Goal: Information Seeking & Learning: Check status

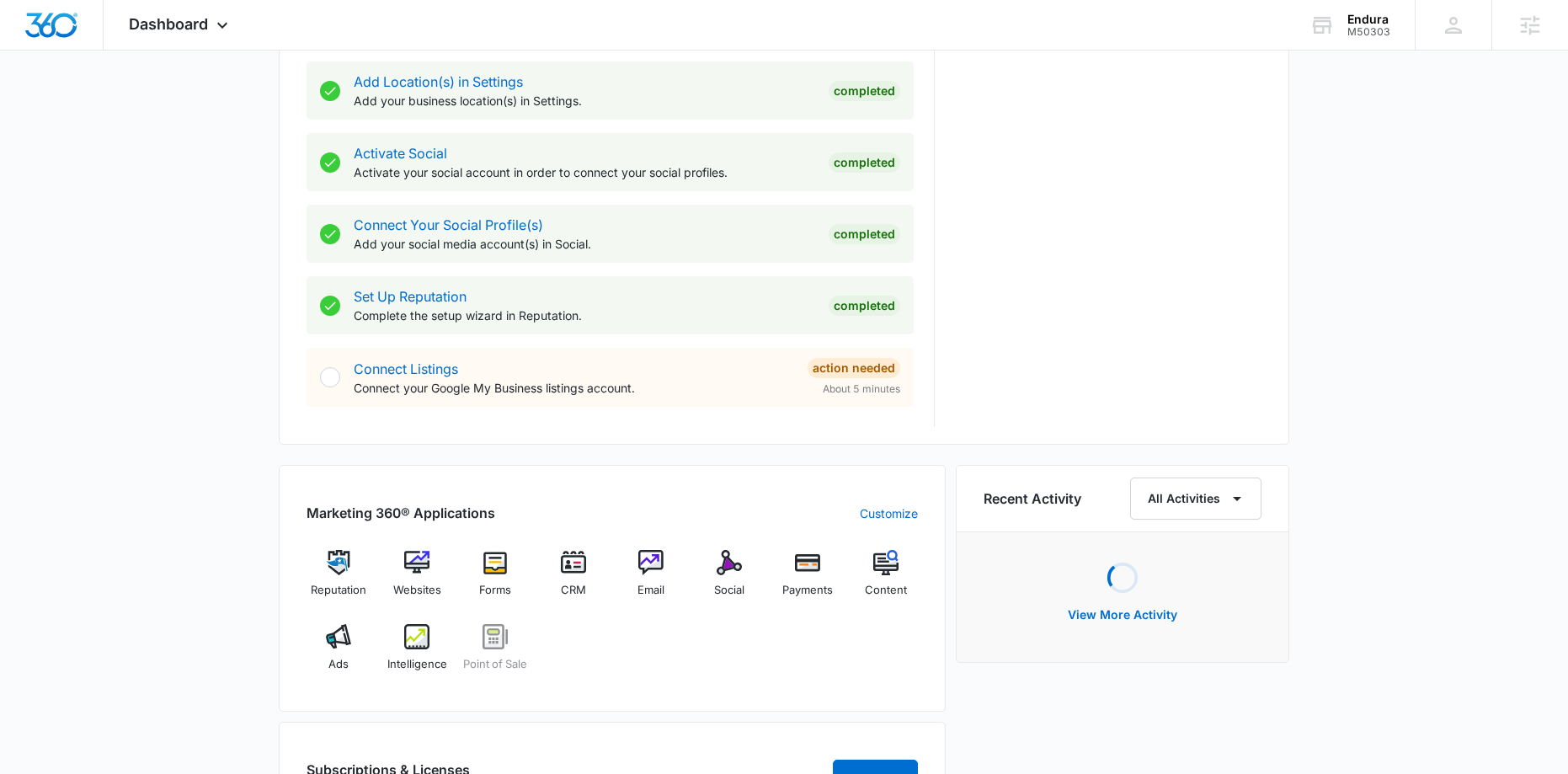
scroll to position [670, 0]
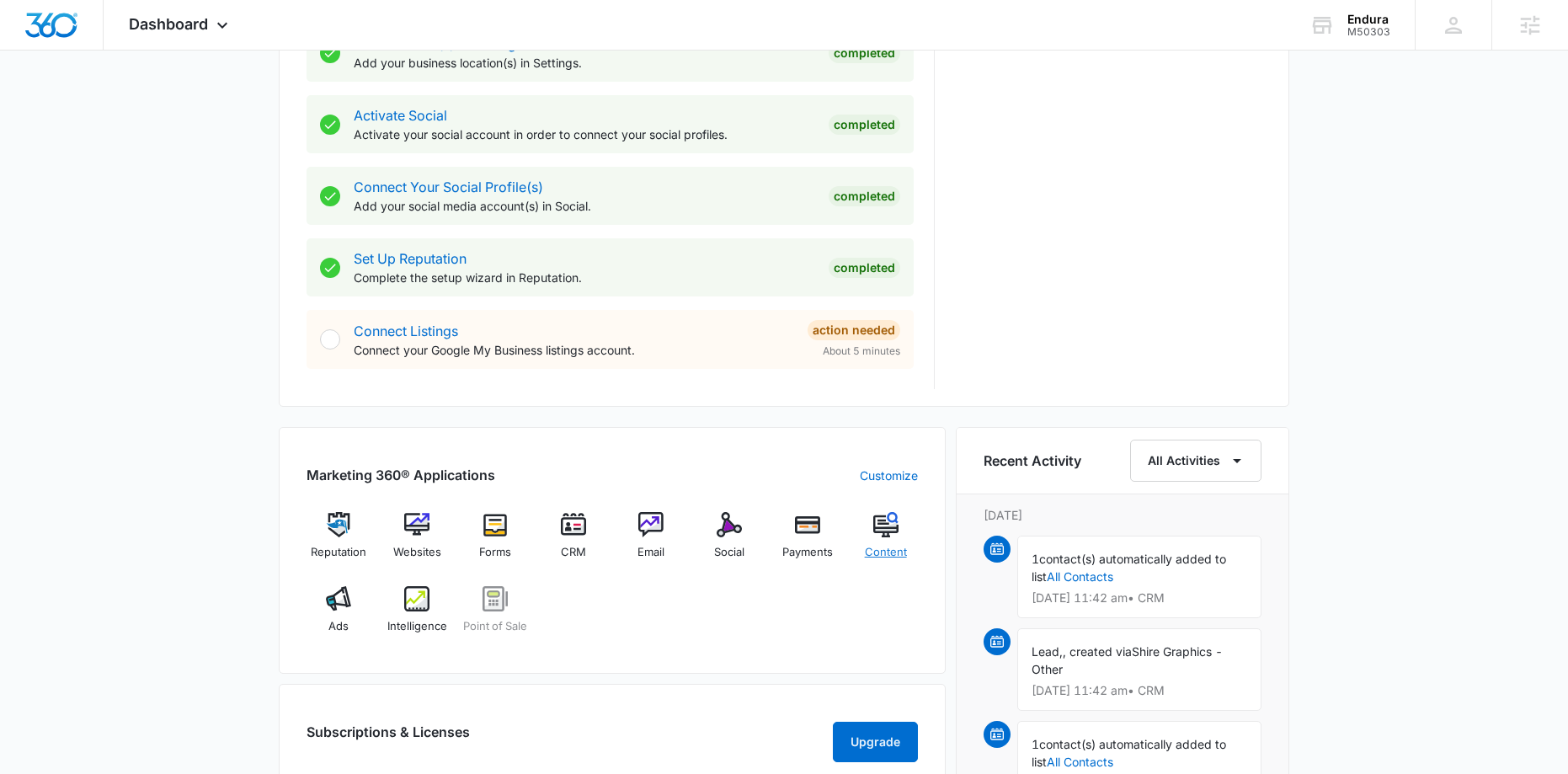
click at [873, 531] on img at bounding box center [885, 523] width 25 height 25
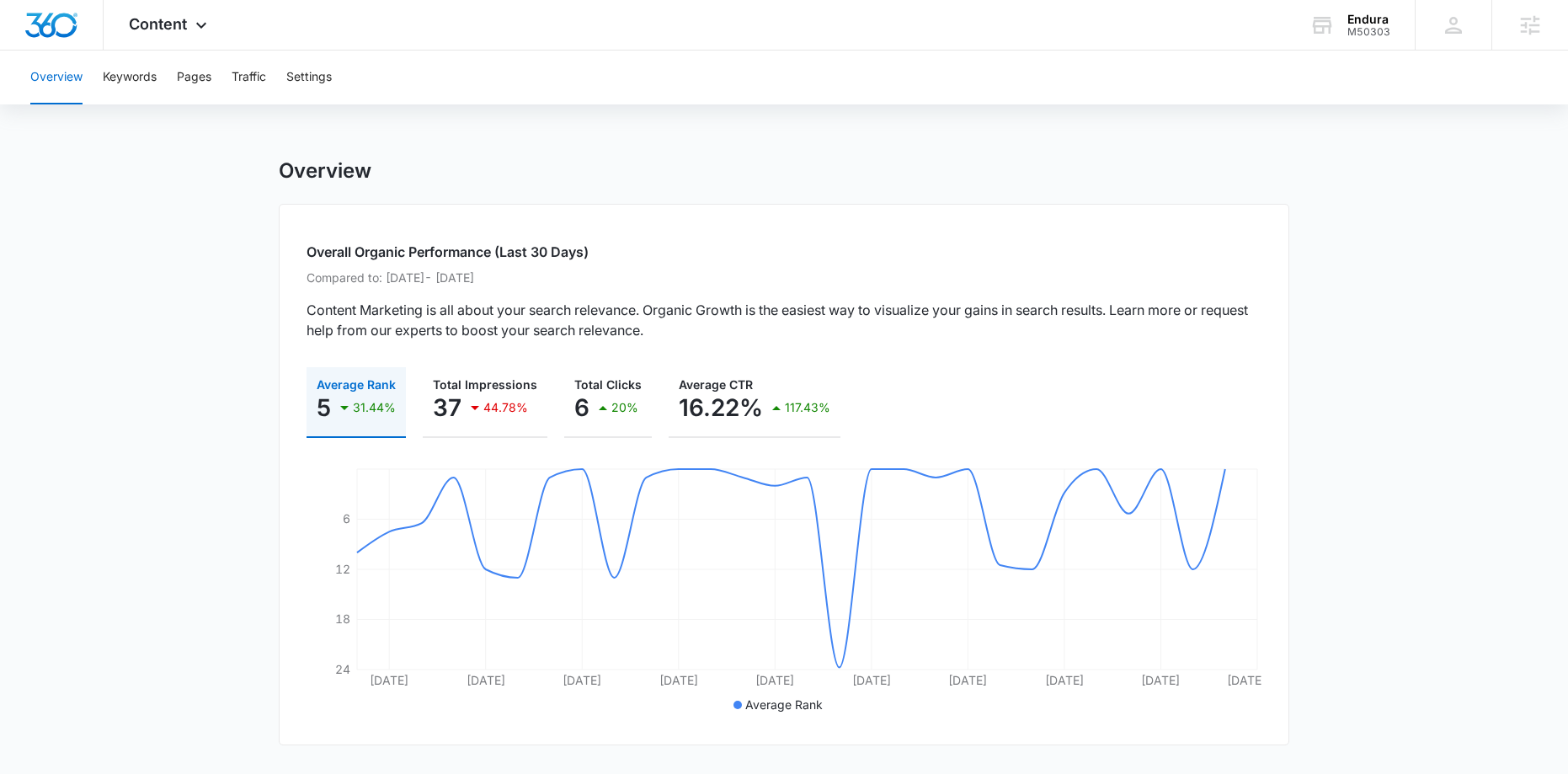
scroll to position [4, 0]
click at [120, 72] on button "Keywords" at bounding box center [130, 78] width 54 height 54
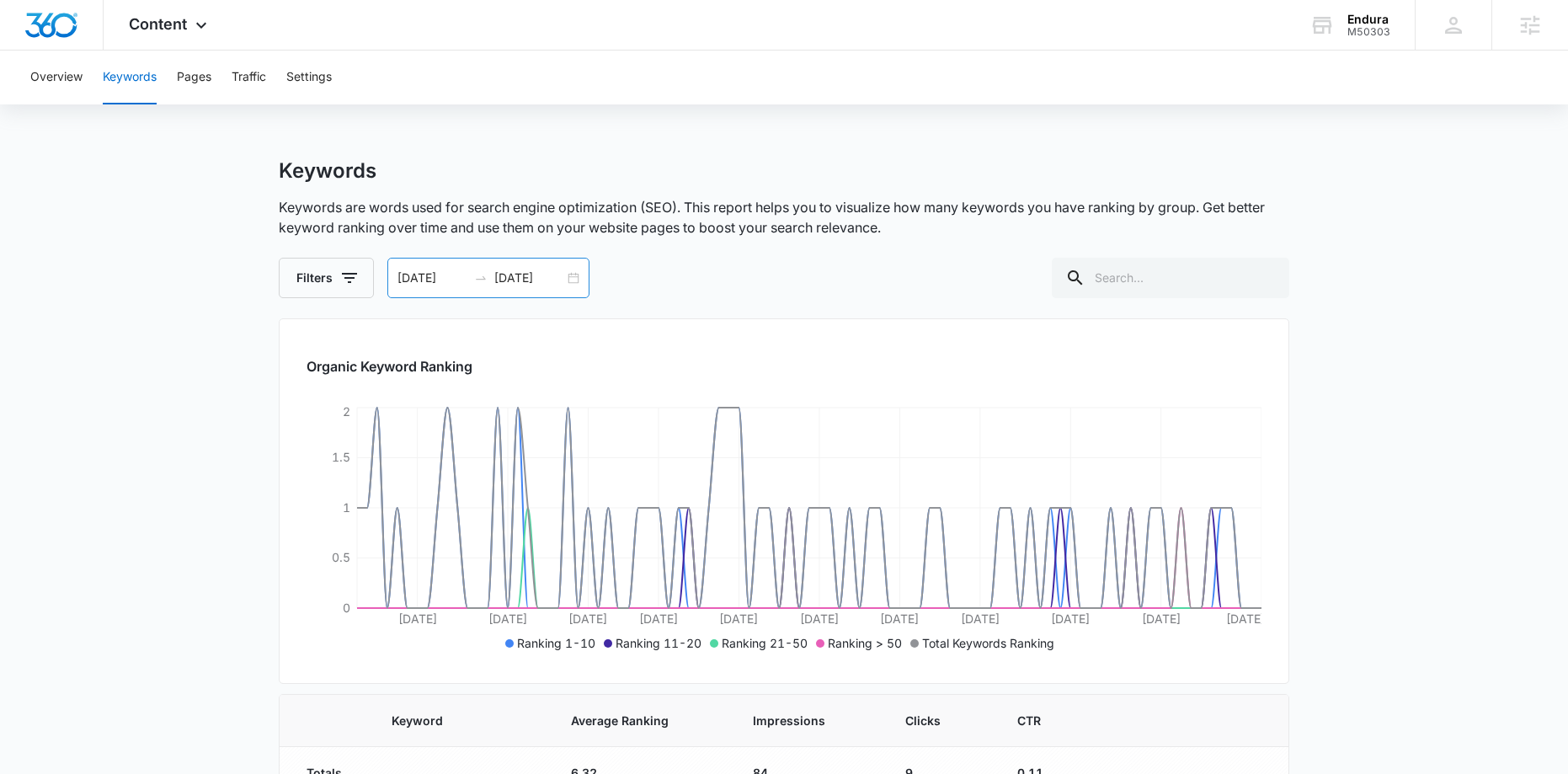
click at [571, 276] on div "06/09/2025 09/07/2025" at bounding box center [488, 278] width 202 height 41
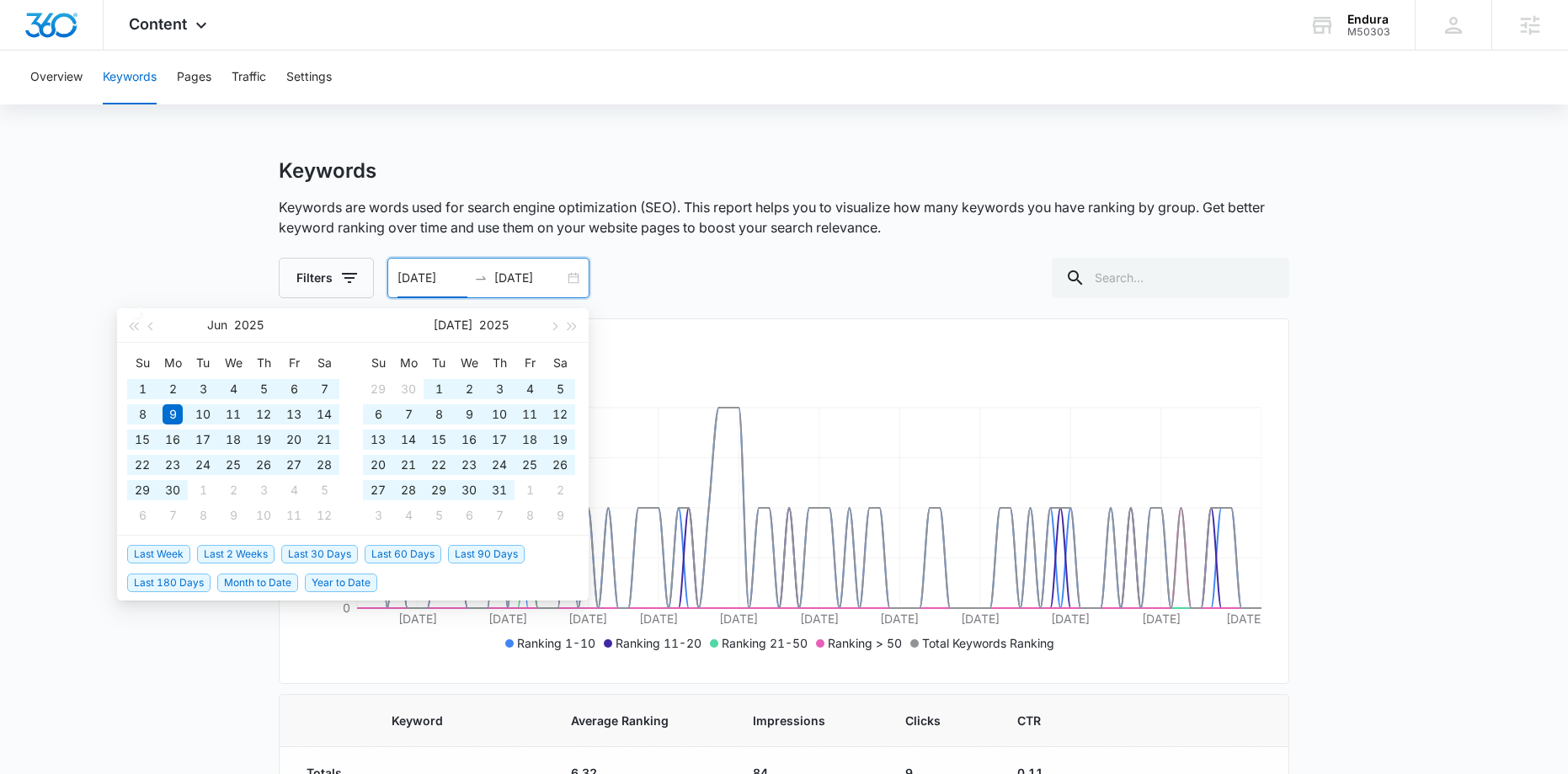
click at [330, 584] on span "Year to Date" at bounding box center [341, 583] width 72 height 18
type input "01/01/2025"
type input "10/05/2025"
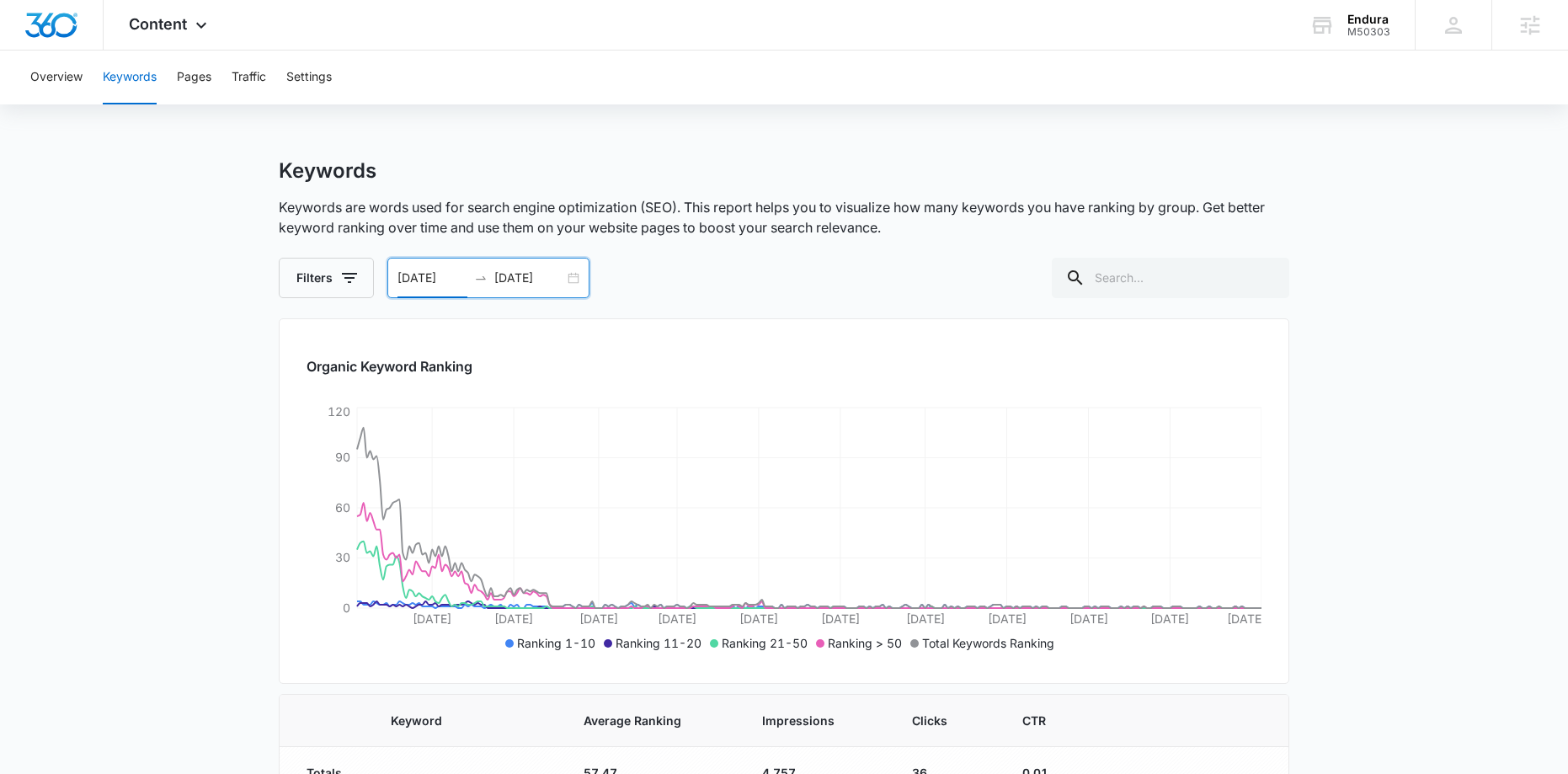
click at [570, 283] on div "01/01/2025 10/05/2025" at bounding box center [488, 278] width 202 height 41
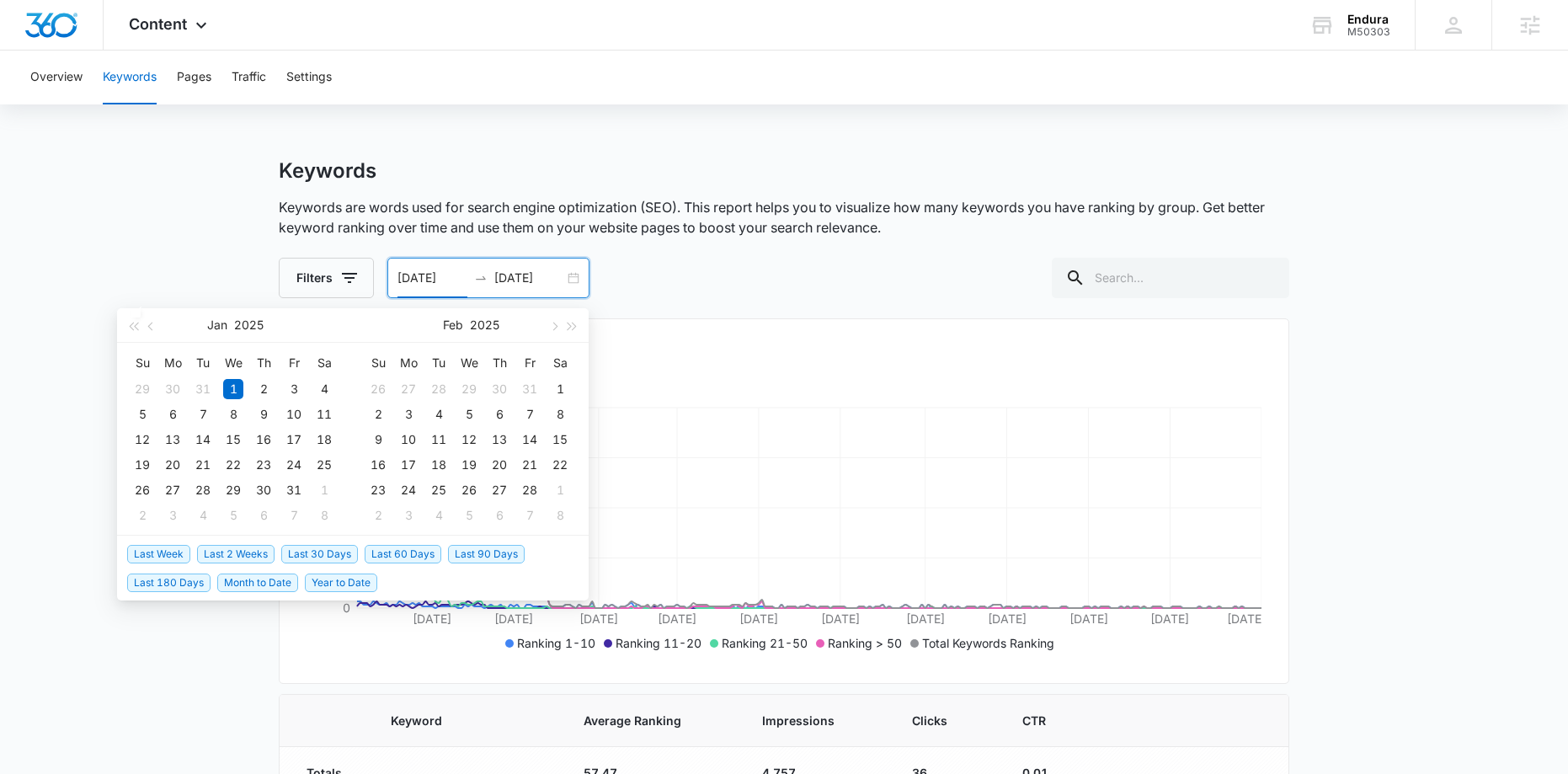
click at [191, 581] on span "Last 180 Days" at bounding box center [168, 583] width 83 height 18
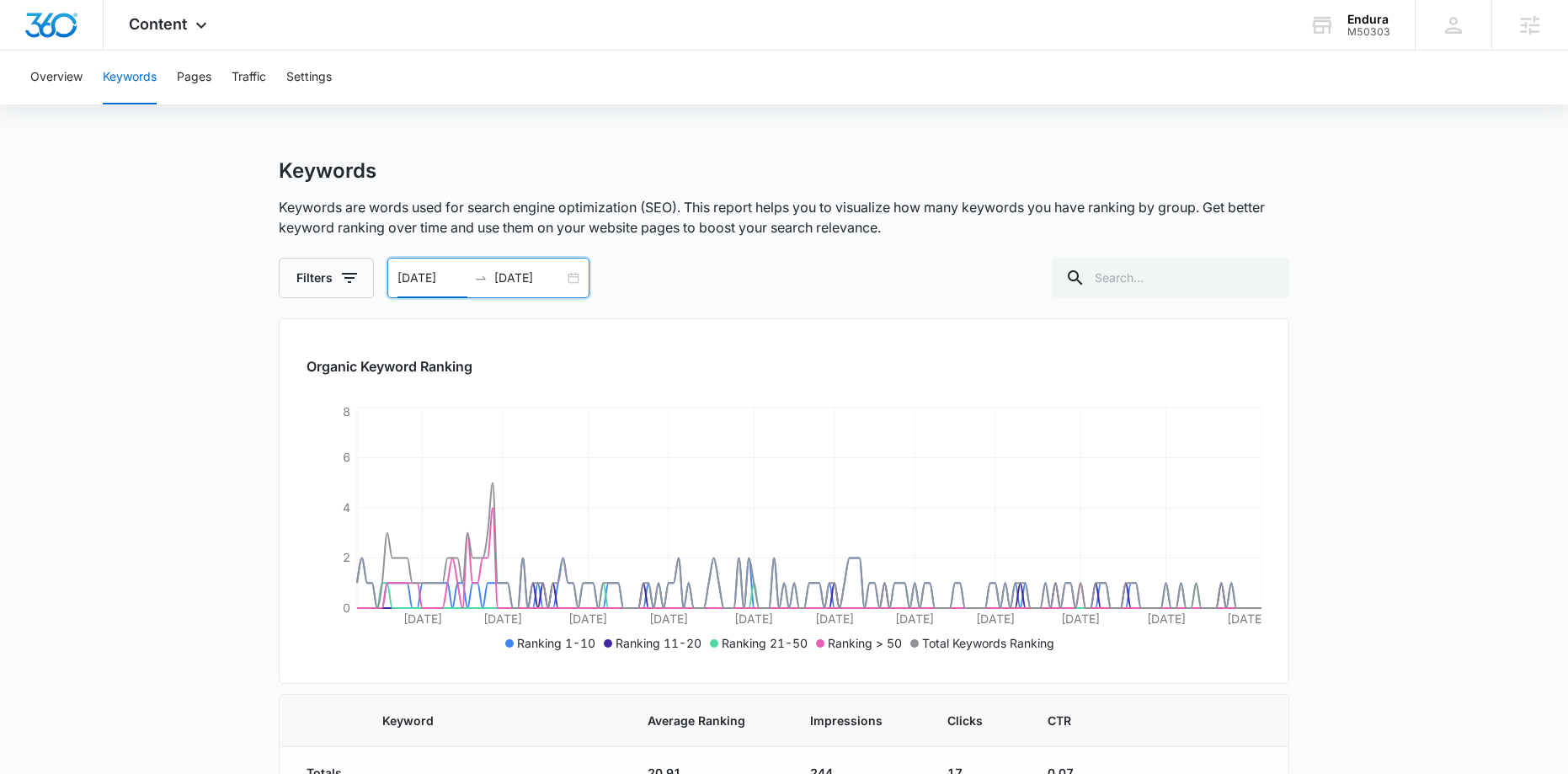
click at [570, 278] on div "04/08/2025 10/05/2025" at bounding box center [488, 278] width 202 height 41
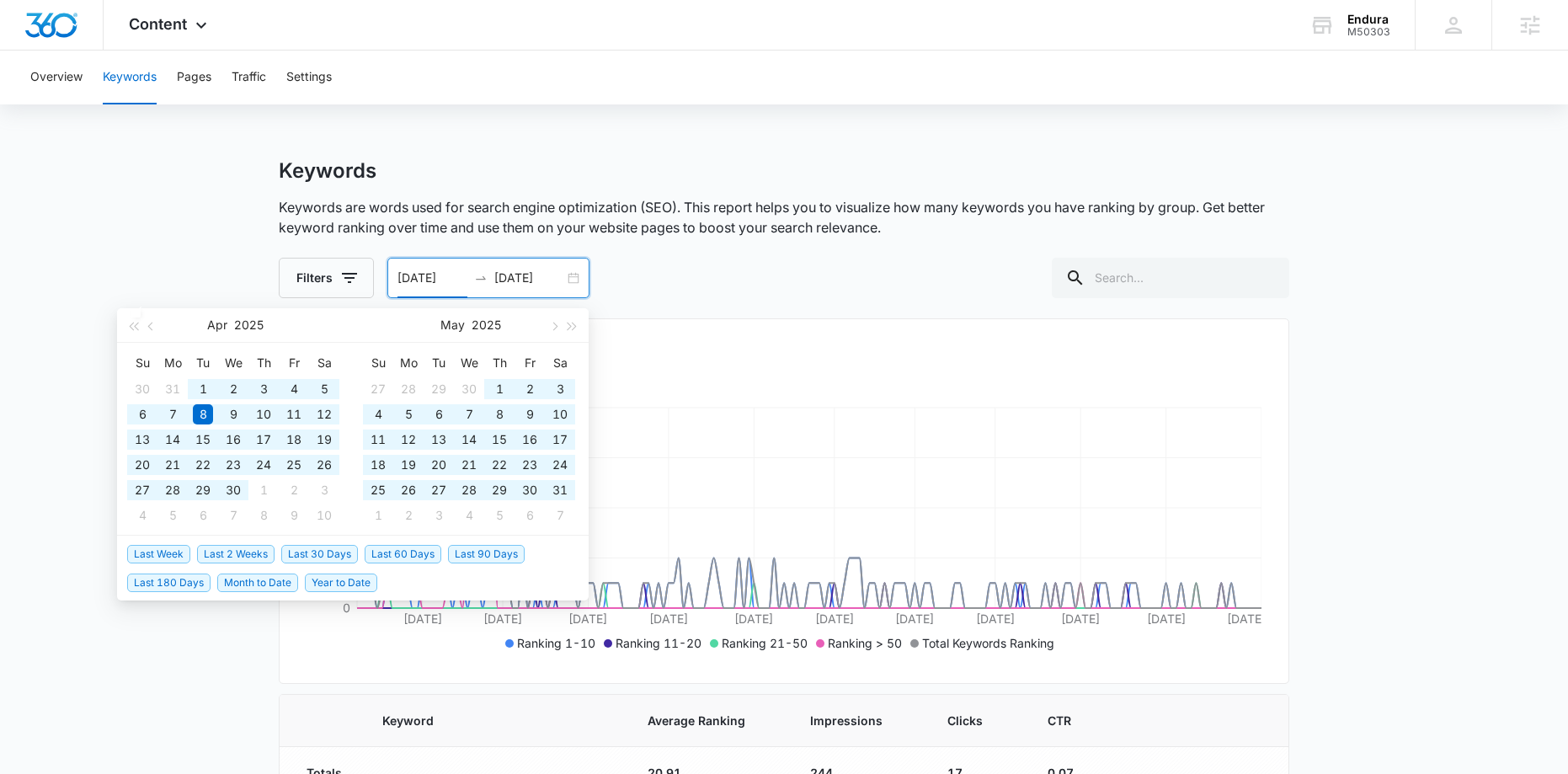
click at [307, 584] on span "Year to Date" at bounding box center [341, 583] width 72 height 18
type input "01/01/2025"
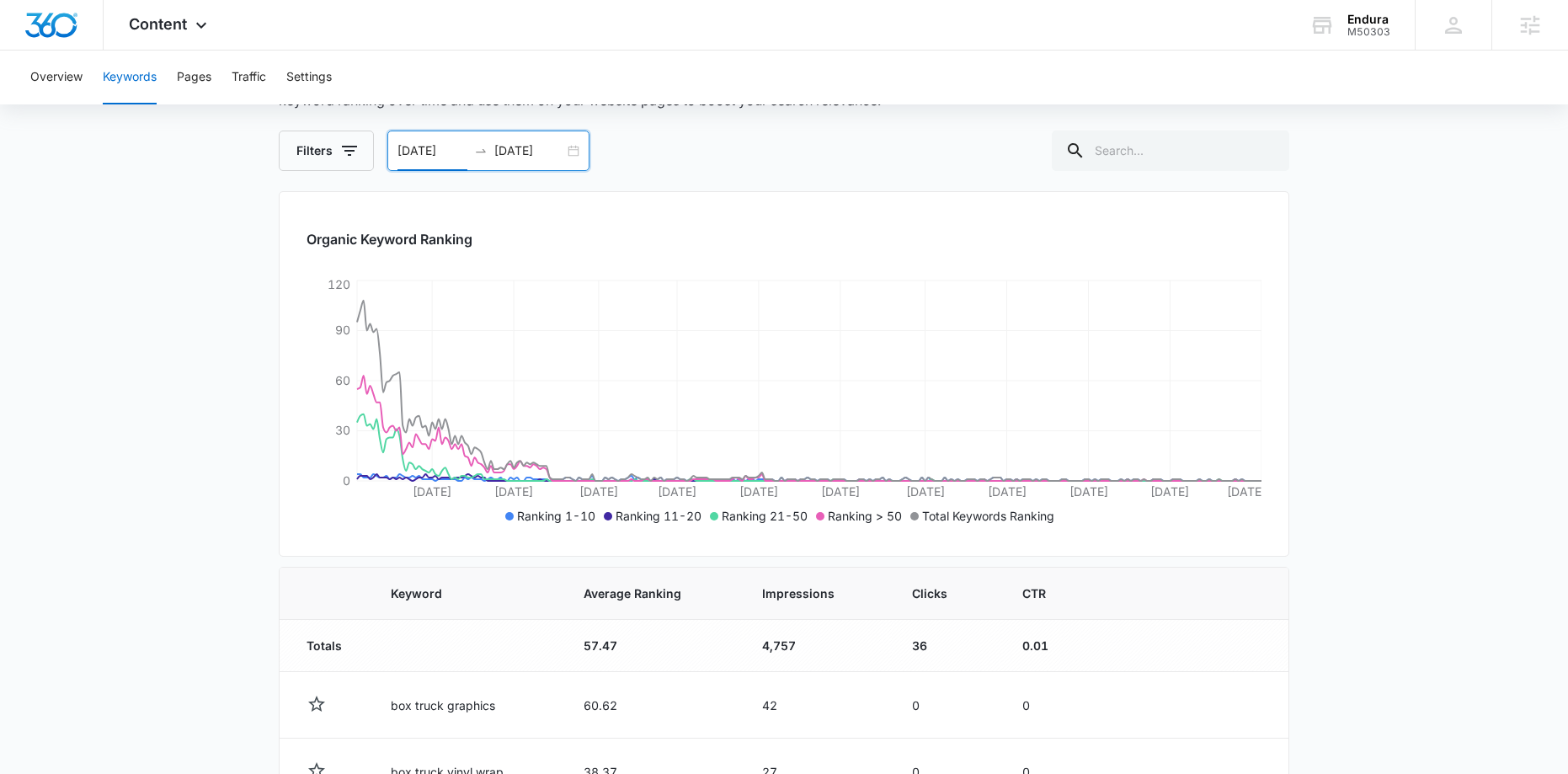
scroll to position [126, 0]
click at [186, 24] on span "Content" at bounding box center [157, 23] width 58 height 18
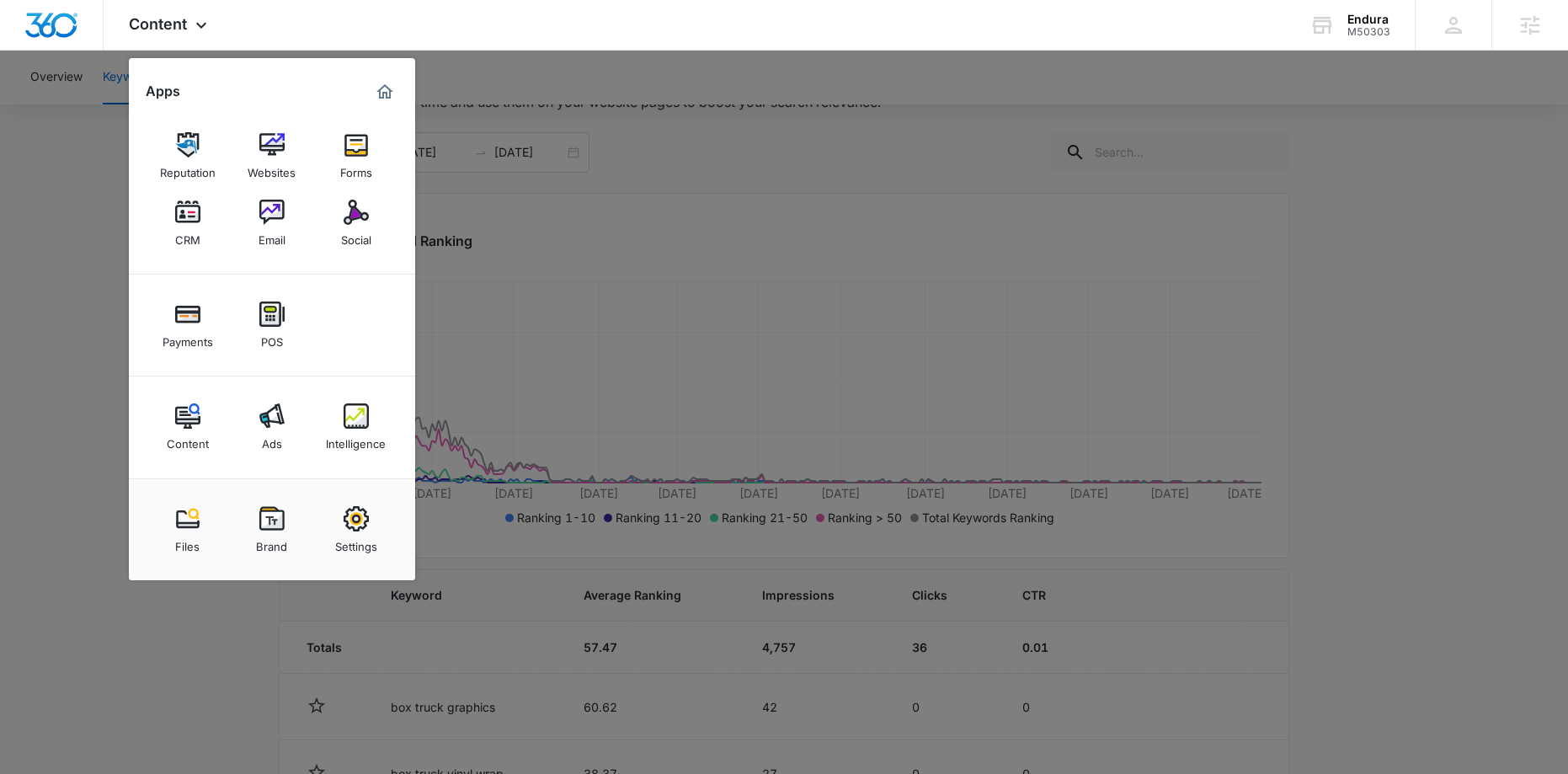
click at [211, 417] on link "Content" at bounding box center [187, 426] width 64 height 64
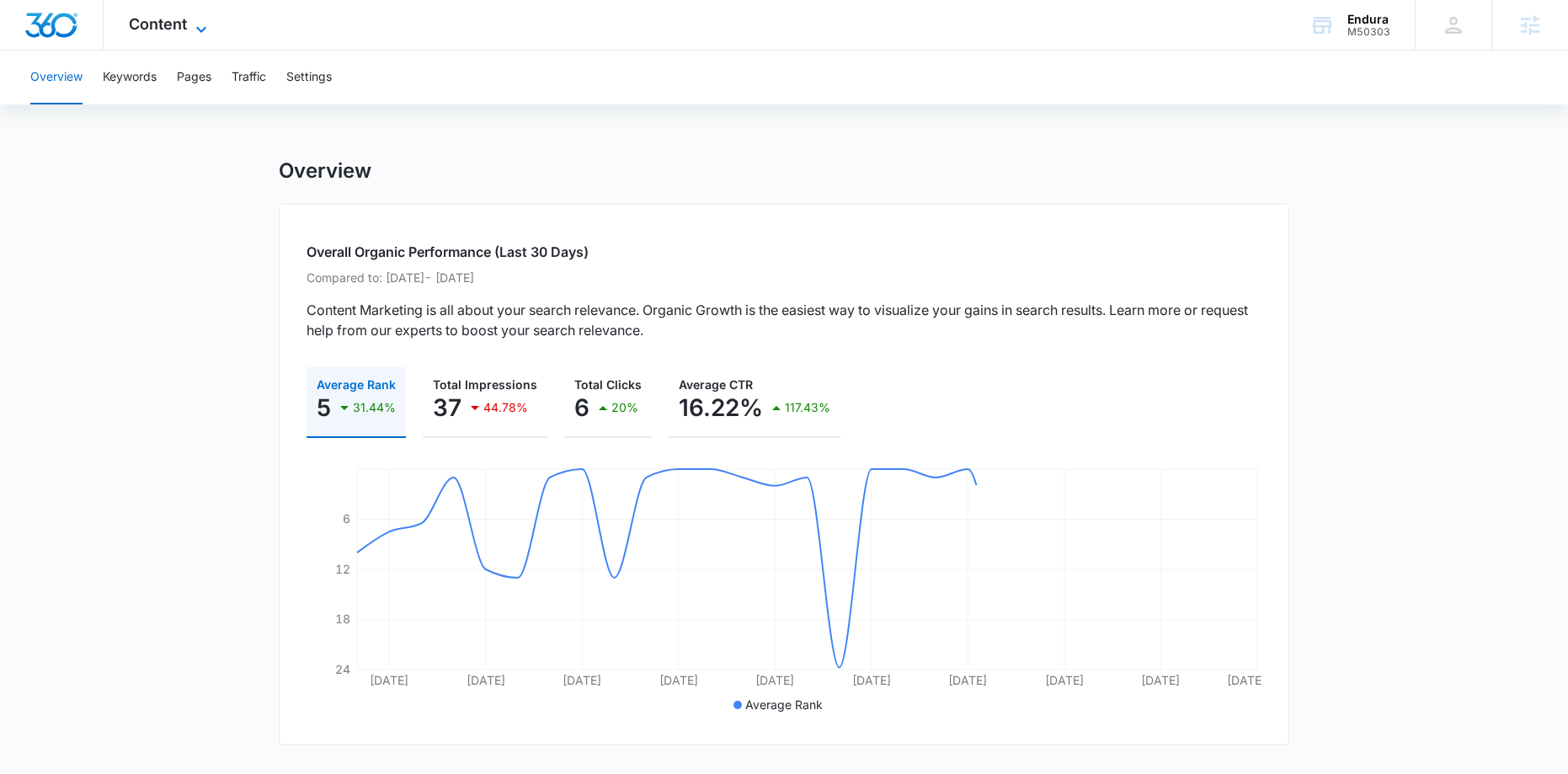
click at [167, 31] on span "Content" at bounding box center [157, 23] width 58 height 18
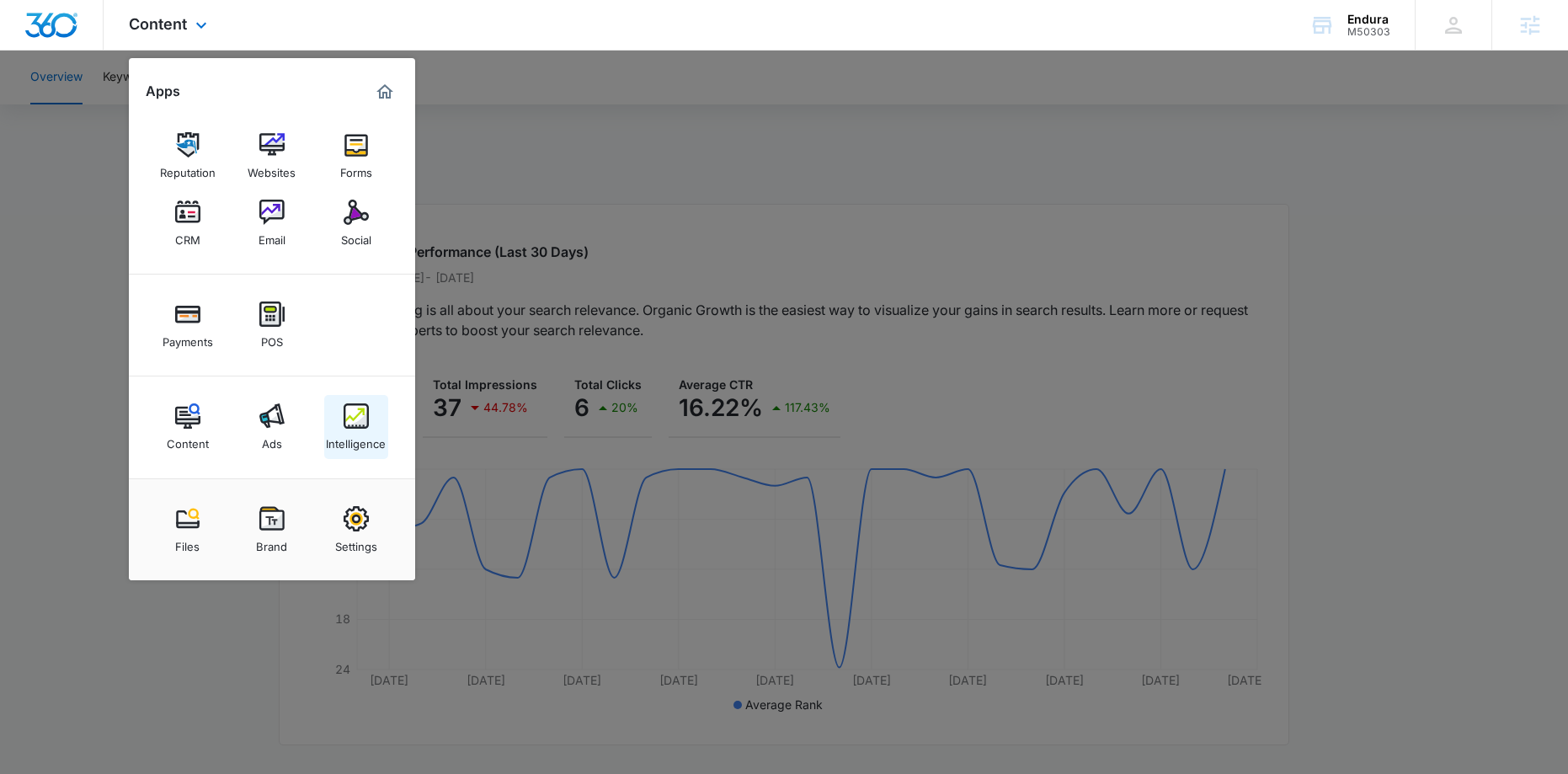
click at [334, 419] on link "Intelligence" at bounding box center [355, 426] width 64 height 64
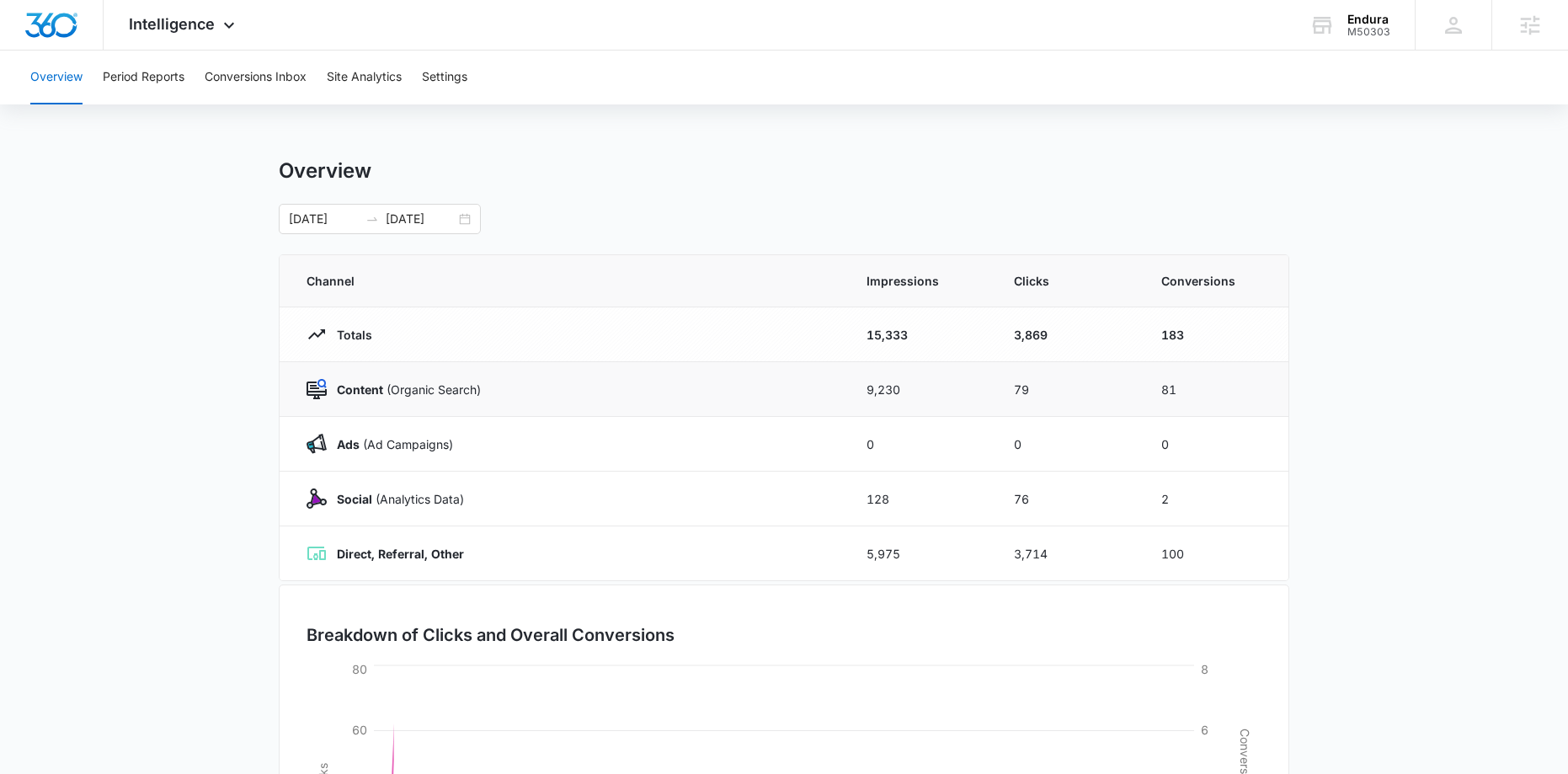
scroll to position [4, 0]
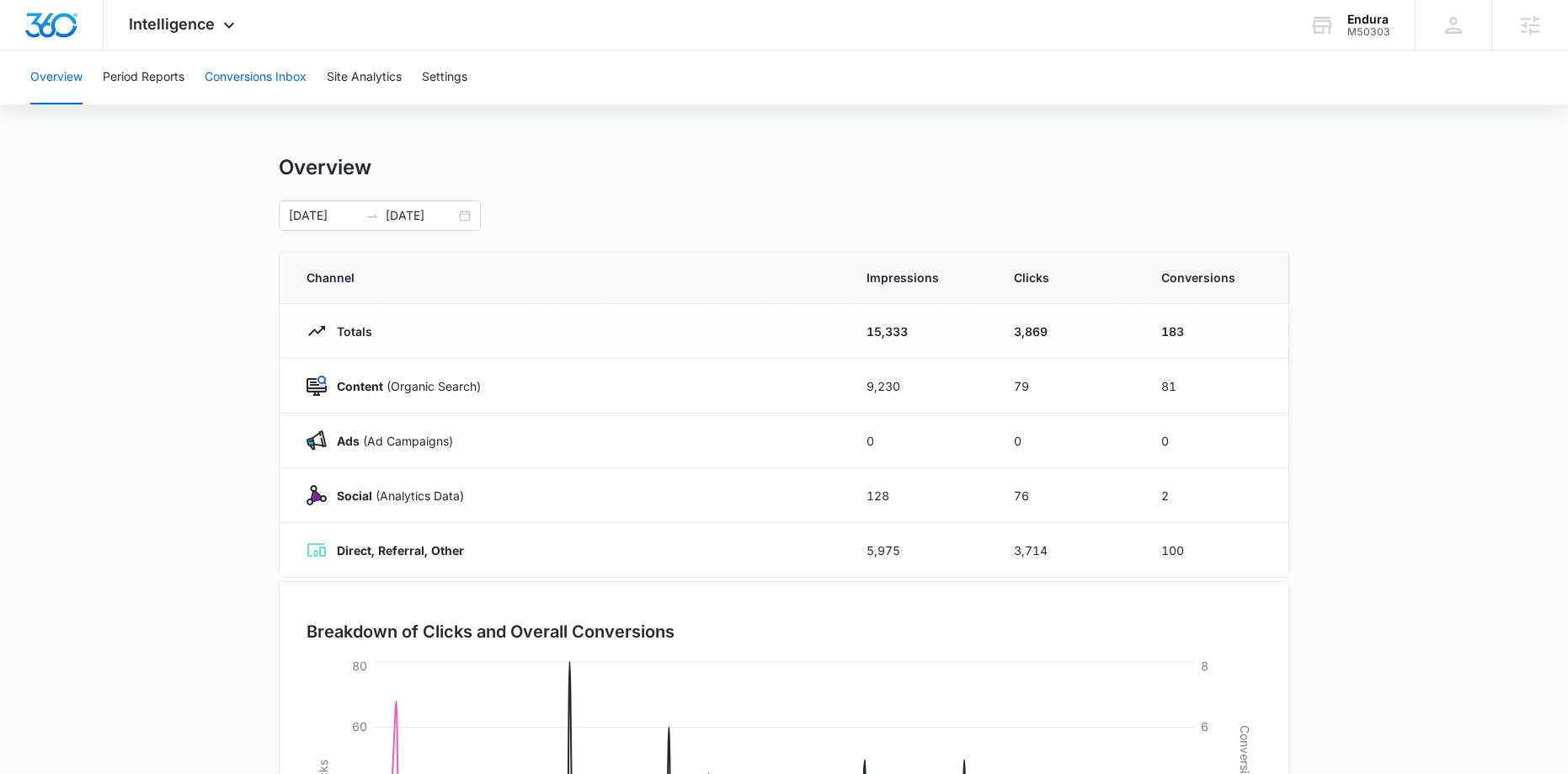
click at [241, 68] on button "Conversions Inbox" at bounding box center [255, 78] width 102 height 54
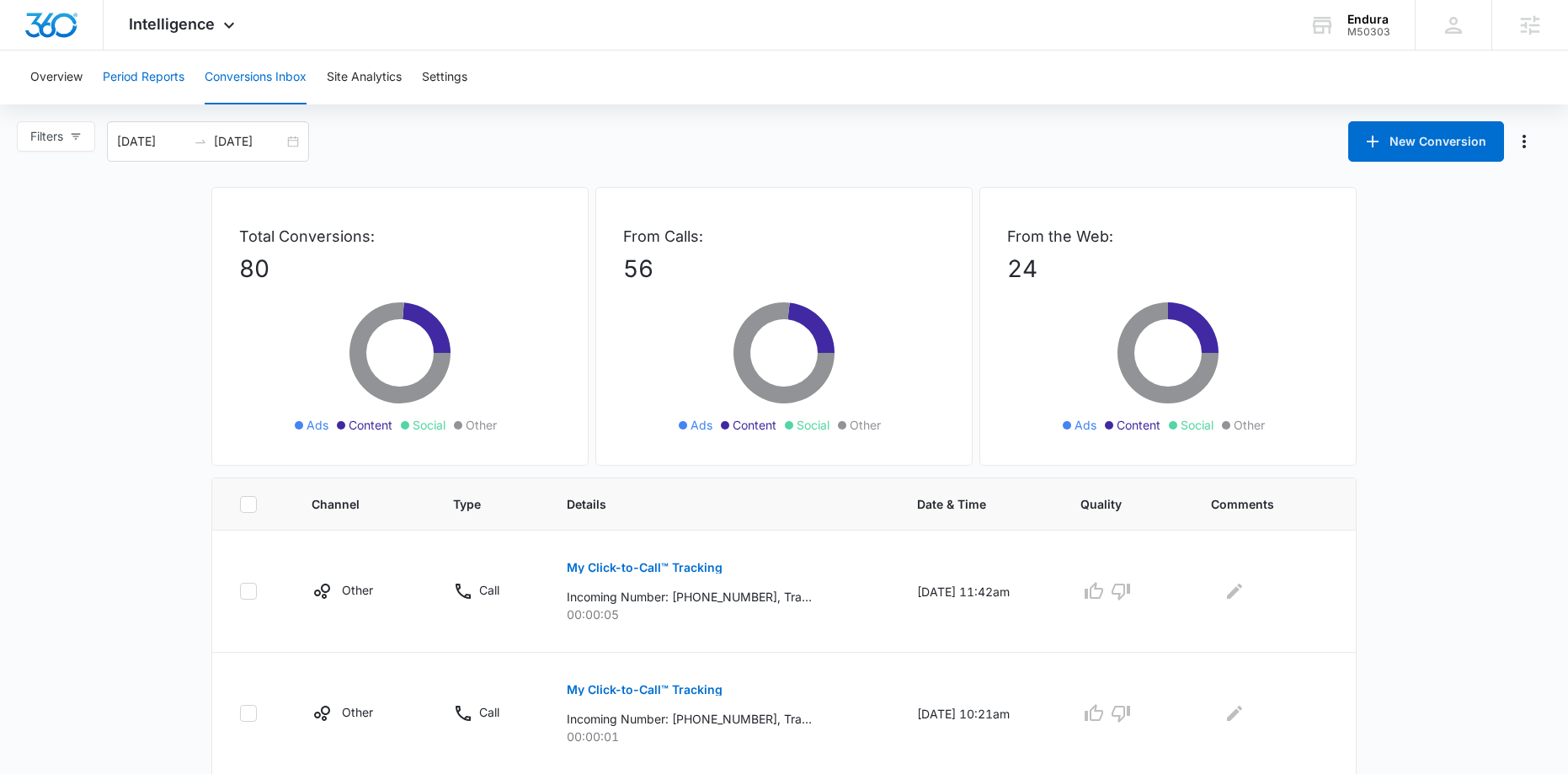
click at [119, 80] on button "Period Reports" at bounding box center [143, 78] width 81 height 54
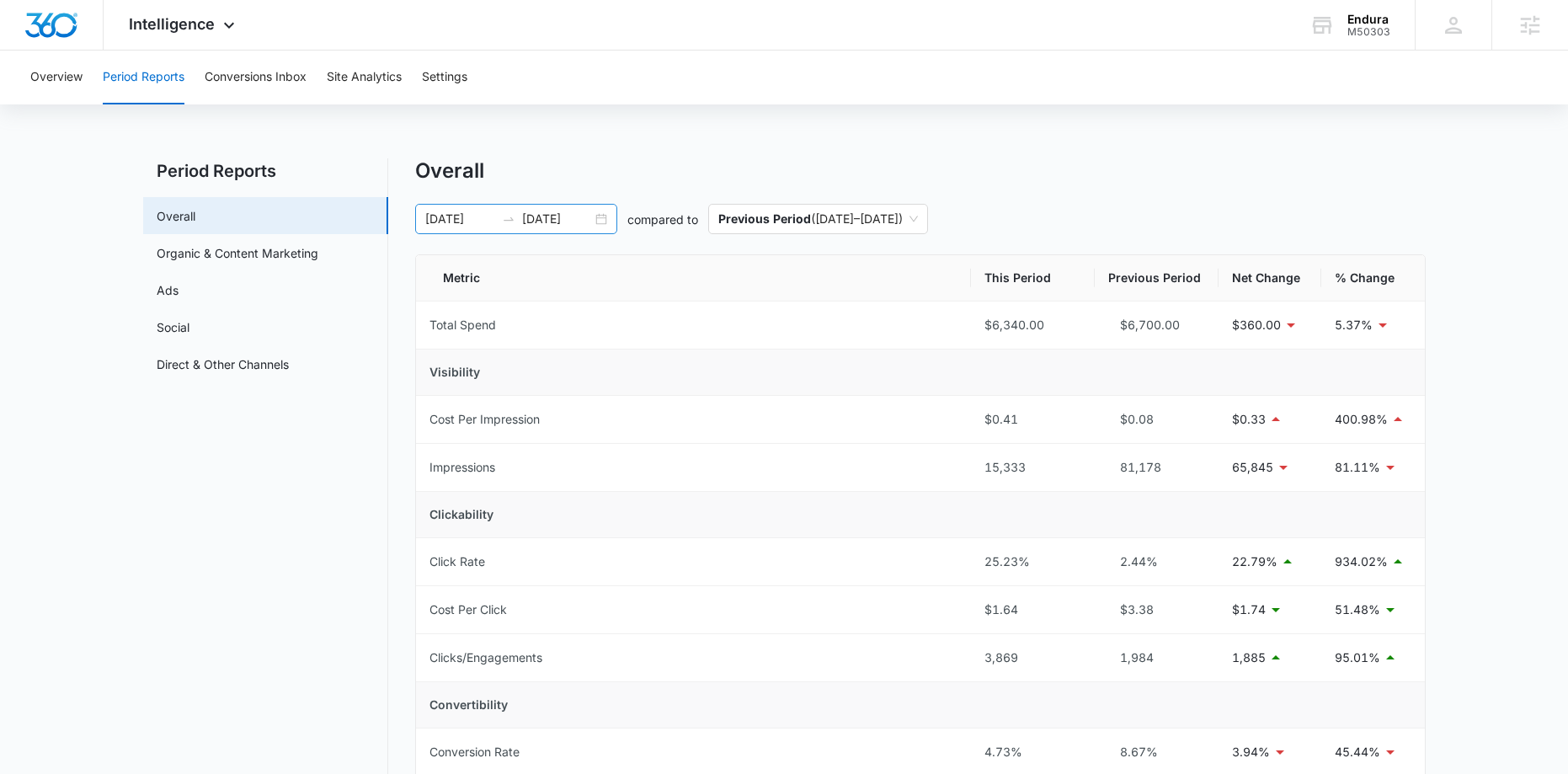
click at [601, 221] on div "01/01/2025 10/05/2025" at bounding box center [516, 218] width 202 height 31
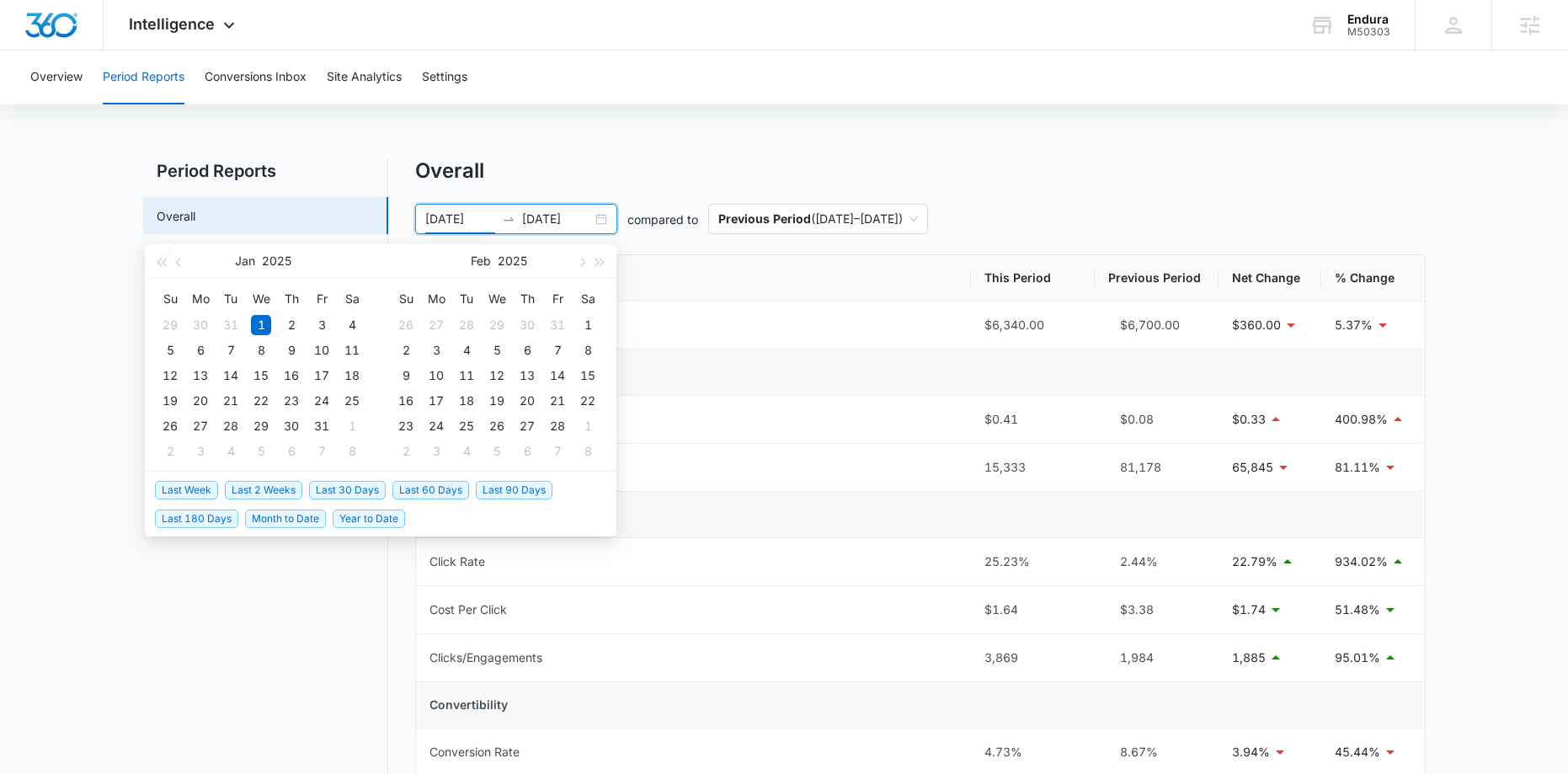
click at [353, 484] on span "Last 30 Days" at bounding box center [347, 490] width 77 height 18
type input "[DATE]"
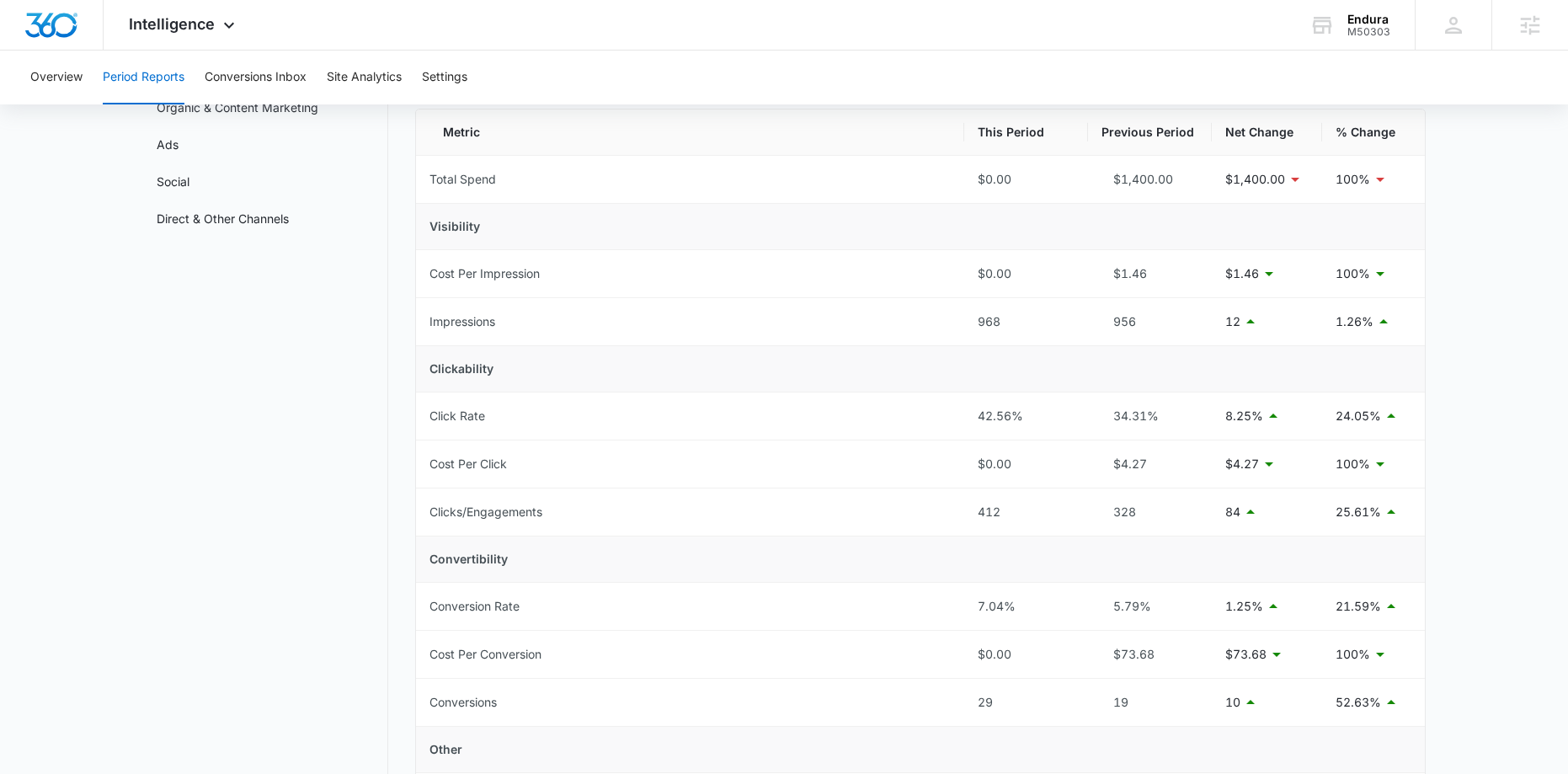
scroll to position [163, 0]
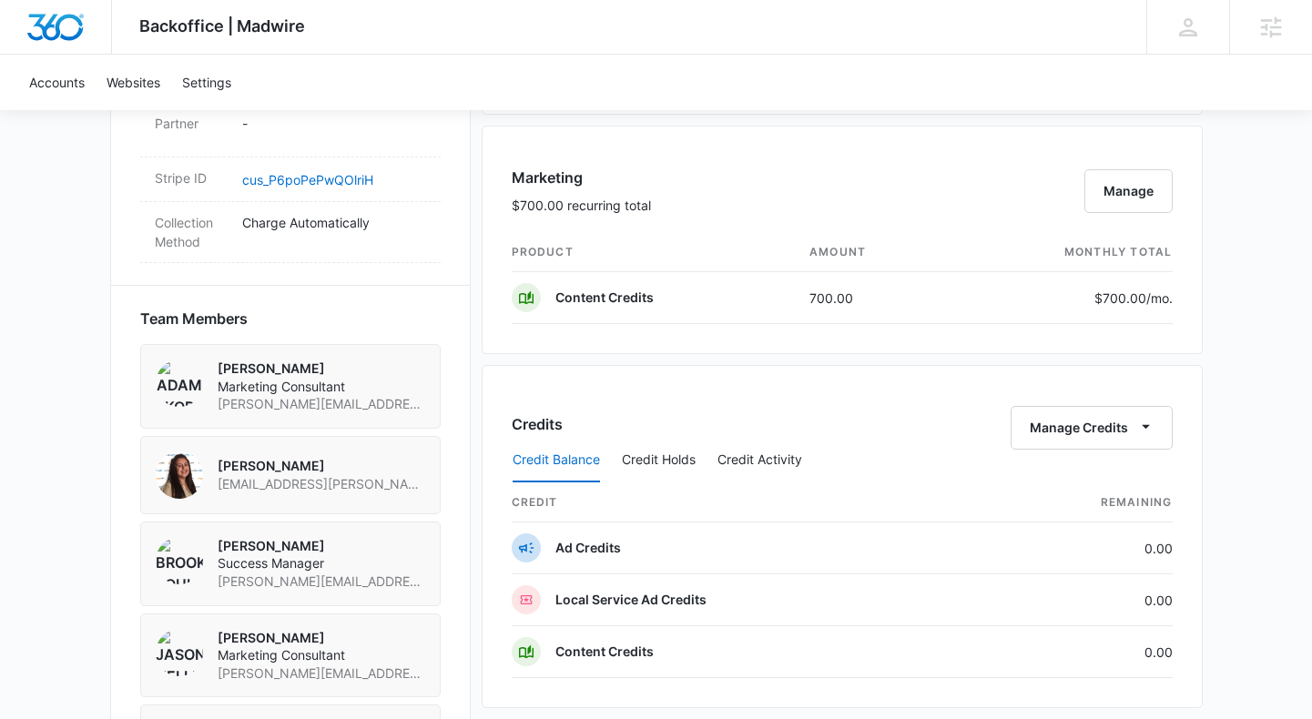
scroll to position [1137, 0]
click at [1110, 429] on button "Manage Credits" at bounding box center [1091, 426] width 162 height 44
click at [1286, 441] on div "Backoffice | Madwire Apps Settings BP Brooke Poulson brooke.poulson@madwire.com…" at bounding box center [656, 191] width 1312 height 2656
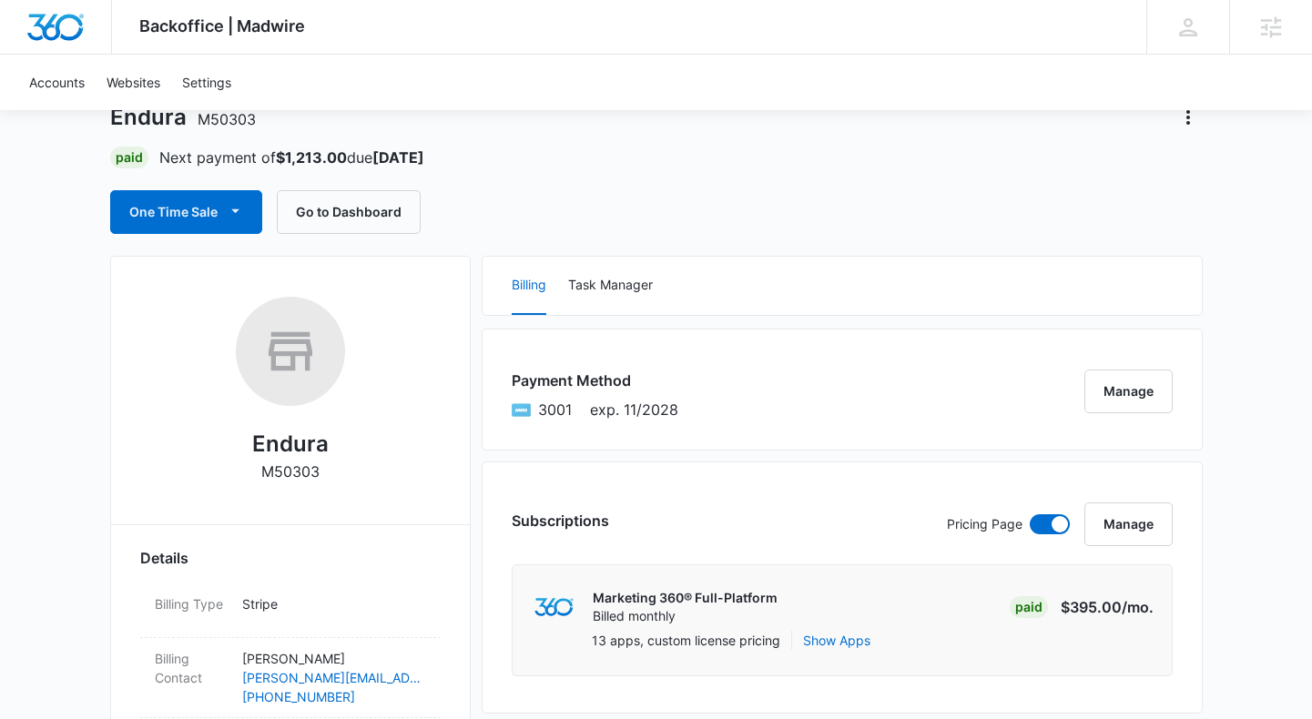
scroll to position [0, 0]
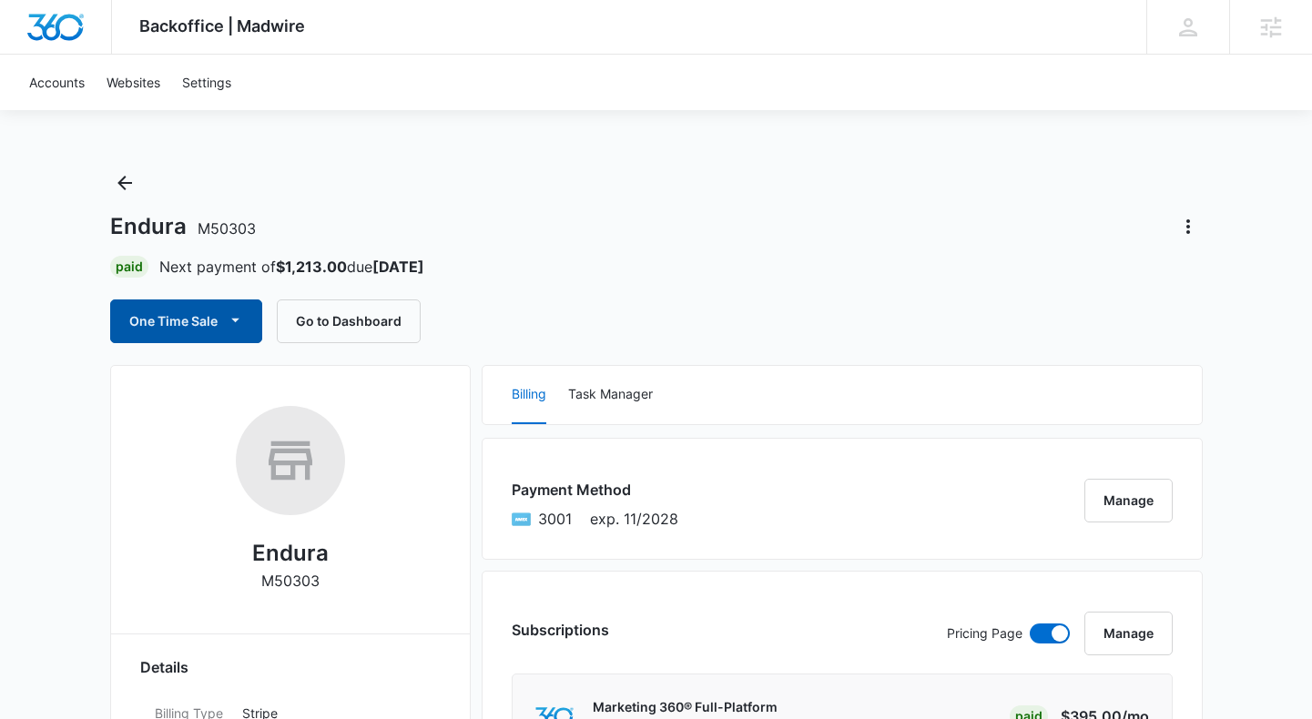
click at [152, 323] on button "One Time Sale" at bounding box center [186, 321] width 152 height 44
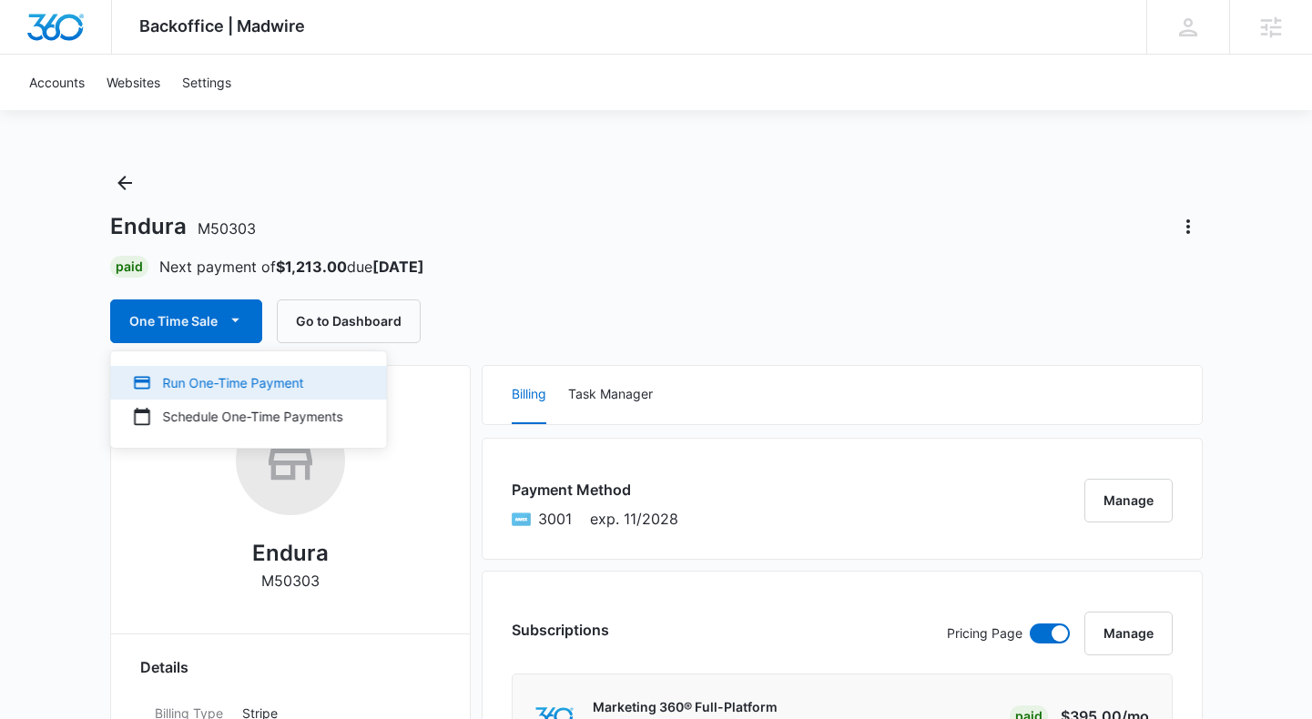
click at [236, 387] on div "Run One-Time Payment" at bounding box center [238, 382] width 210 height 19
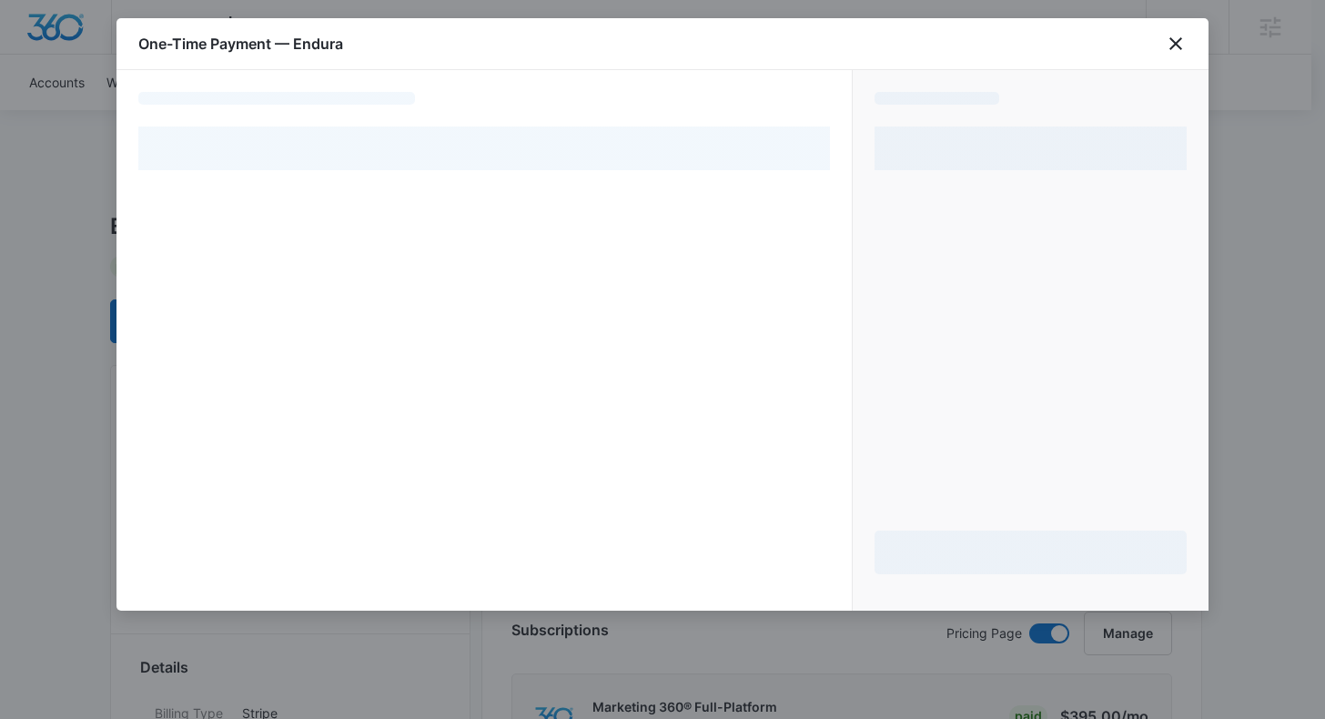
select select "pm_1OVJCjA4n8RTgNjUIH0d9Agj"
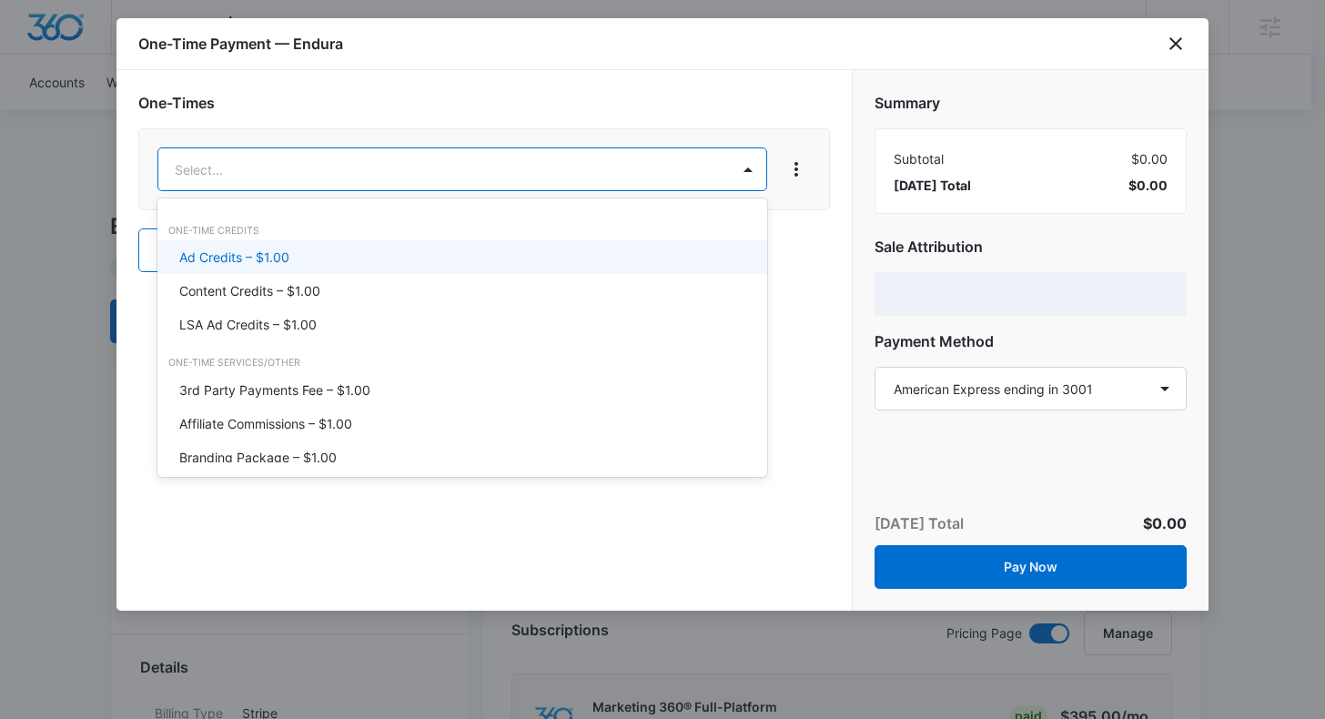
drag, startPoint x: 424, startPoint y: 168, endPoint x: 397, endPoint y: 218, distance: 56.2
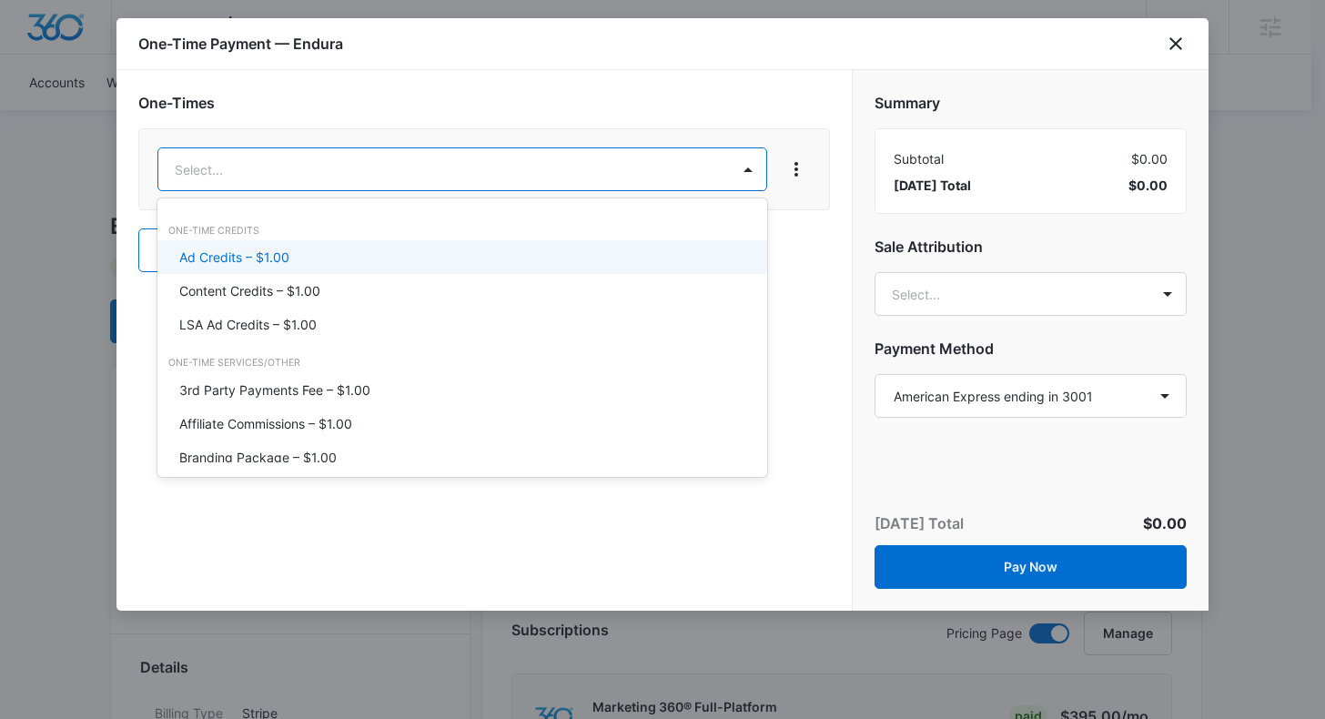
click at [334, 262] on div "Ad Credits – $1.00" at bounding box center [460, 257] width 563 height 19
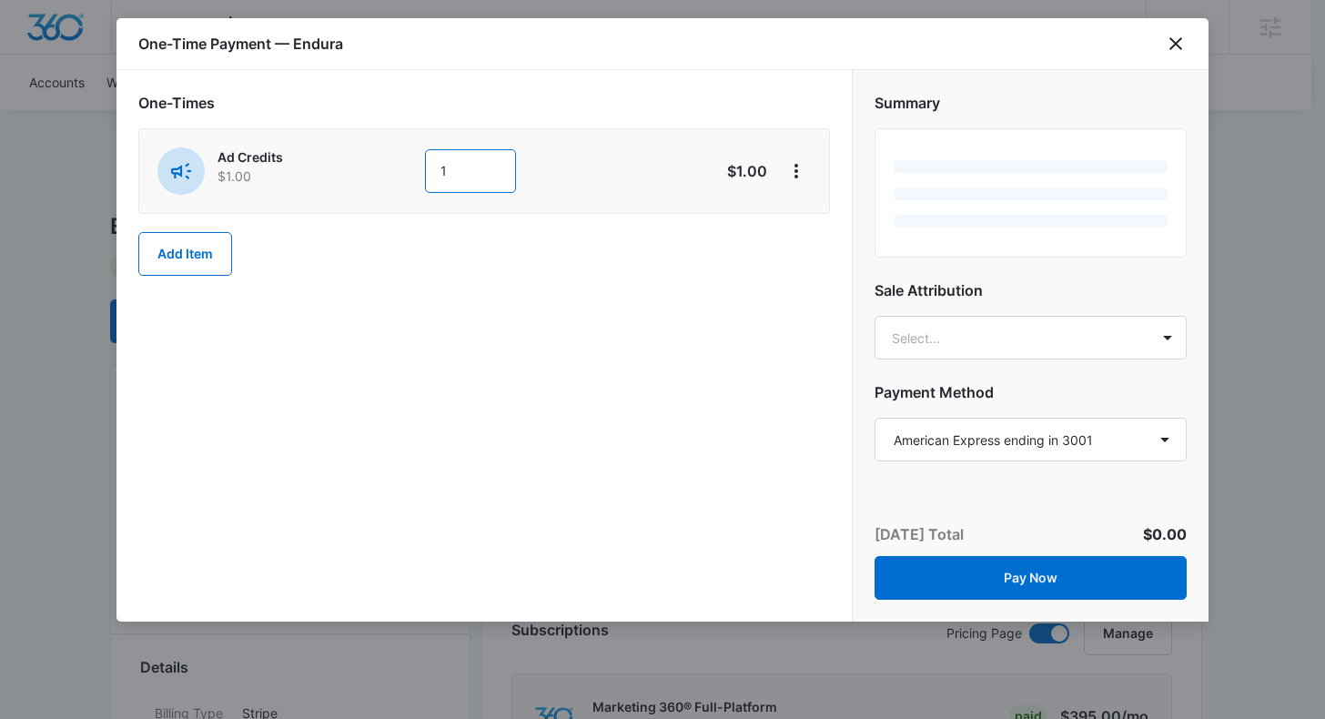
click at [467, 168] on input "1" at bounding box center [470, 171] width 91 height 44
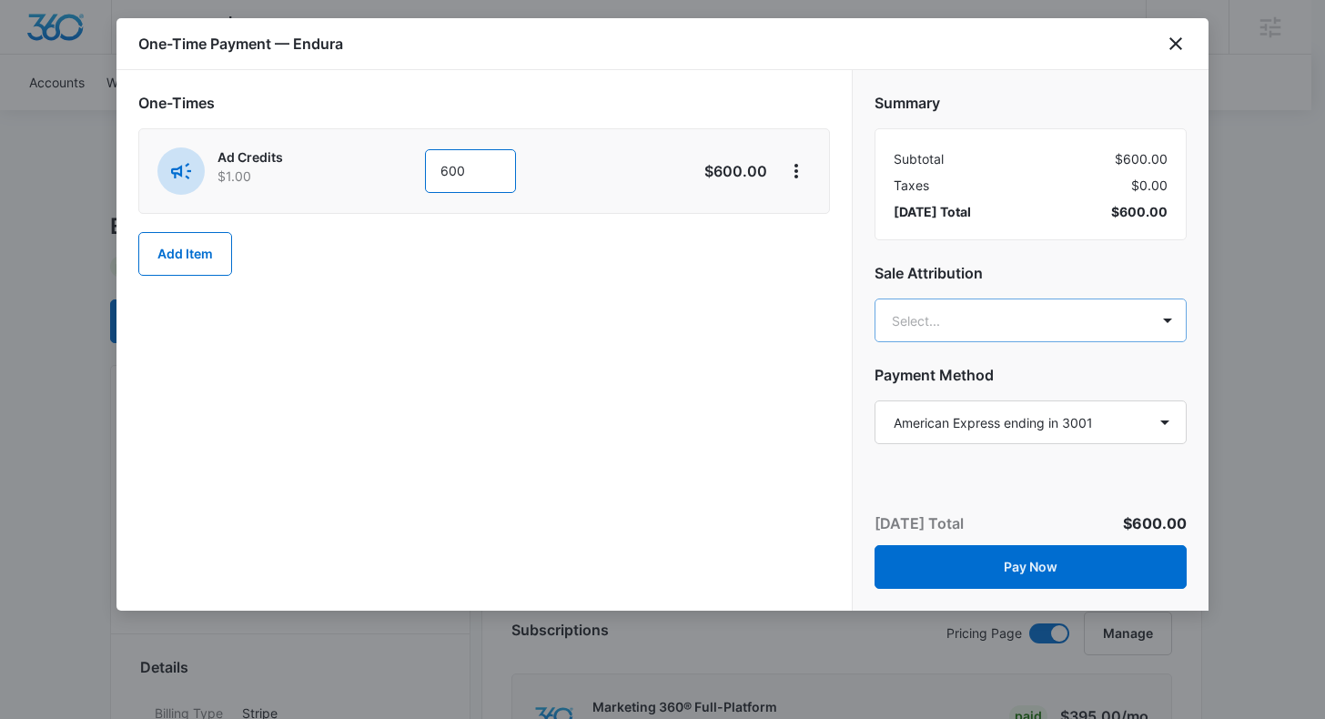
type input "600"
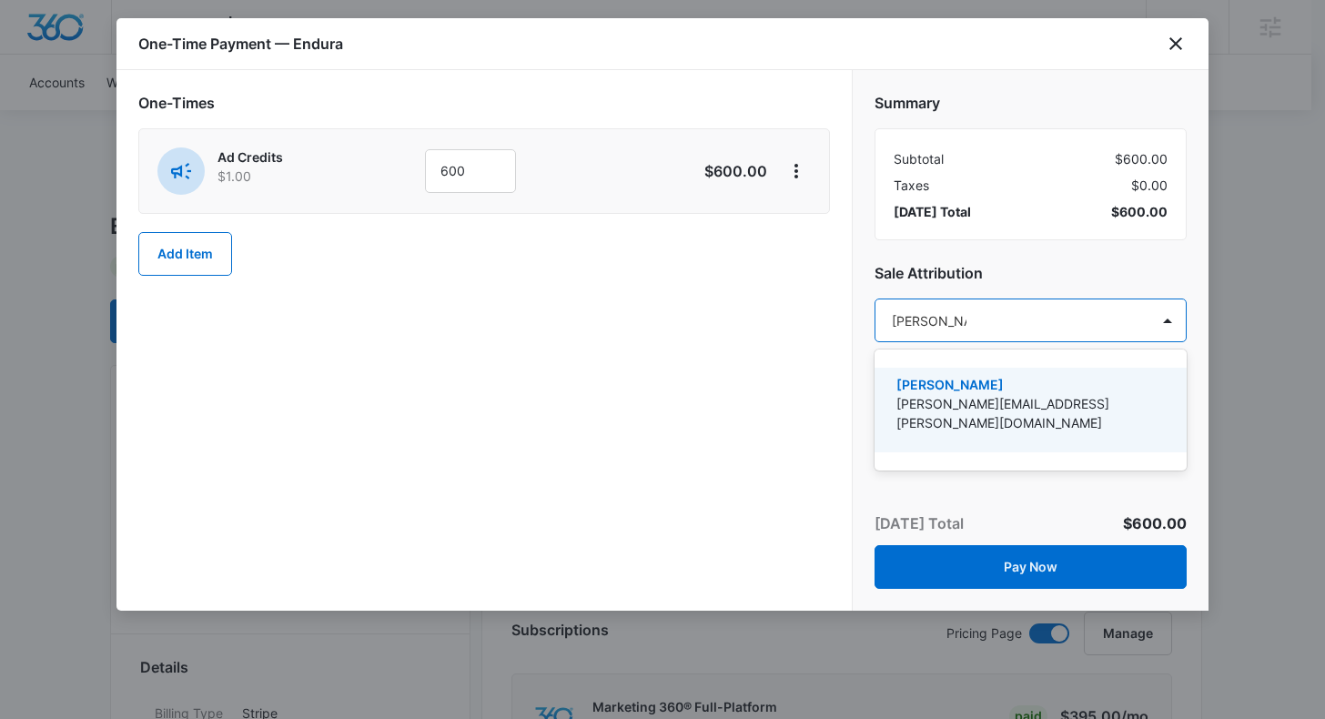
type input "brooke poulson"
drag, startPoint x: 953, startPoint y: 383, endPoint x: 870, endPoint y: 376, distance: 83.2
click at [953, 383] on p "[PERSON_NAME]" at bounding box center [1029, 384] width 265 height 19
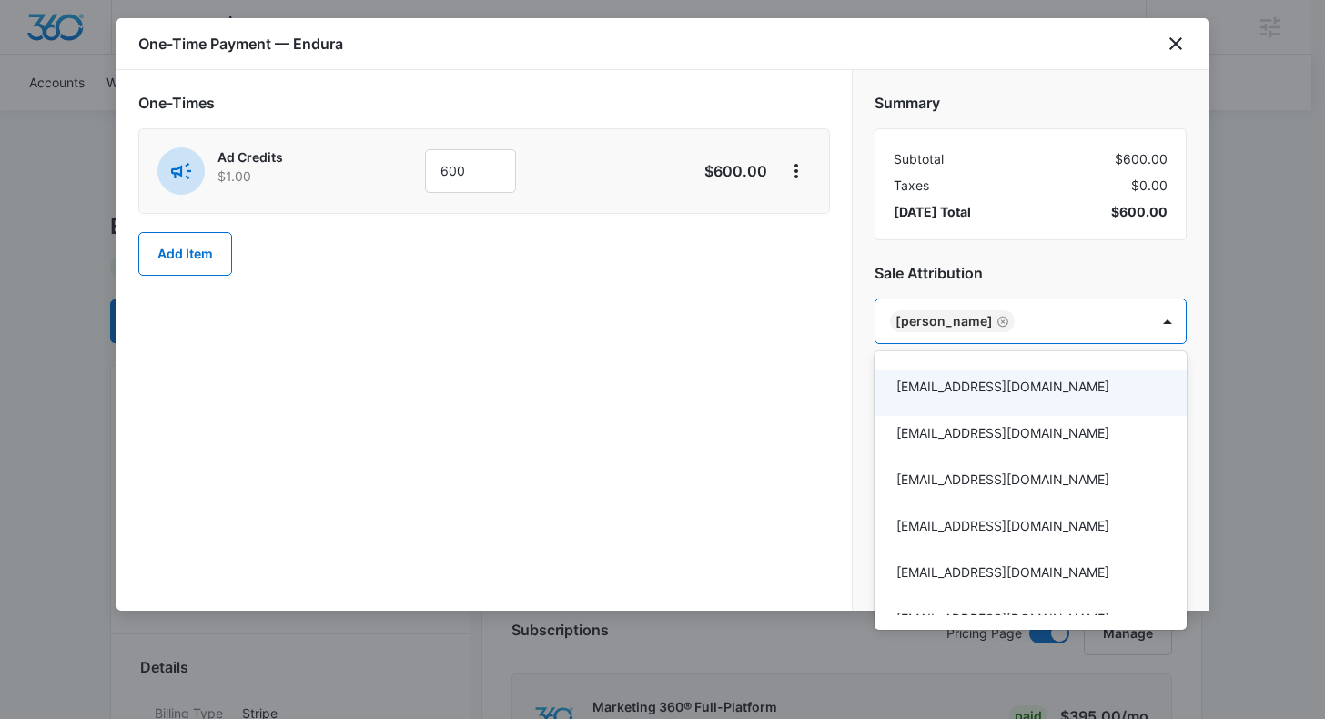
click at [868, 375] on div at bounding box center [662, 359] width 1325 height 719
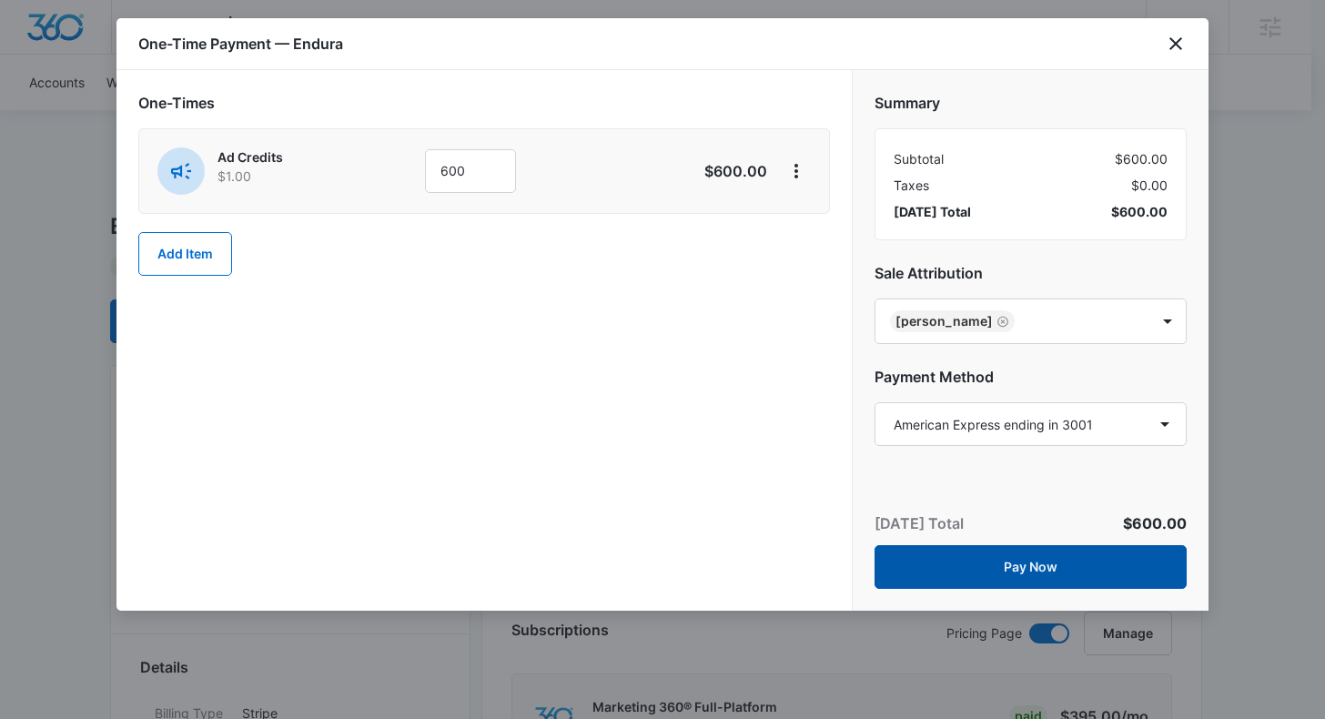
click at [1017, 575] on button "Pay Now" at bounding box center [1031, 567] width 312 height 44
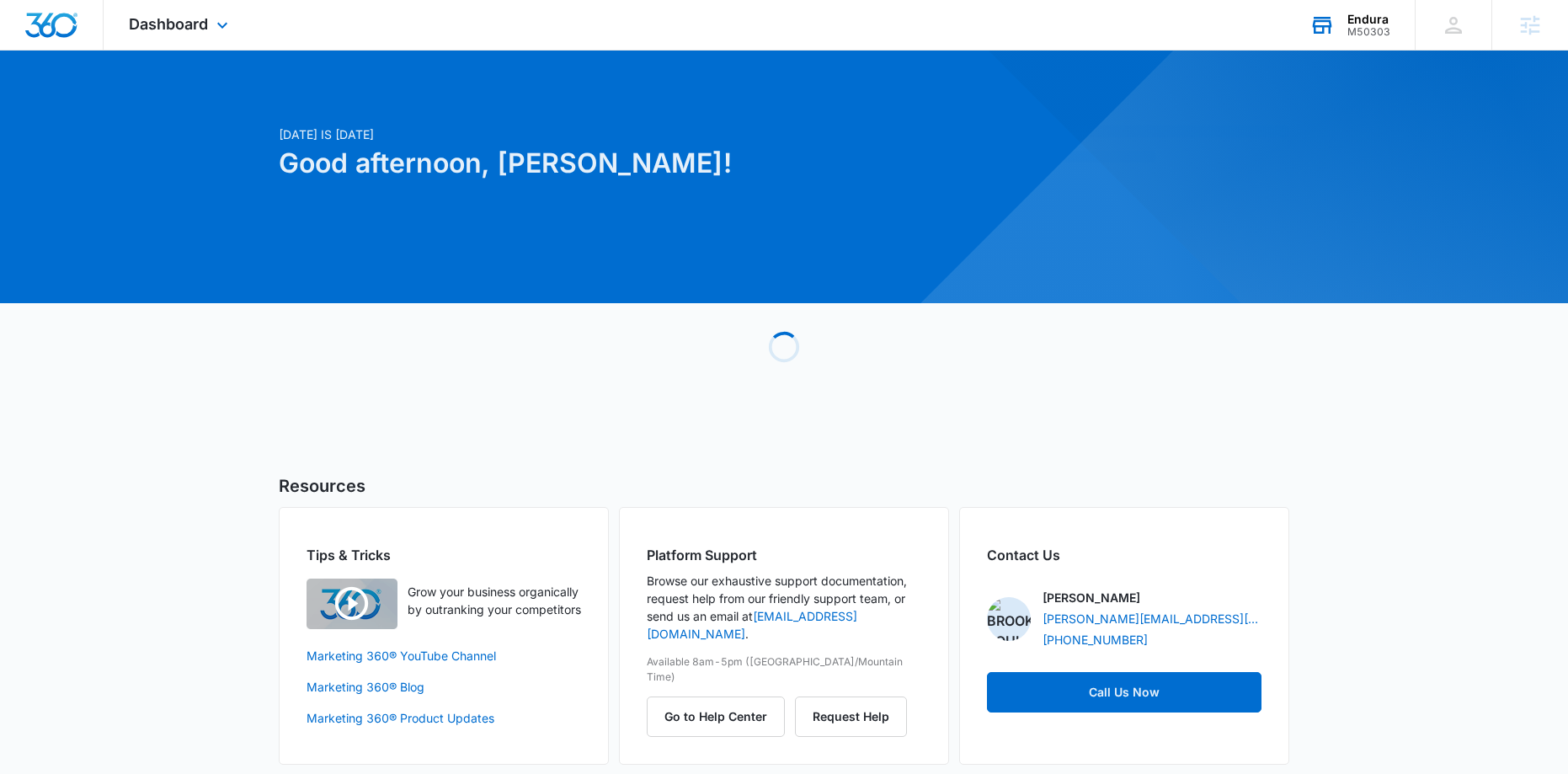
click at [1353, 30] on div "M50303" at bounding box center [1368, 31] width 43 height 12
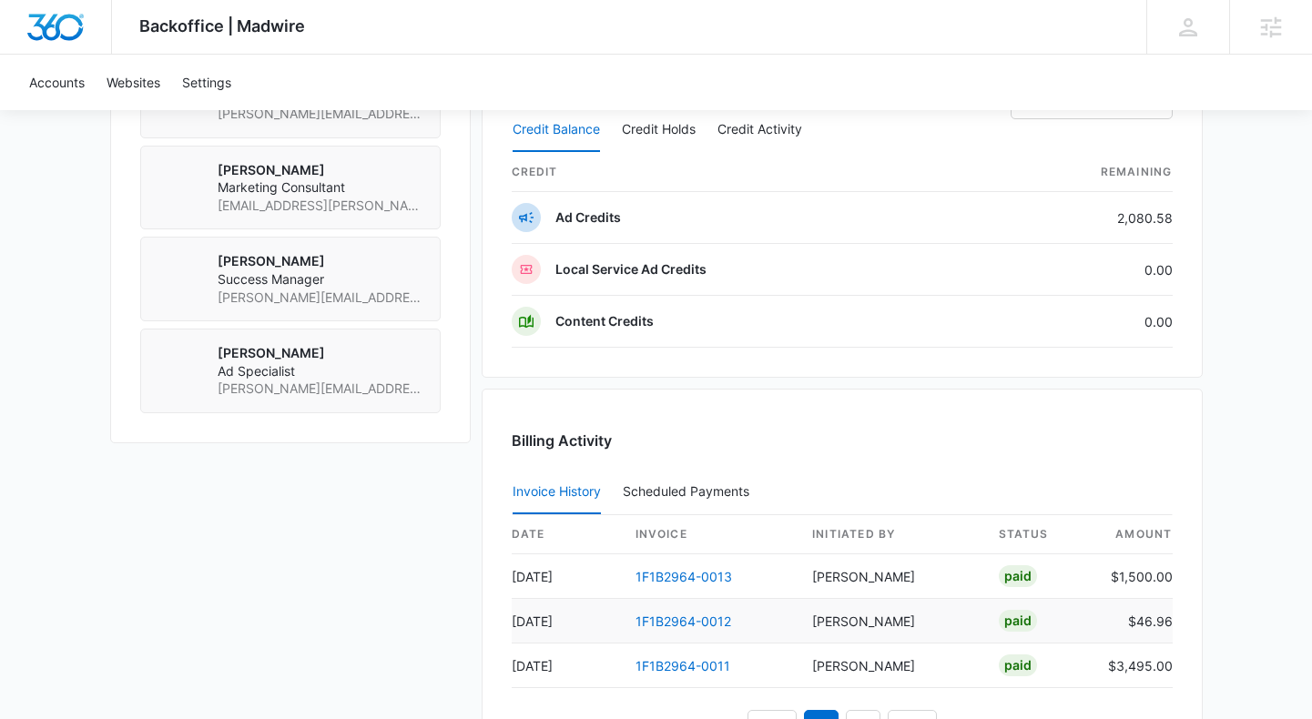
scroll to position [1547, 0]
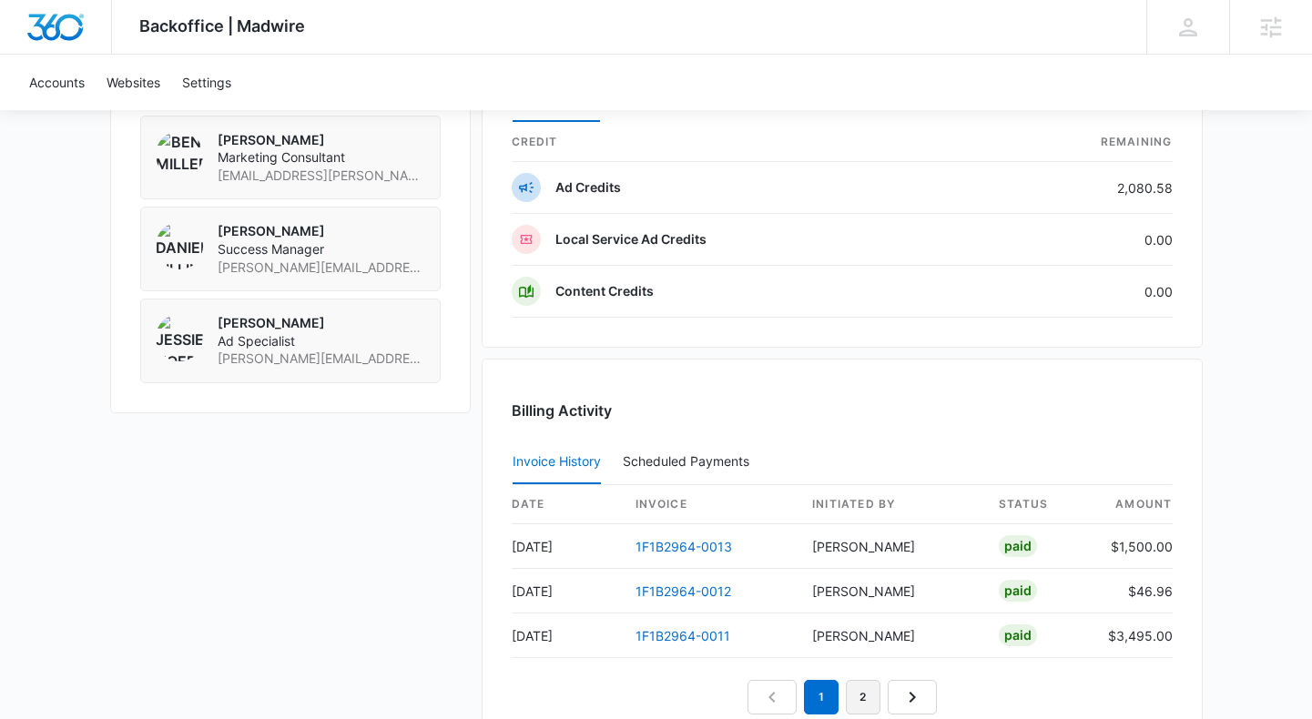
click at [857, 698] on link "2" at bounding box center [863, 697] width 35 height 35
click at [797, 696] on link "1" at bounding box center [800, 697] width 35 height 35
click at [723, 548] on link "1F1B2964-0013" at bounding box center [683, 546] width 96 height 15
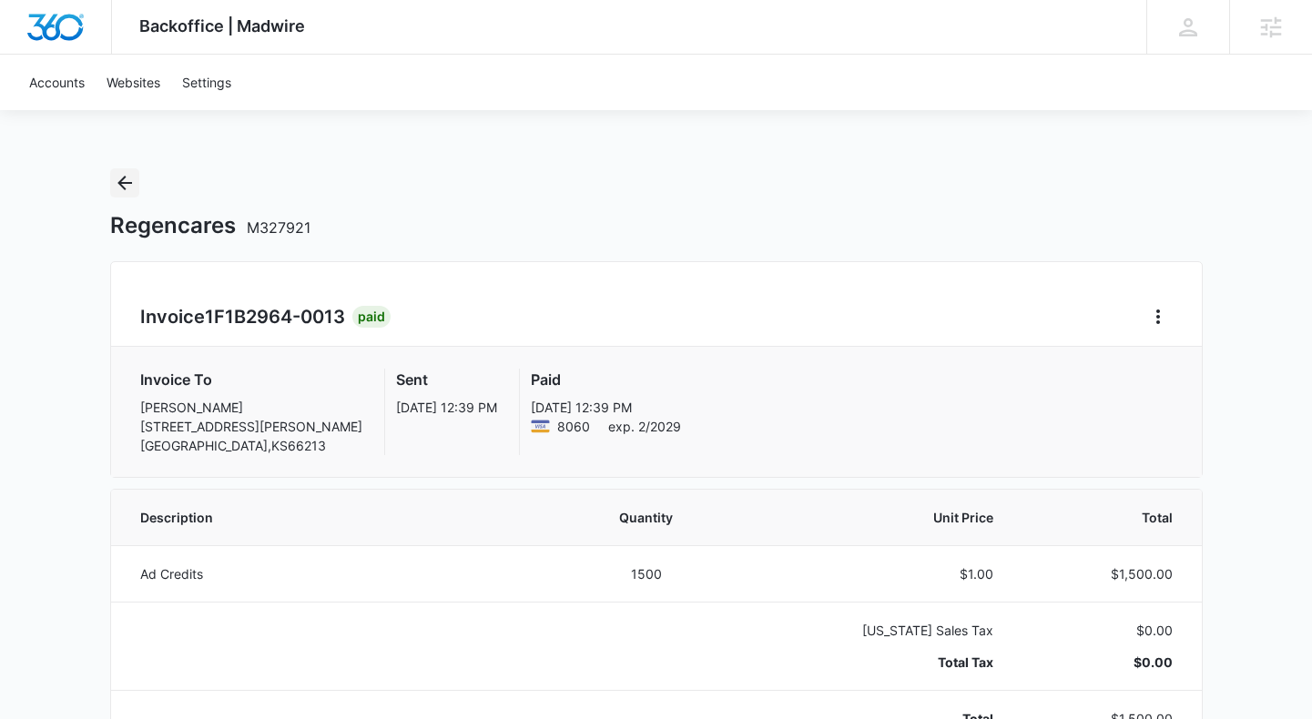
click at [123, 173] on icon "Back" at bounding box center [125, 183] width 22 height 22
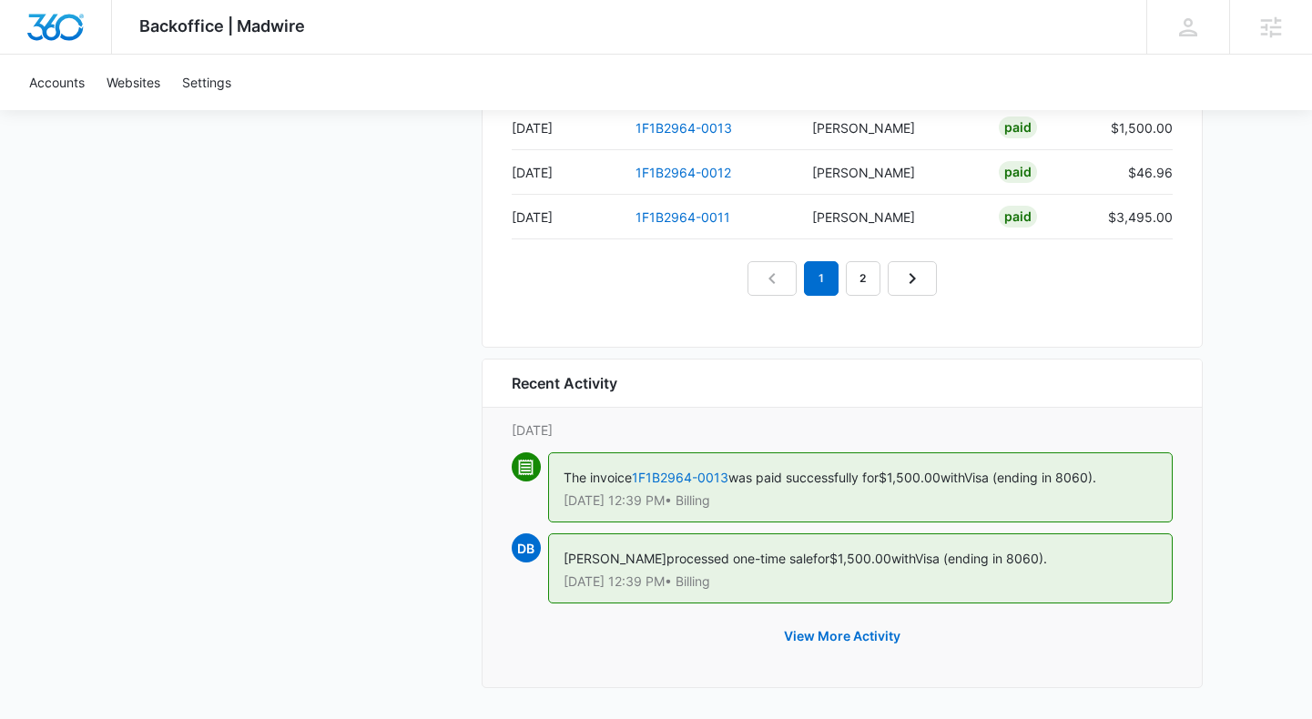
scroll to position [1965, 0]
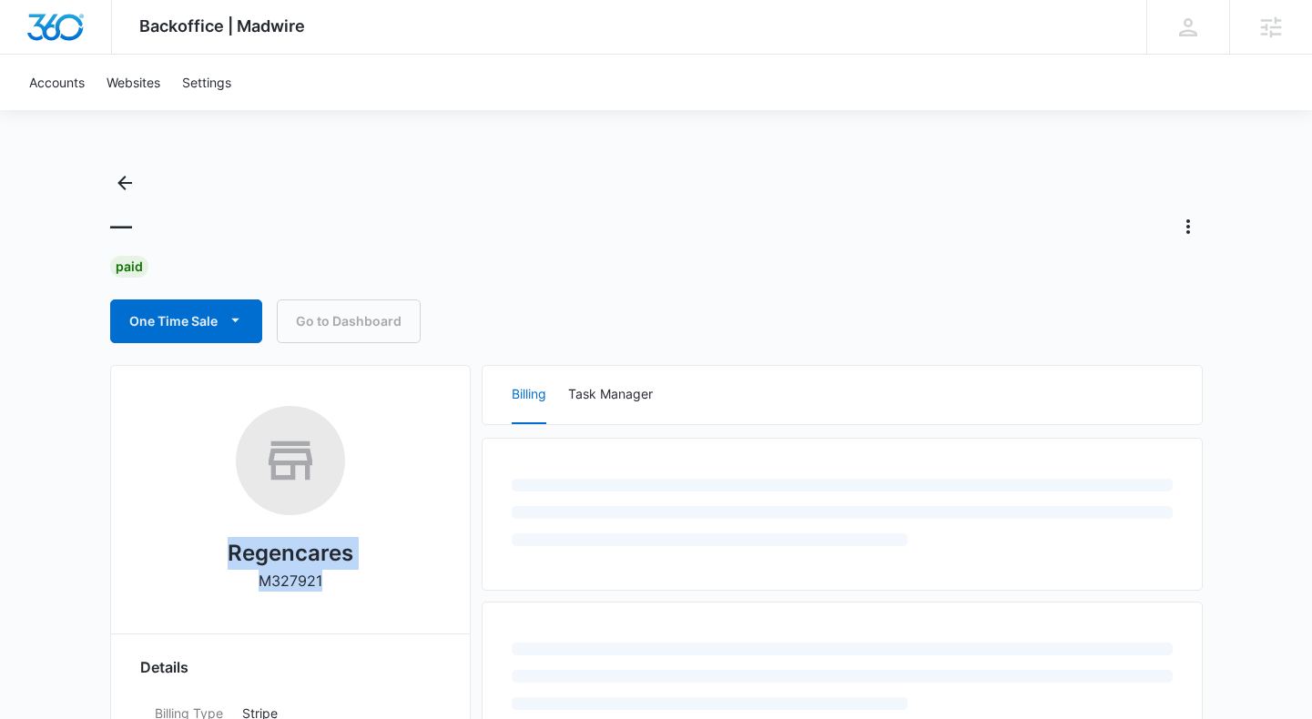
drag, startPoint x: 218, startPoint y: 546, endPoint x: 322, endPoint y: 586, distance: 112.1
click at [321, 585] on div "Regencares M327921" at bounding box center [290, 505] width 300 height 198
copy div "Regencares M327921"
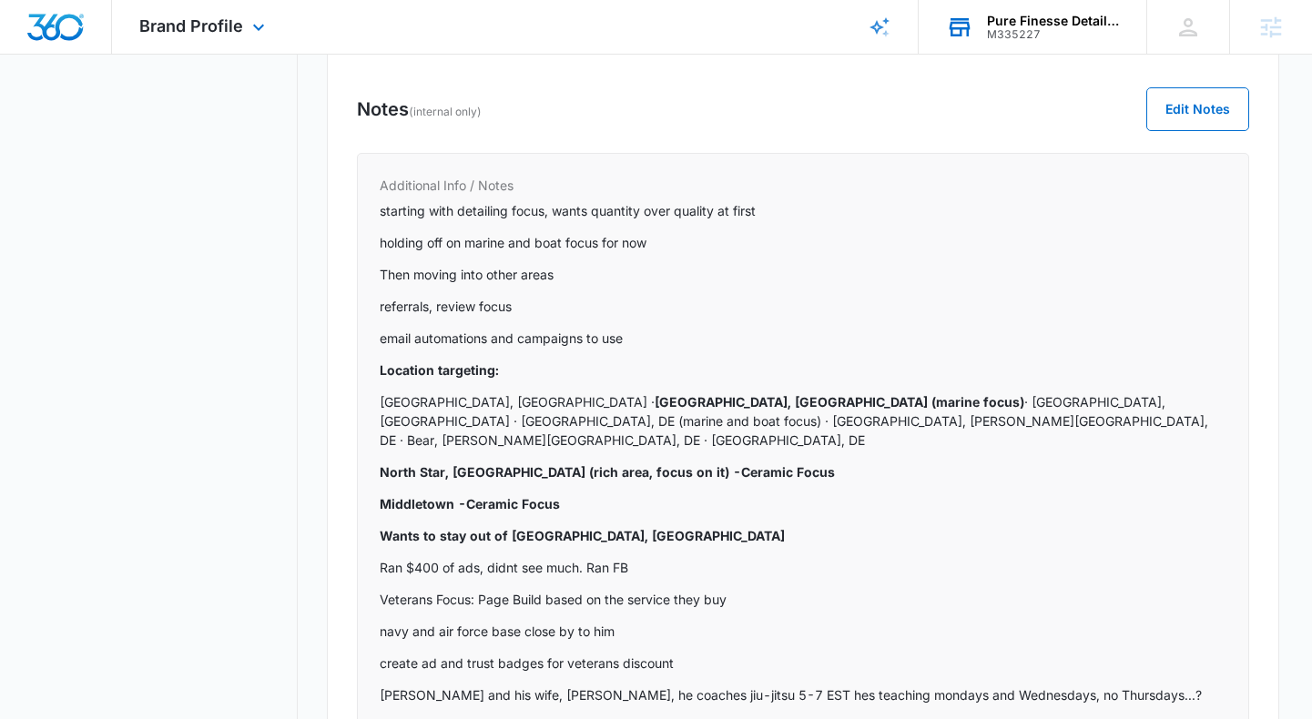
drag, startPoint x: 0, startPoint y: 0, endPoint x: 1024, endPoint y: 25, distance: 1024.3
click at [1024, 25] on div "Pure Finesse Detailing" at bounding box center [1053, 21] width 133 height 15
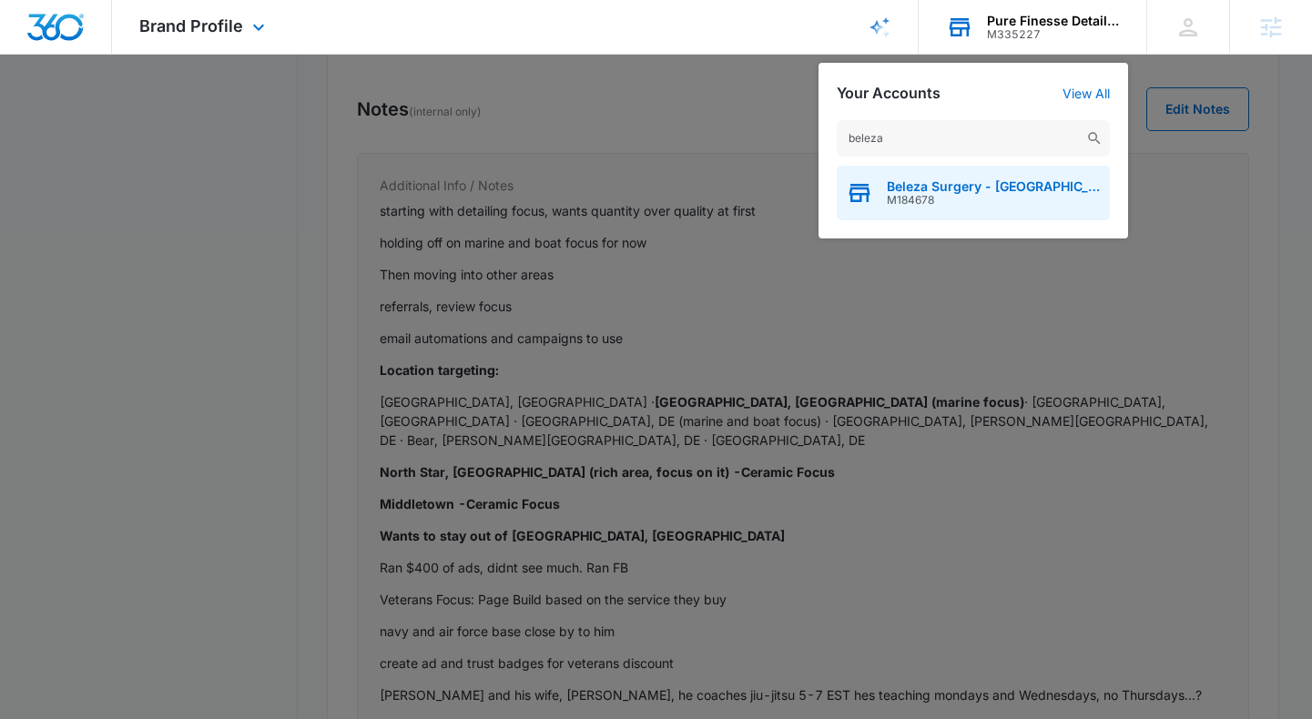
type input "beleza"
click at [916, 208] on div "Beleza Surgery - [GEOGRAPHIC_DATA] M184678" at bounding box center [973, 193] width 273 height 55
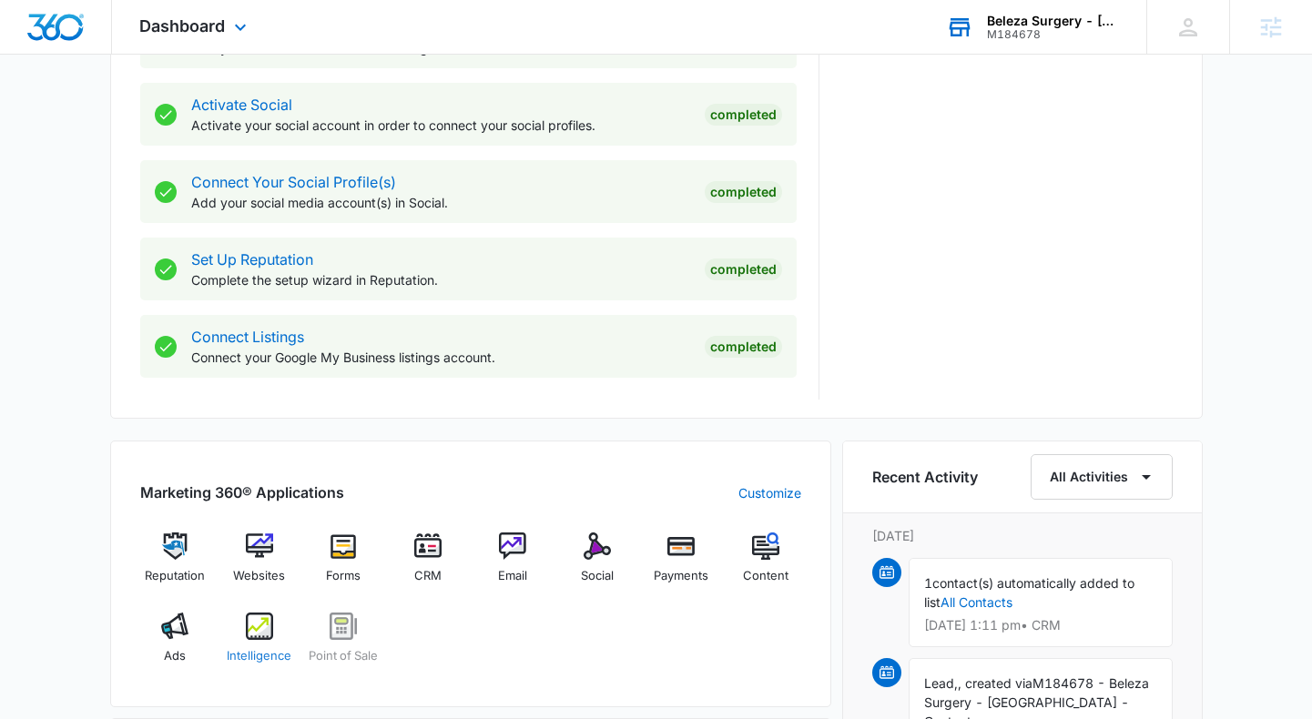
scroll to position [745, 0]
click at [265, 629] on img at bounding box center [259, 626] width 27 height 27
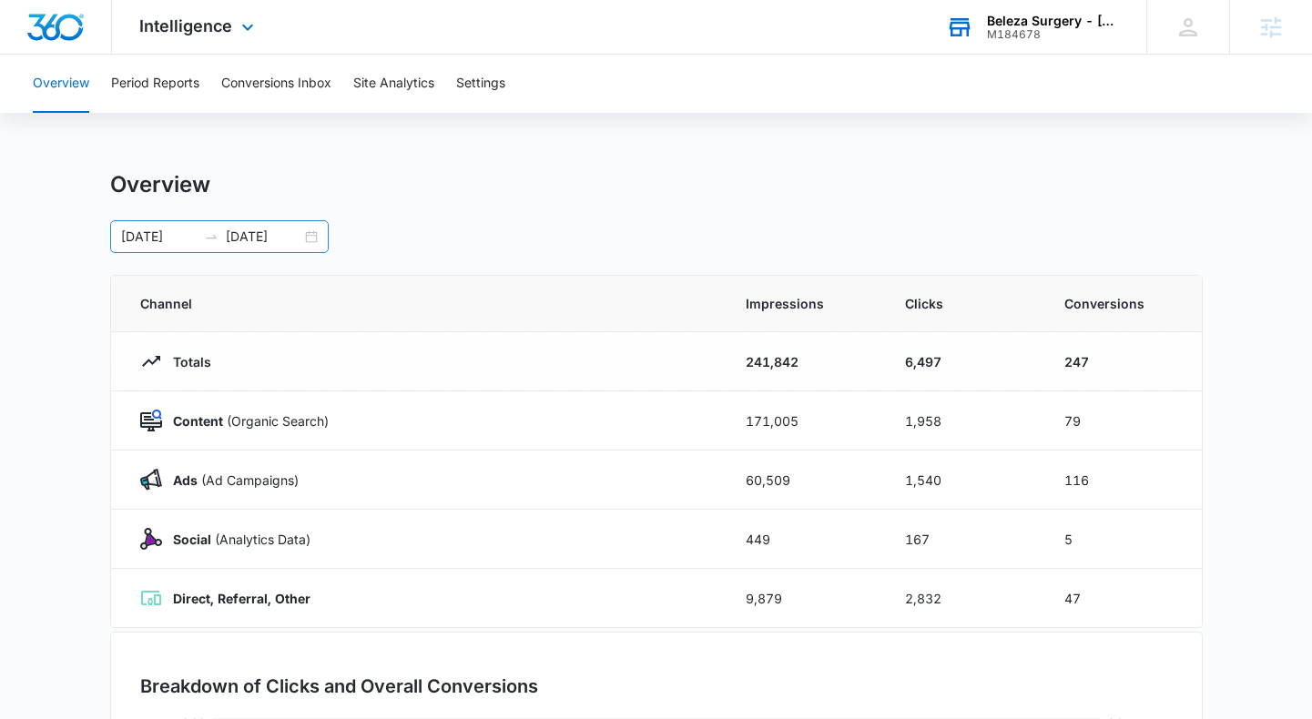
click at [312, 238] on div "[DATE] [DATE]" at bounding box center [219, 236] width 218 height 33
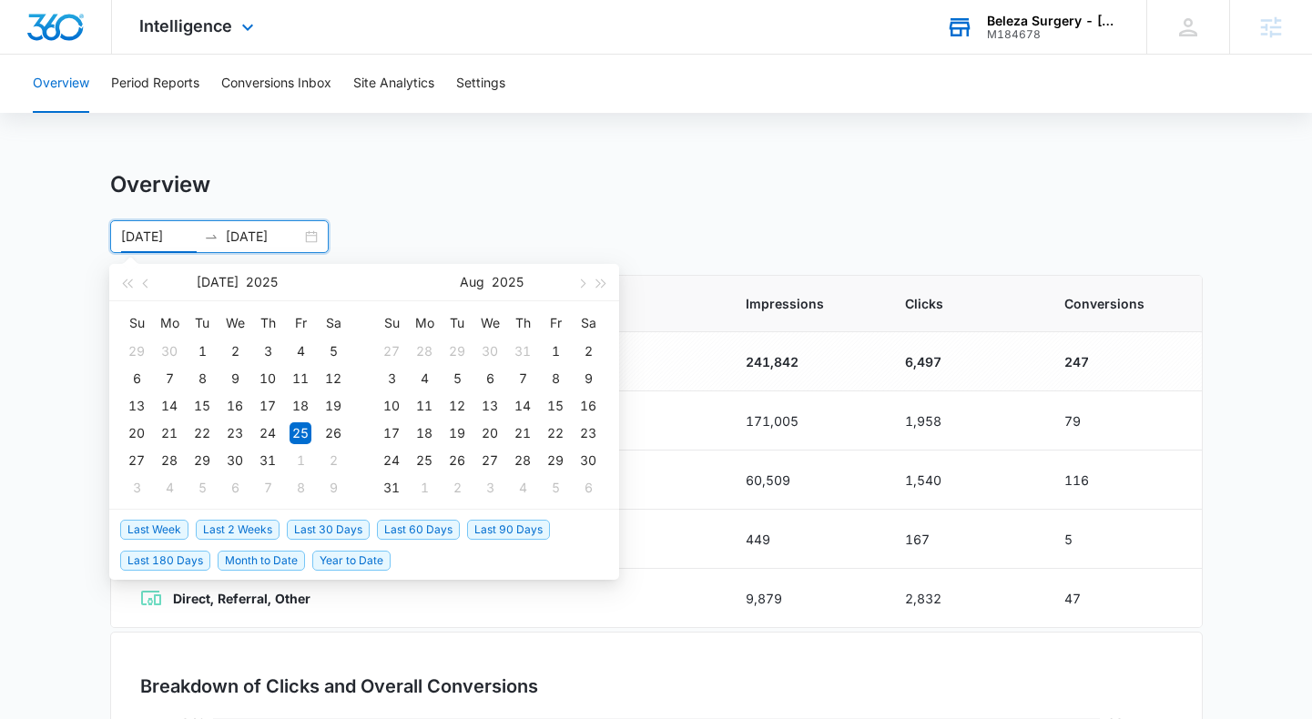
click at [309, 528] on span "Last 30 Days" at bounding box center [328, 530] width 83 height 20
type input "[DATE]"
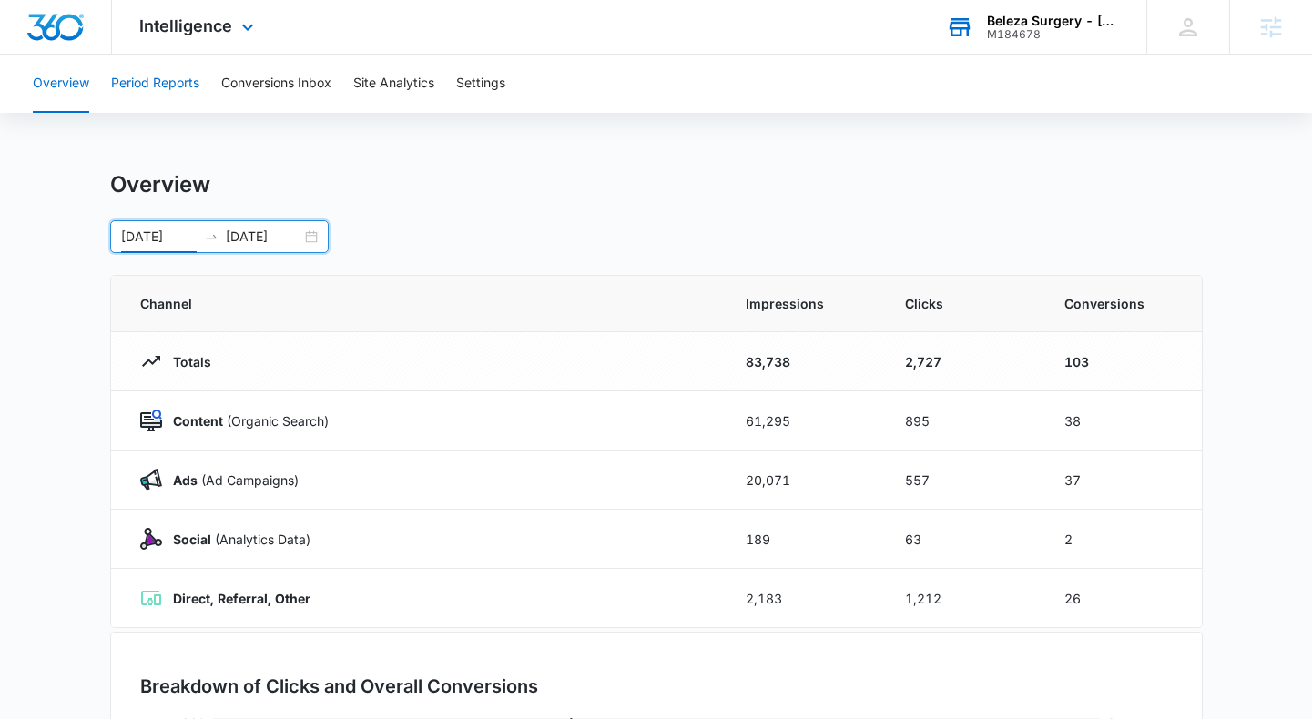
click at [157, 93] on button "Period Reports" at bounding box center [155, 84] width 88 height 58
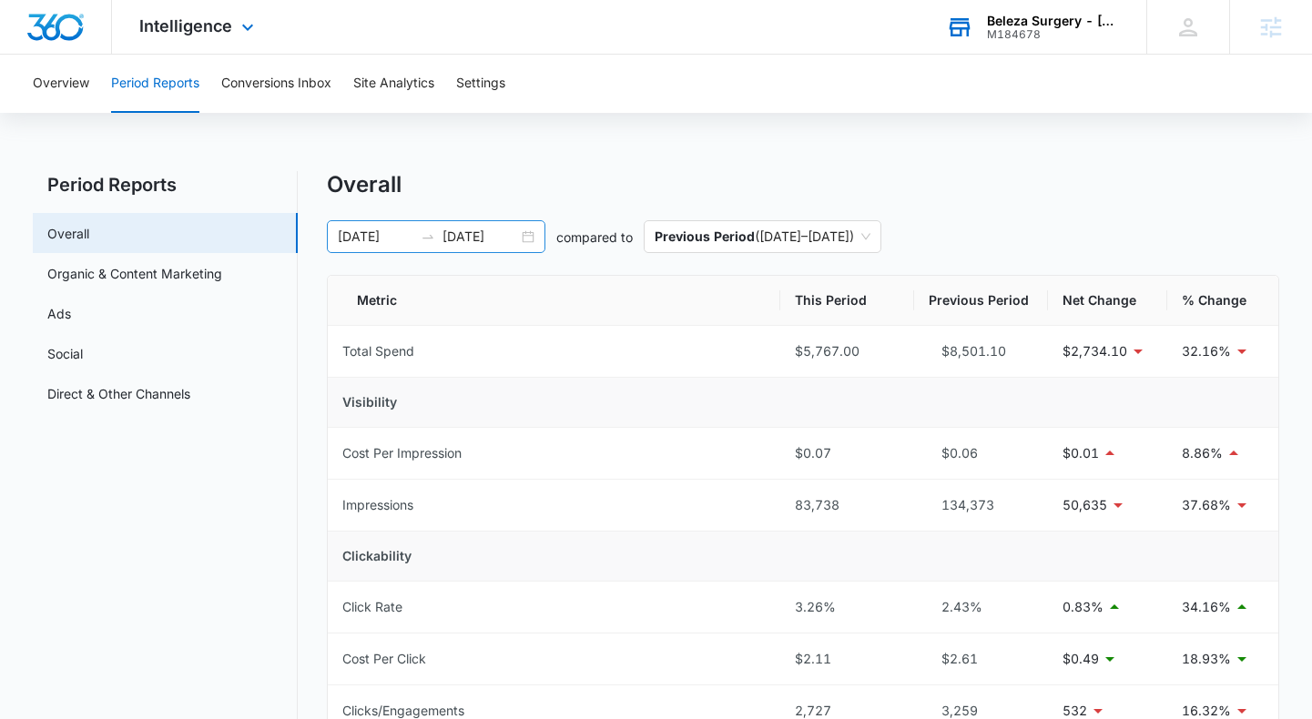
click at [529, 239] on div "[DATE] [DATE]" at bounding box center [436, 236] width 218 height 33
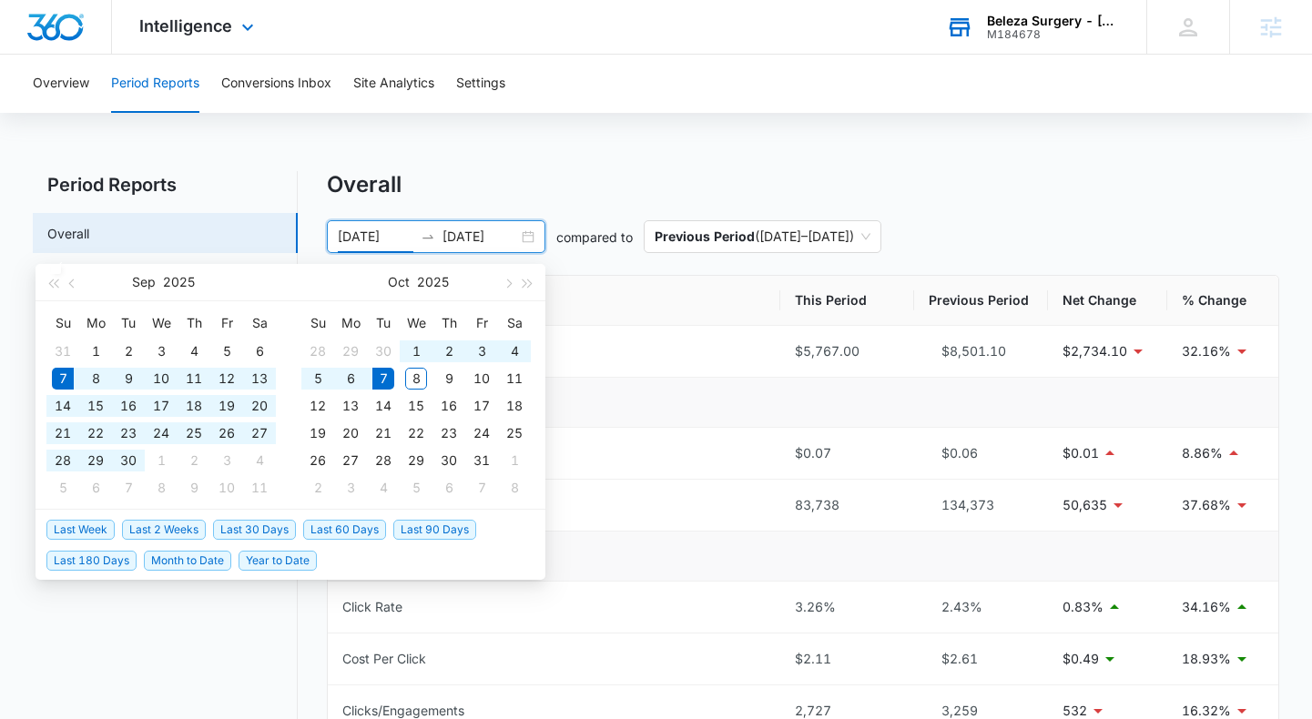
click at [229, 529] on span "Last 30 Days" at bounding box center [254, 530] width 83 height 20
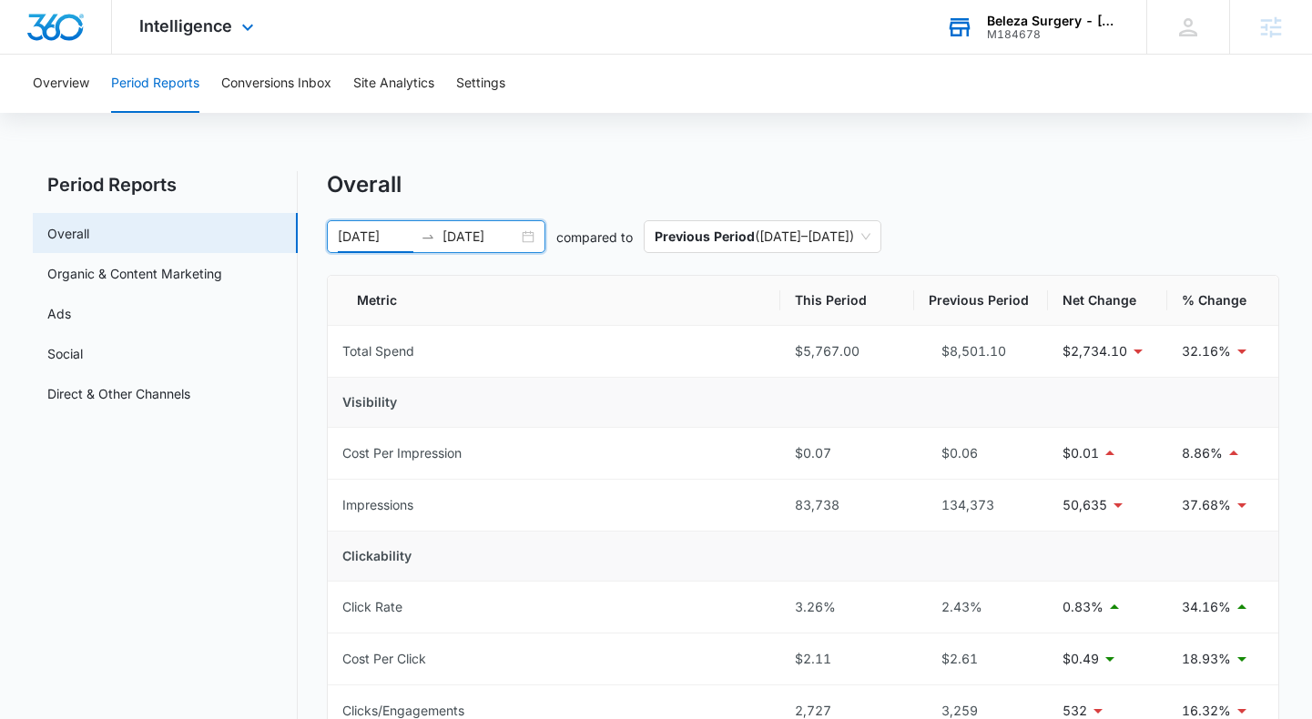
click at [524, 229] on div "[DATE] [DATE]" at bounding box center [436, 236] width 218 height 33
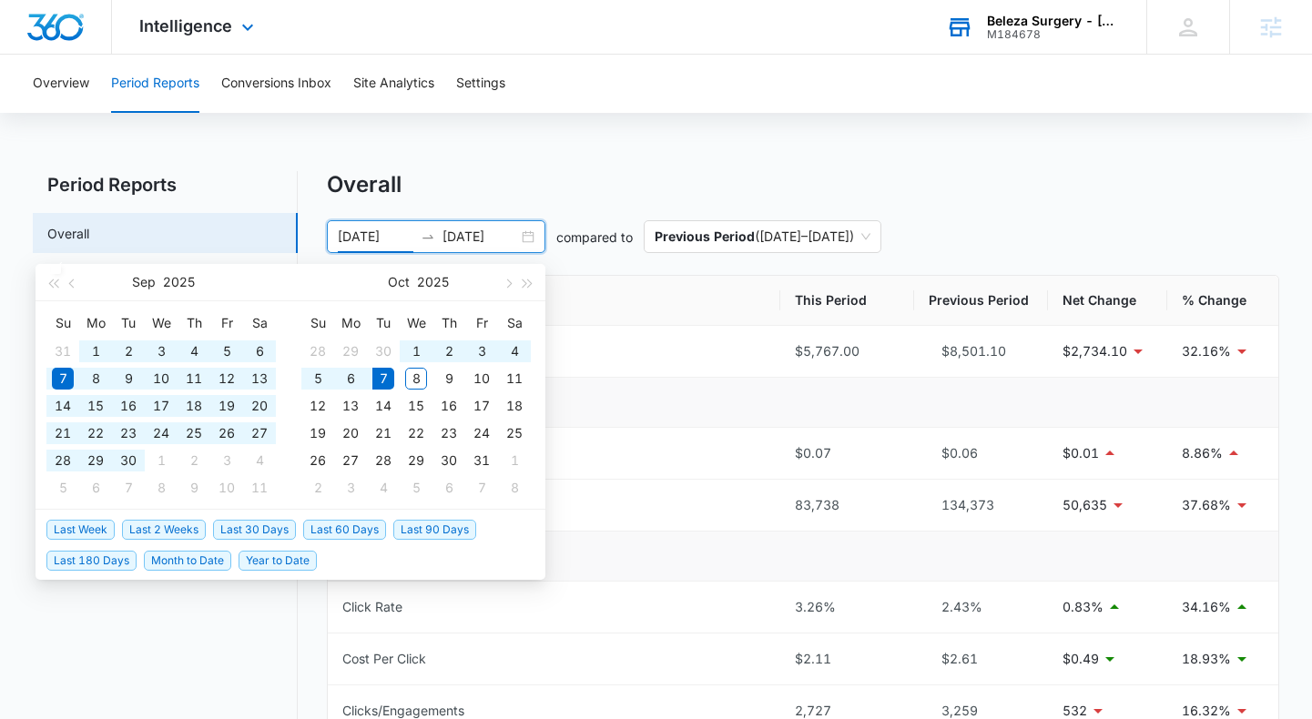
click at [367, 520] on span "Last 60 Days" at bounding box center [344, 530] width 83 height 20
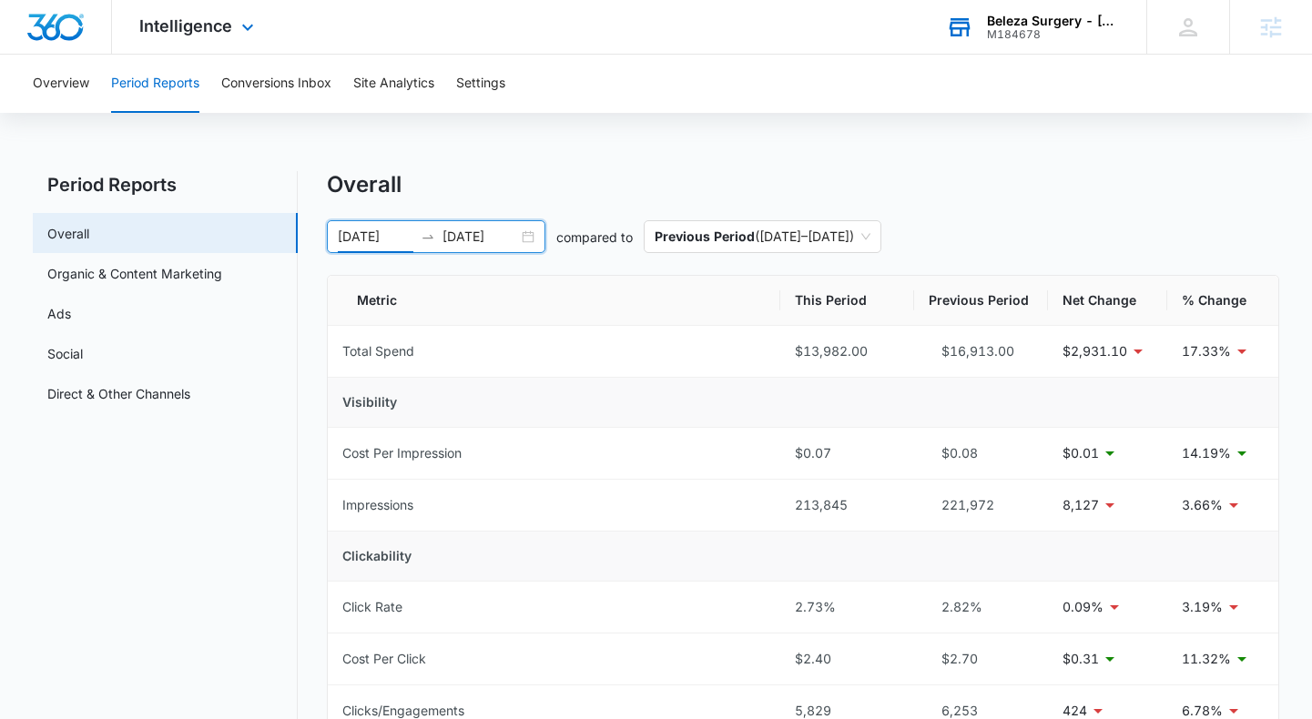
click at [531, 230] on div "[DATE] [DATE]" at bounding box center [436, 236] width 218 height 33
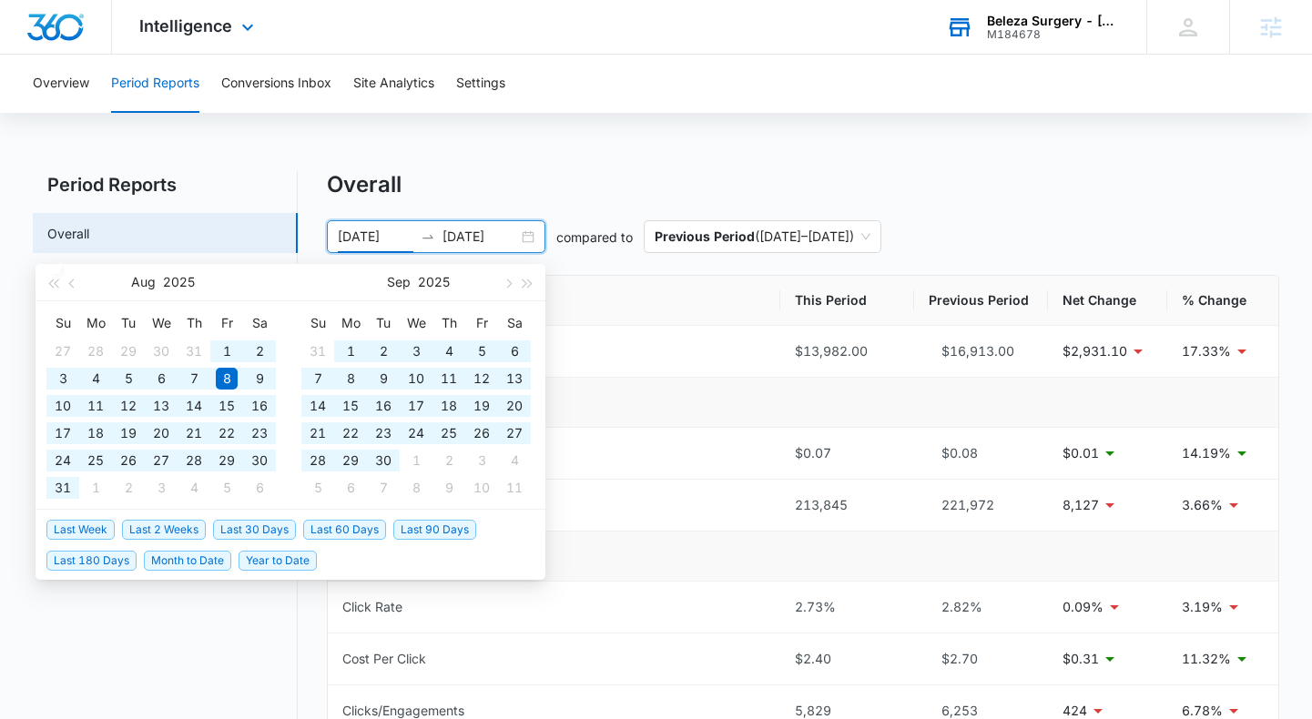
click at [431, 533] on span "Last 90 Days" at bounding box center [434, 530] width 83 height 20
type input "[DATE]"
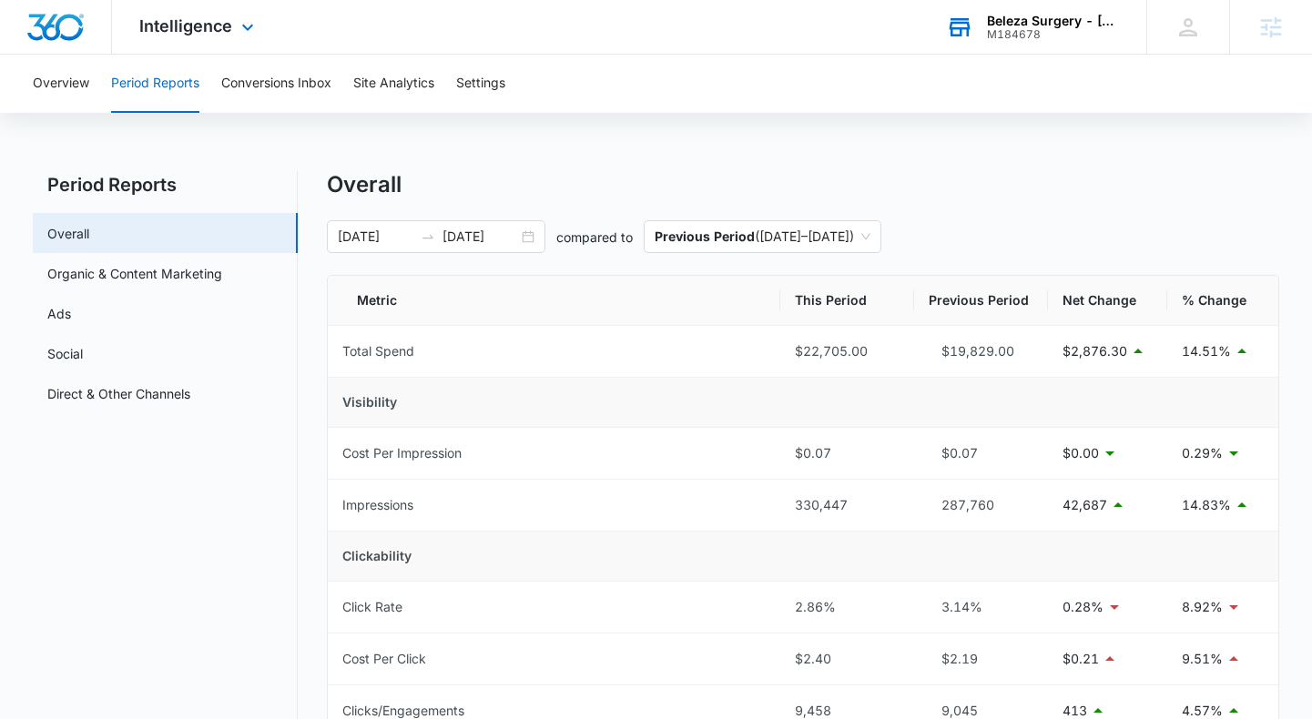
click at [232, 31] on div "Intelligence Apps Reputation Websites Forms CRM Email Social Payments POS Conte…" at bounding box center [199, 27] width 174 height 54
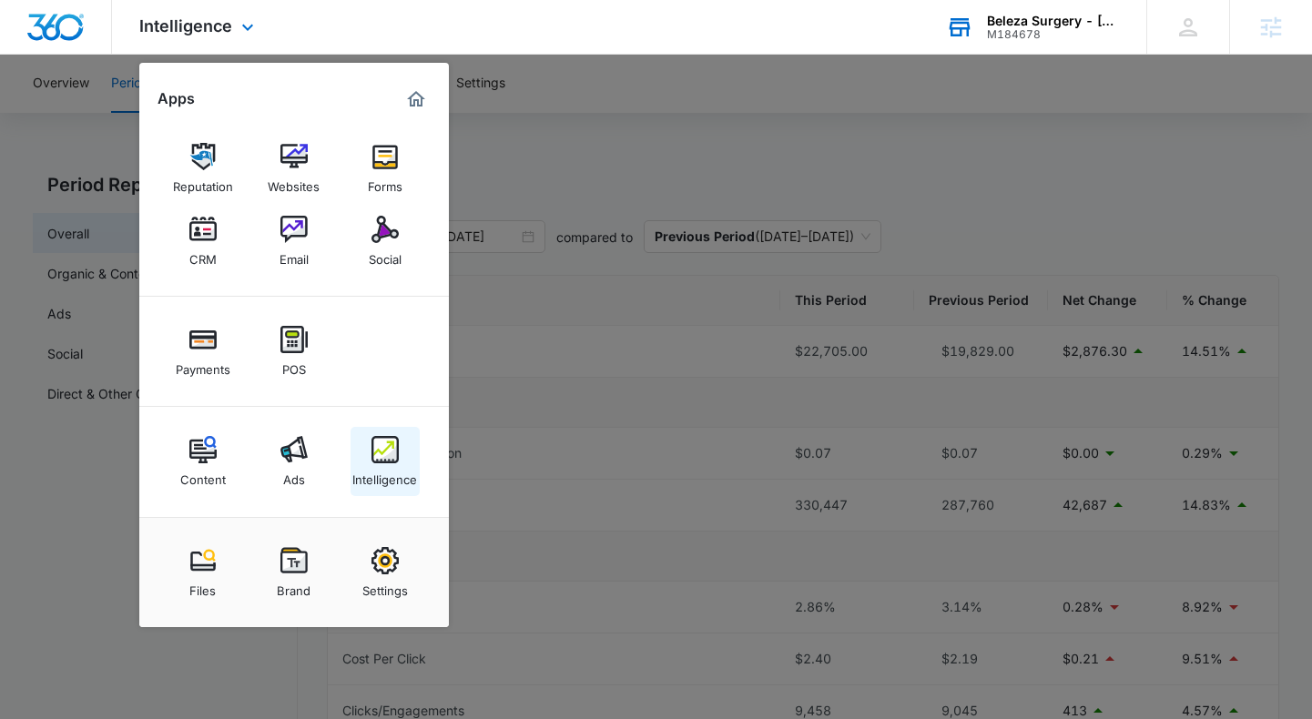
click at [381, 462] on img at bounding box center [384, 449] width 27 height 27
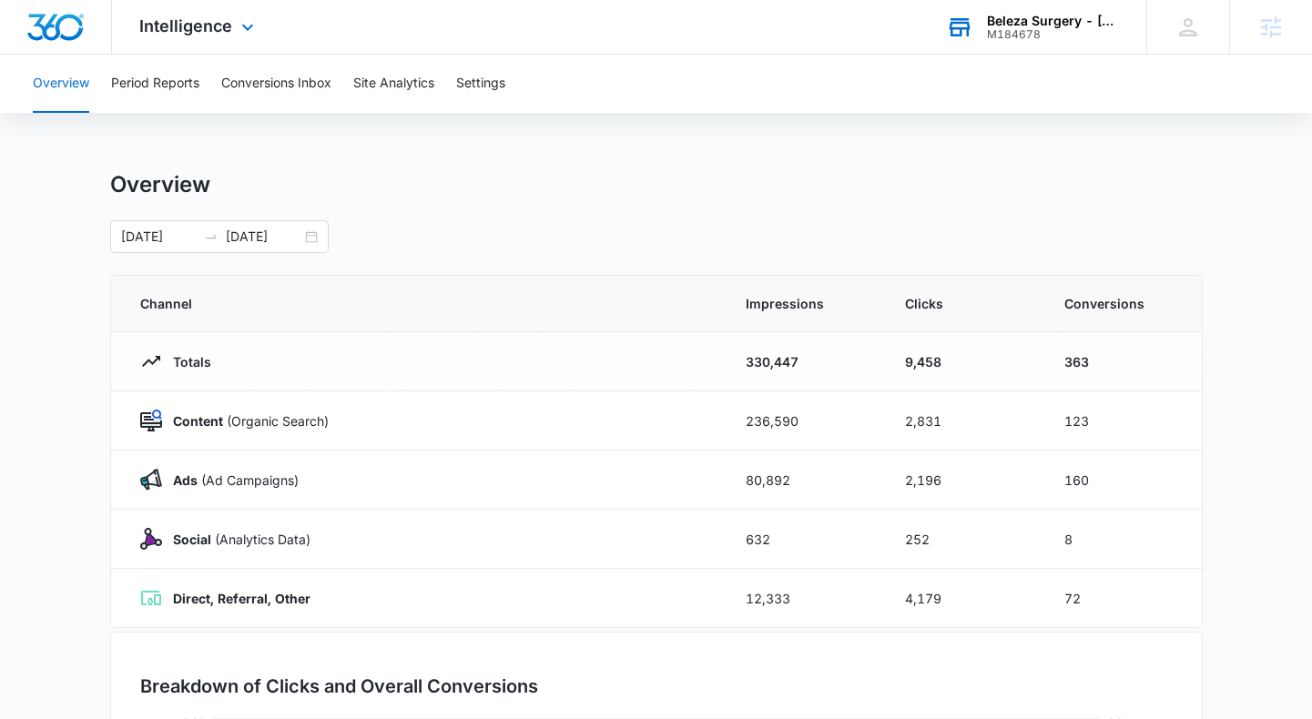
drag, startPoint x: 215, startPoint y: 34, endPoint x: 193, endPoint y: 190, distance: 158.1
click at [215, 35] on span "Intelligence" at bounding box center [185, 25] width 93 height 19
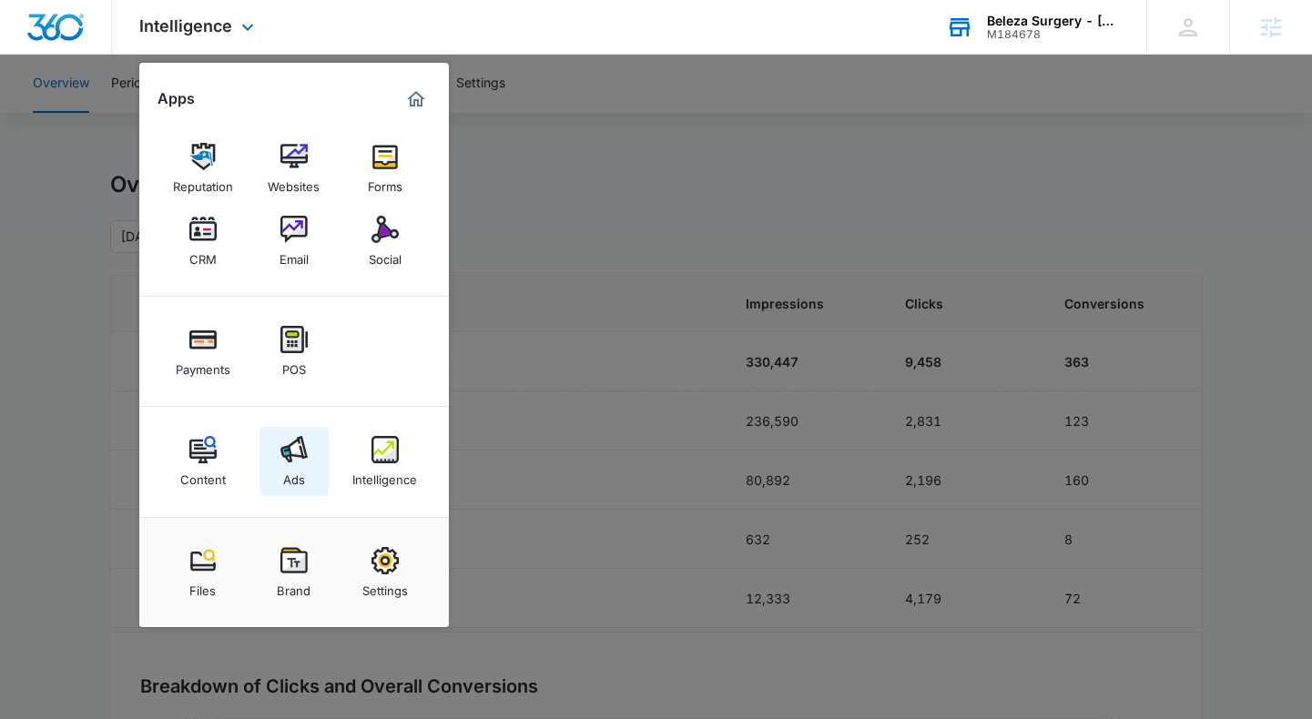
click at [281, 466] on link "Ads" at bounding box center [293, 461] width 69 height 69
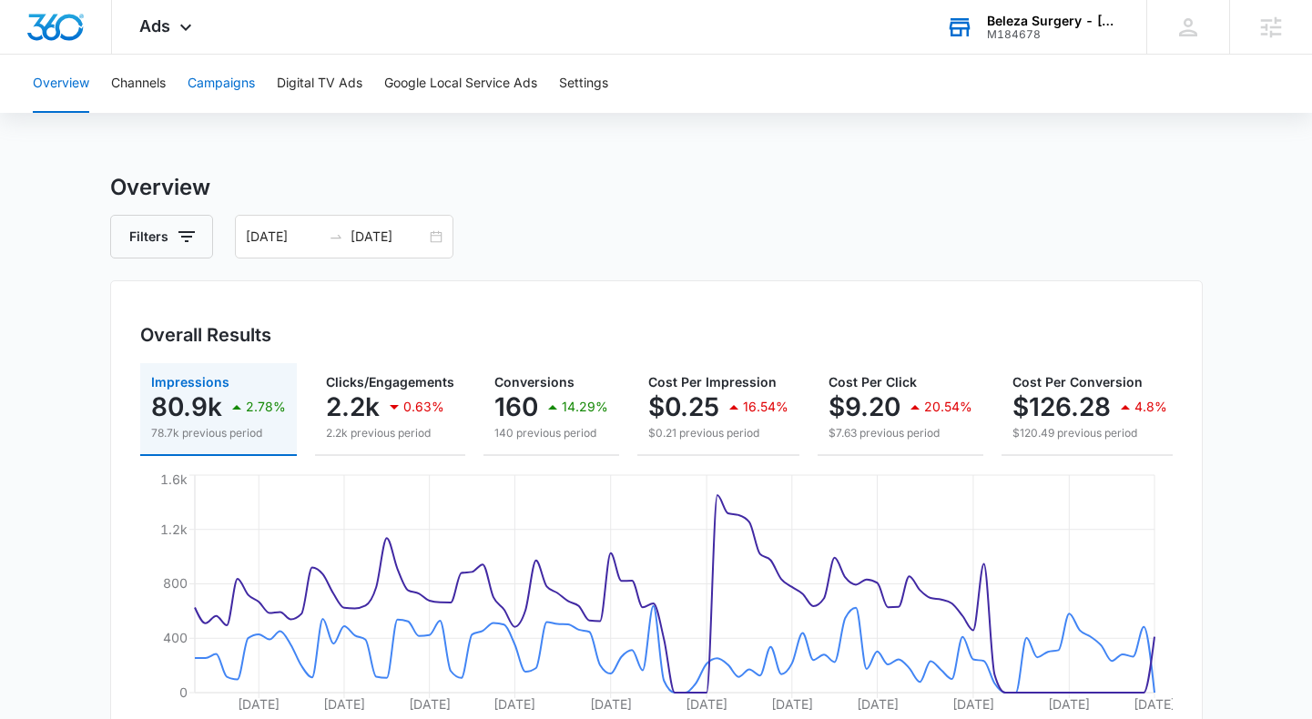
click at [216, 71] on button "Campaigns" at bounding box center [221, 84] width 67 height 58
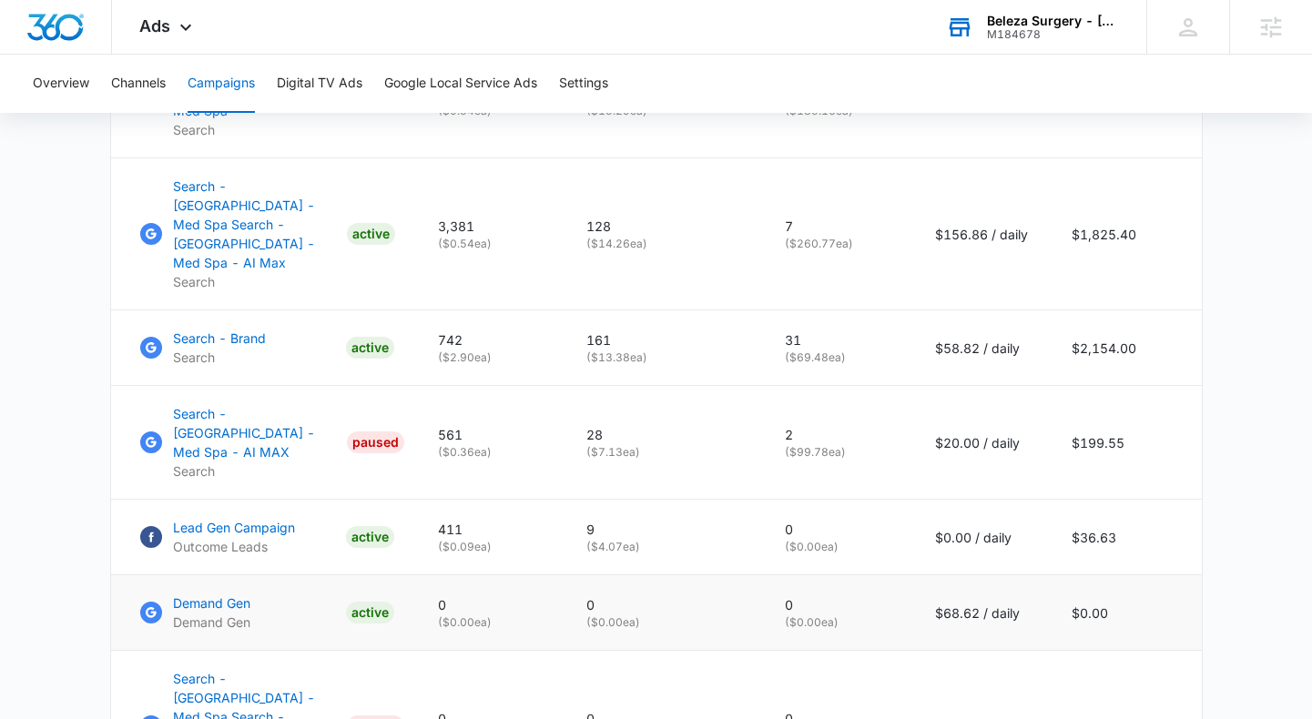
scroll to position [1070, 0]
click at [167, 20] on span "Ads" at bounding box center [154, 25] width 31 height 19
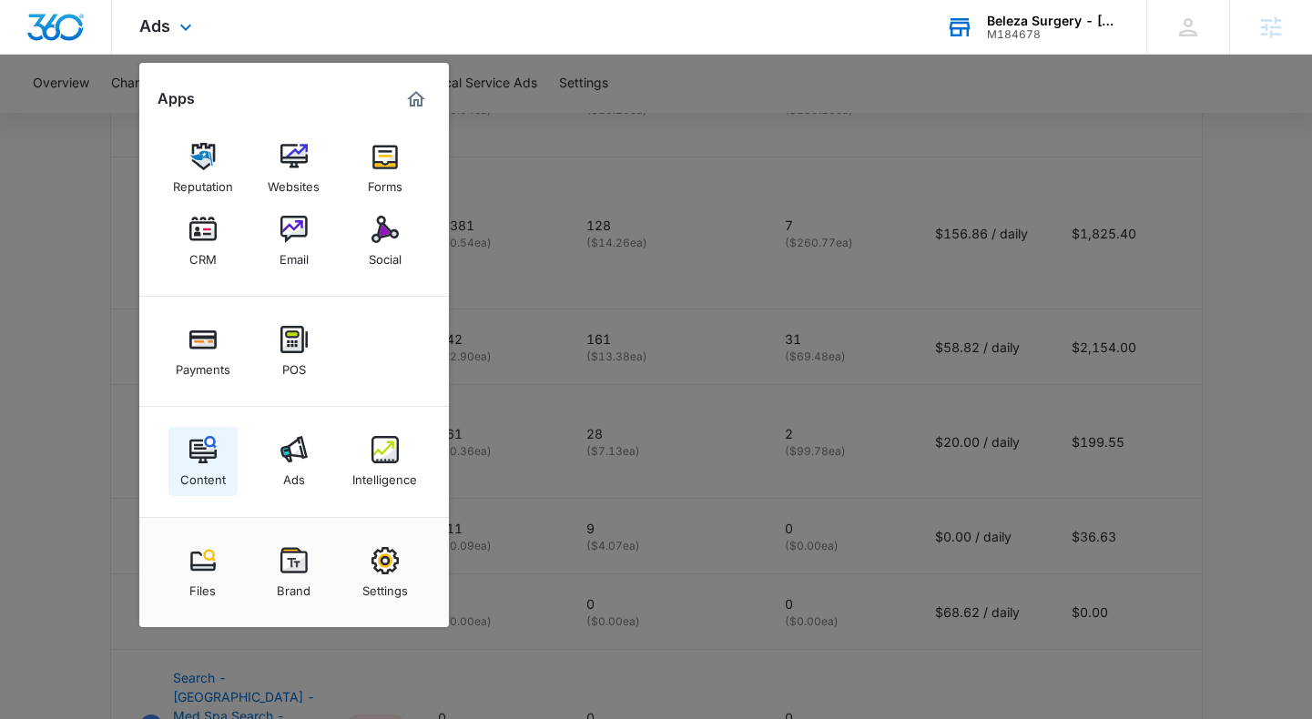
click at [204, 461] on img at bounding box center [202, 449] width 27 height 27
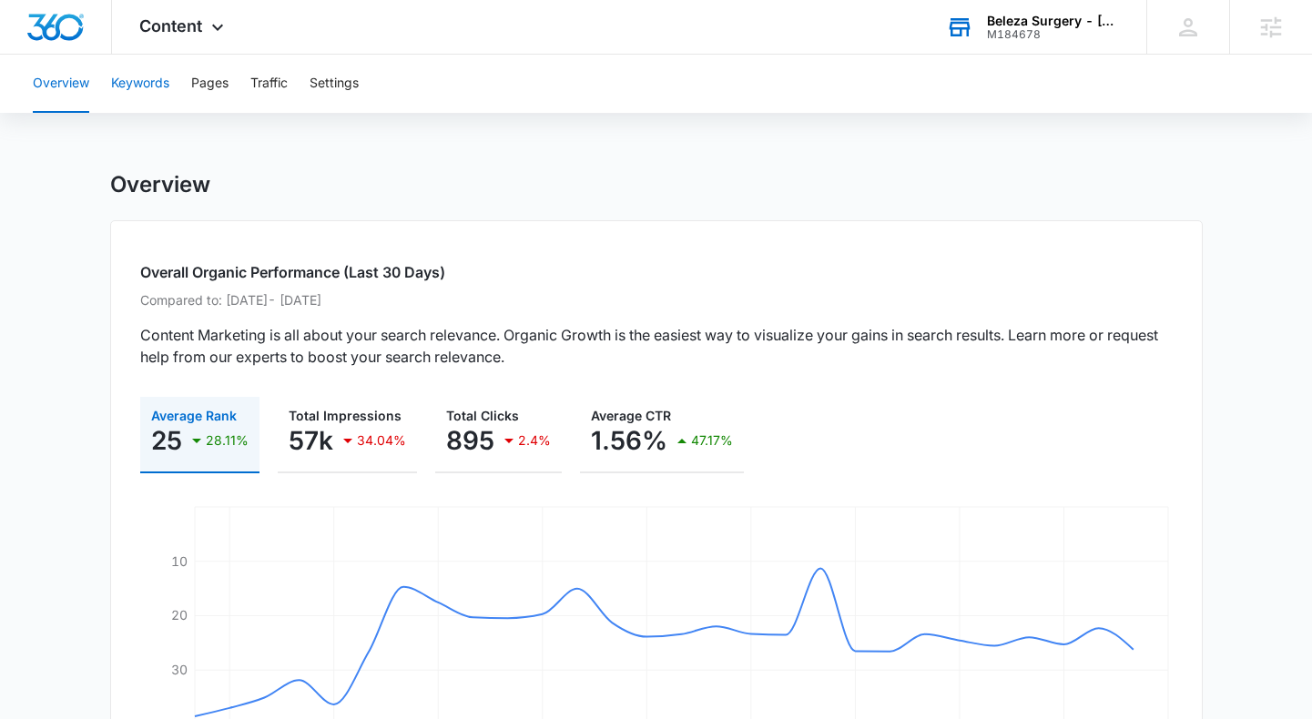
click at [153, 86] on button "Keywords" at bounding box center [140, 84] width 58 height 58
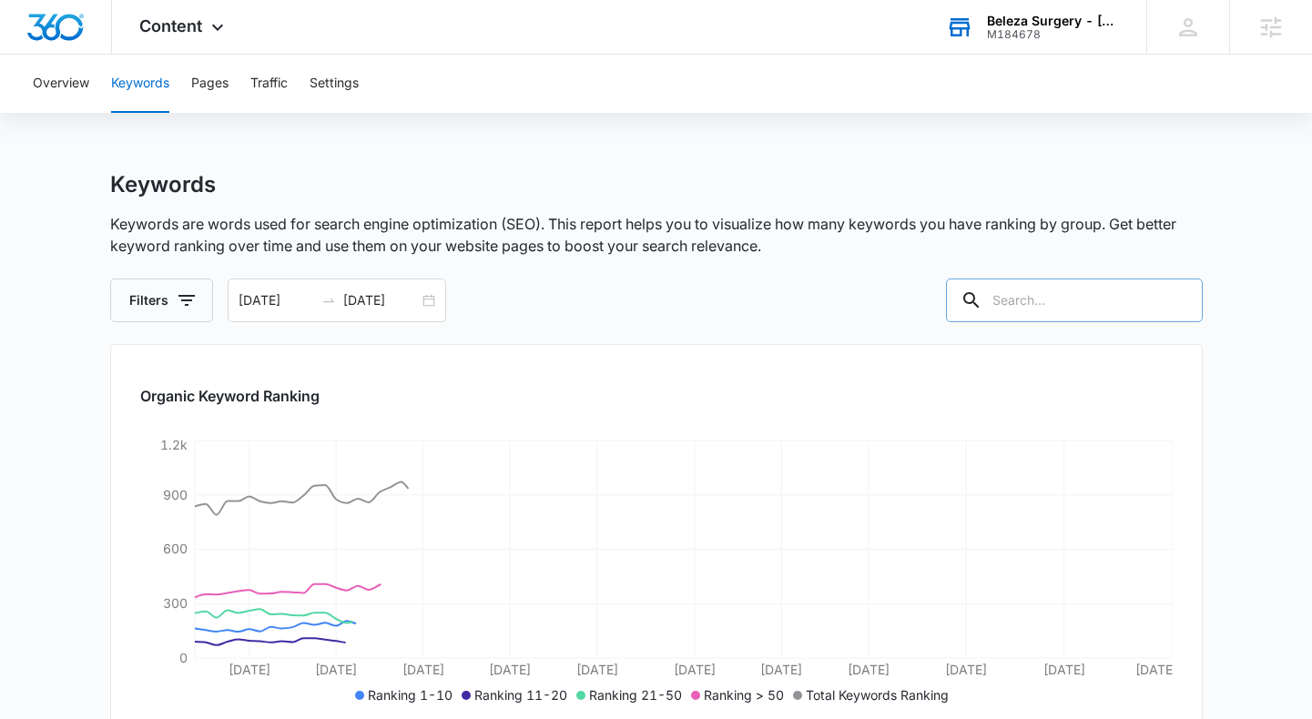
click at [1104, 305] on input "text" at bounding box center [1074, 301] width 257 height 44
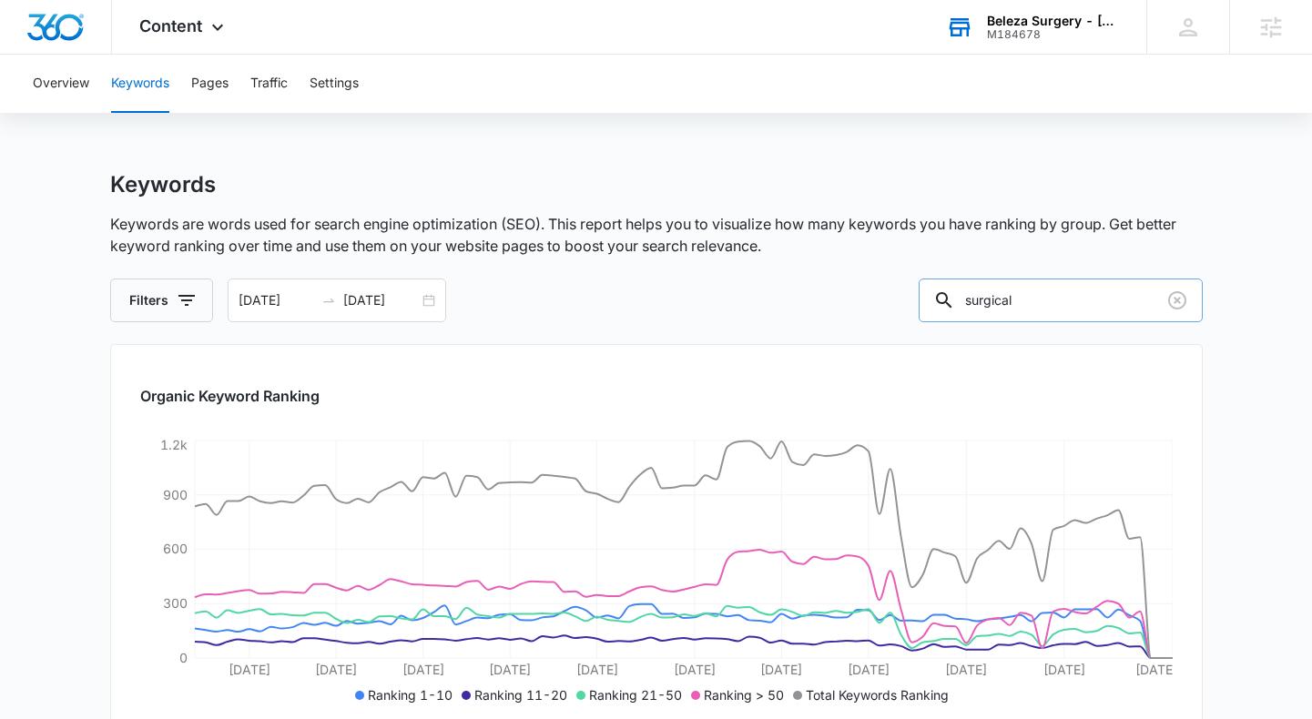
type input "surgical"
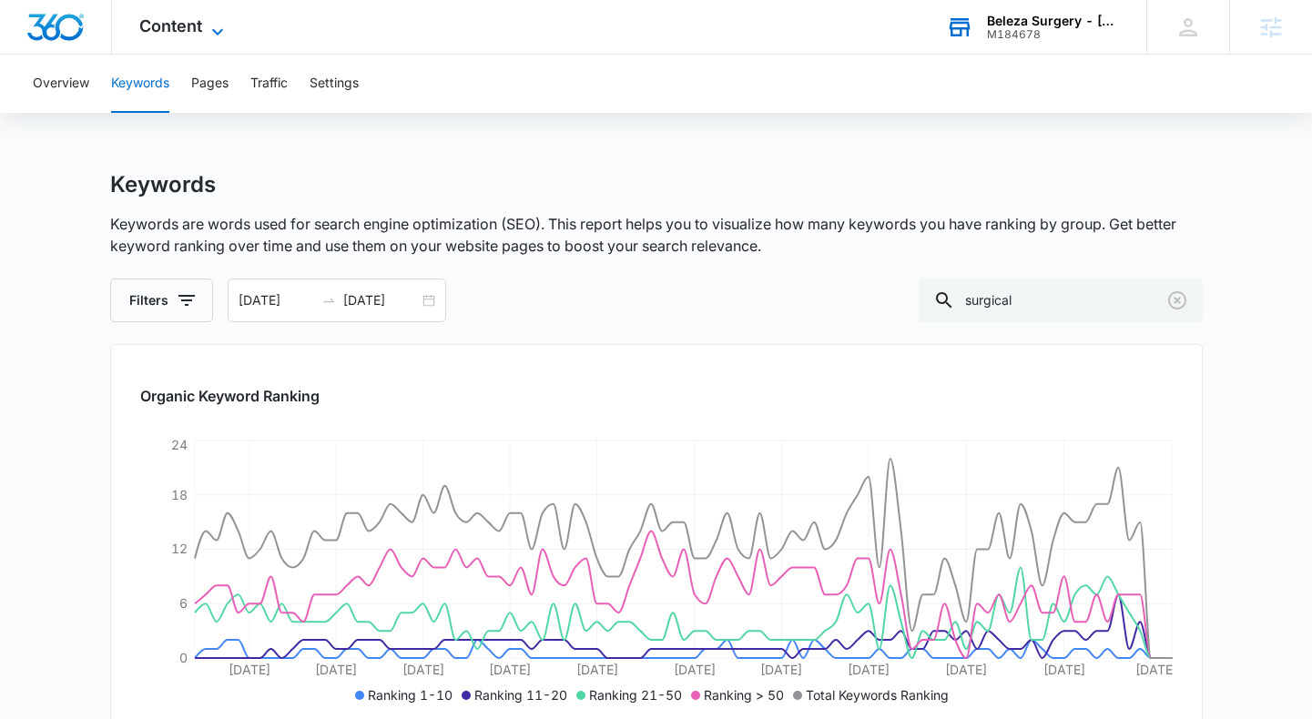
click at [188, 19] on span "Content" at bounding box center [170, 25] width 63 height 19
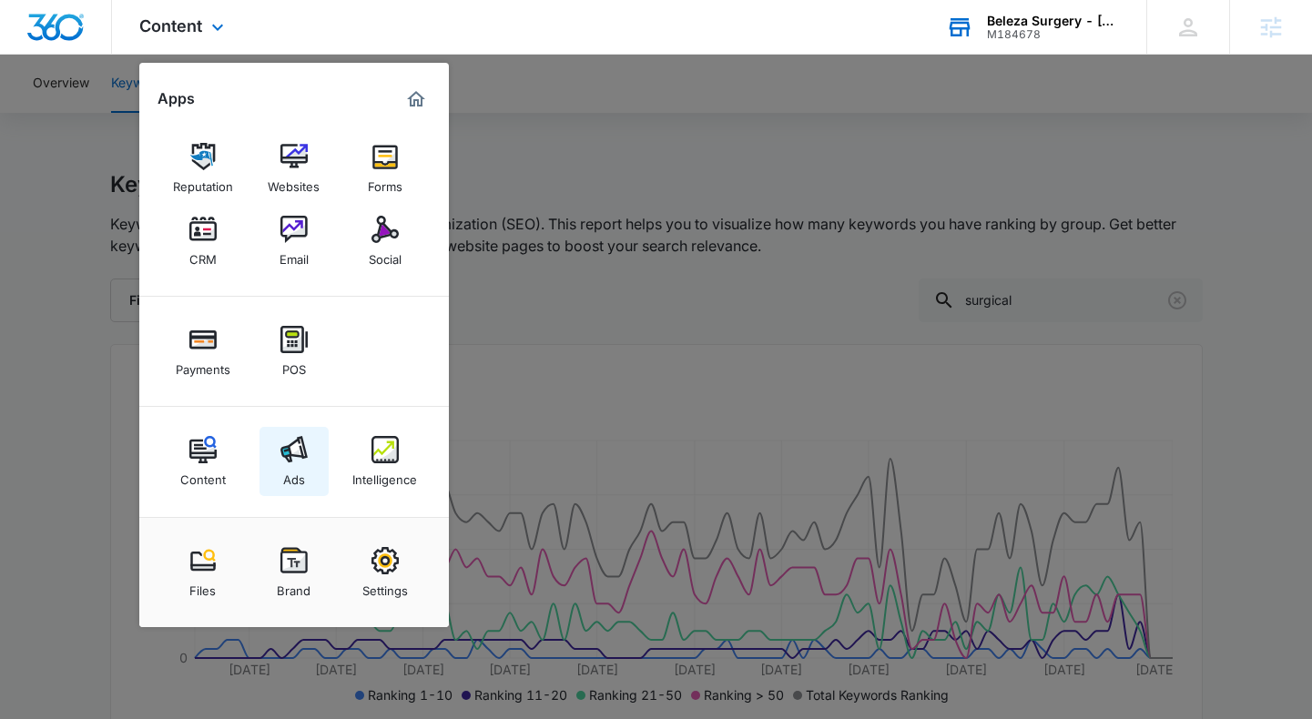
click at [292, 461] on img at bounding box center [293, 449] width 27 height 27
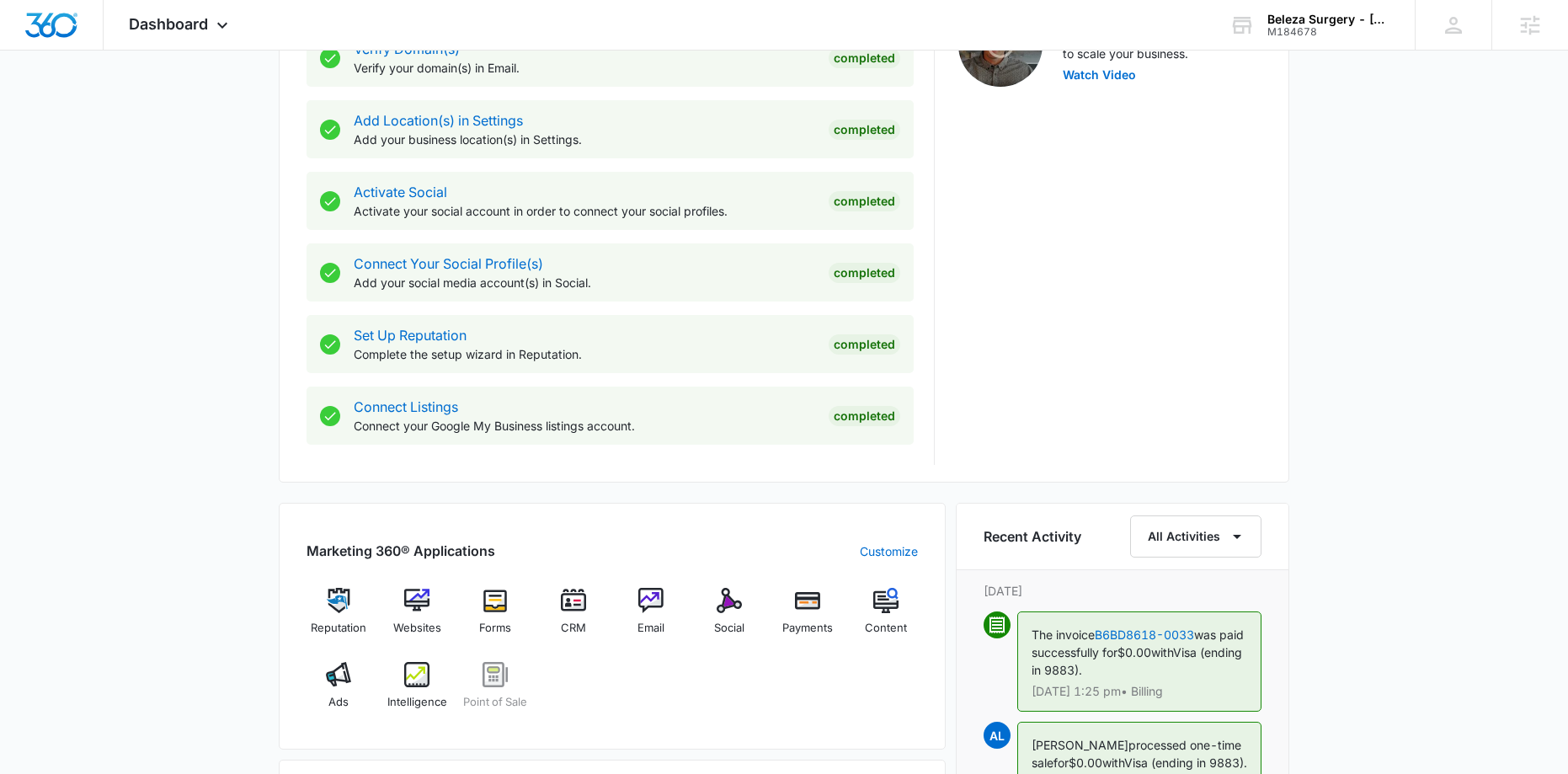
scroll to position [771, 0]
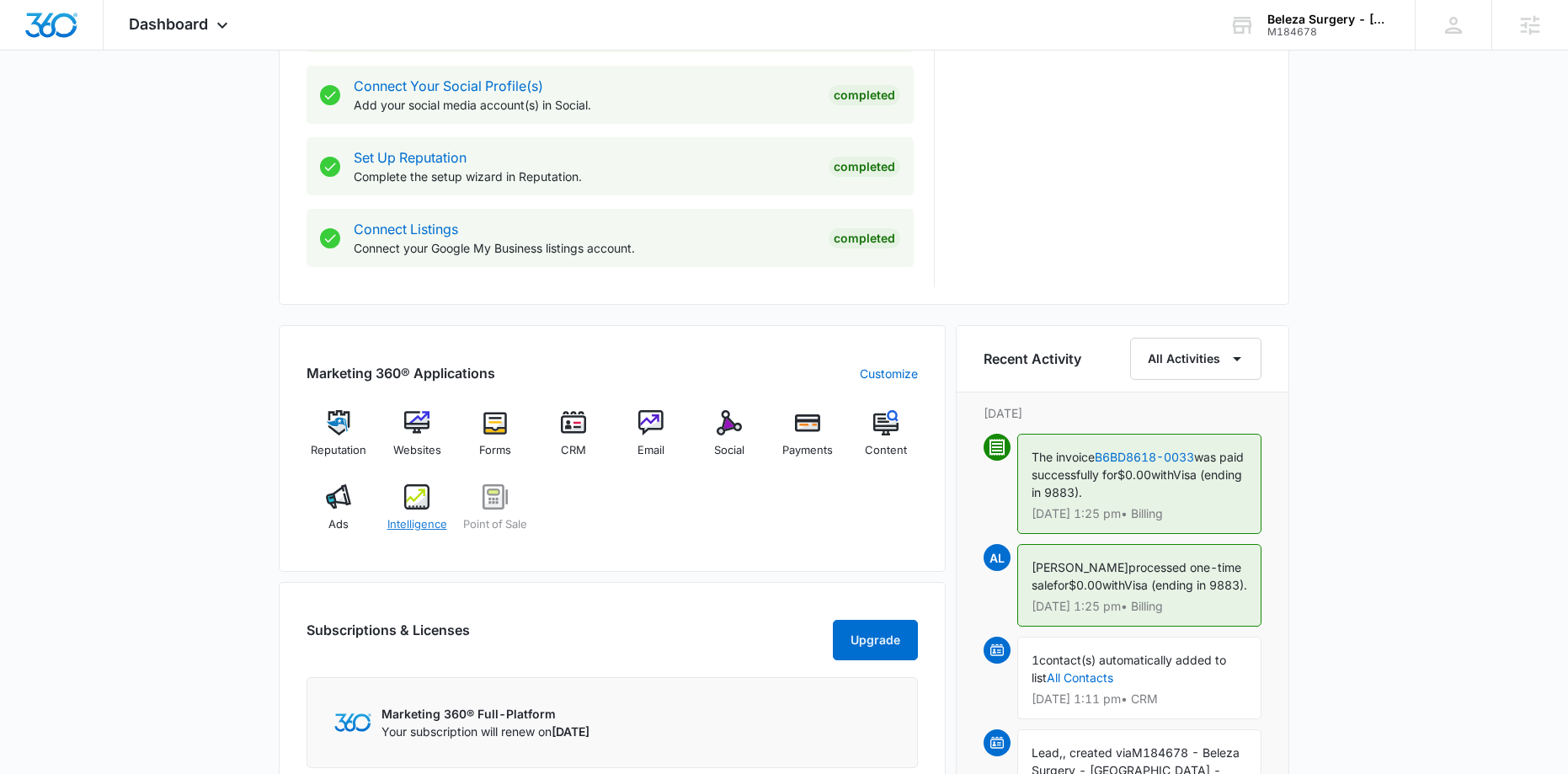
click at [429, 505] on div "Intelligence" at bounding box center [417, 514] width 65 height 61
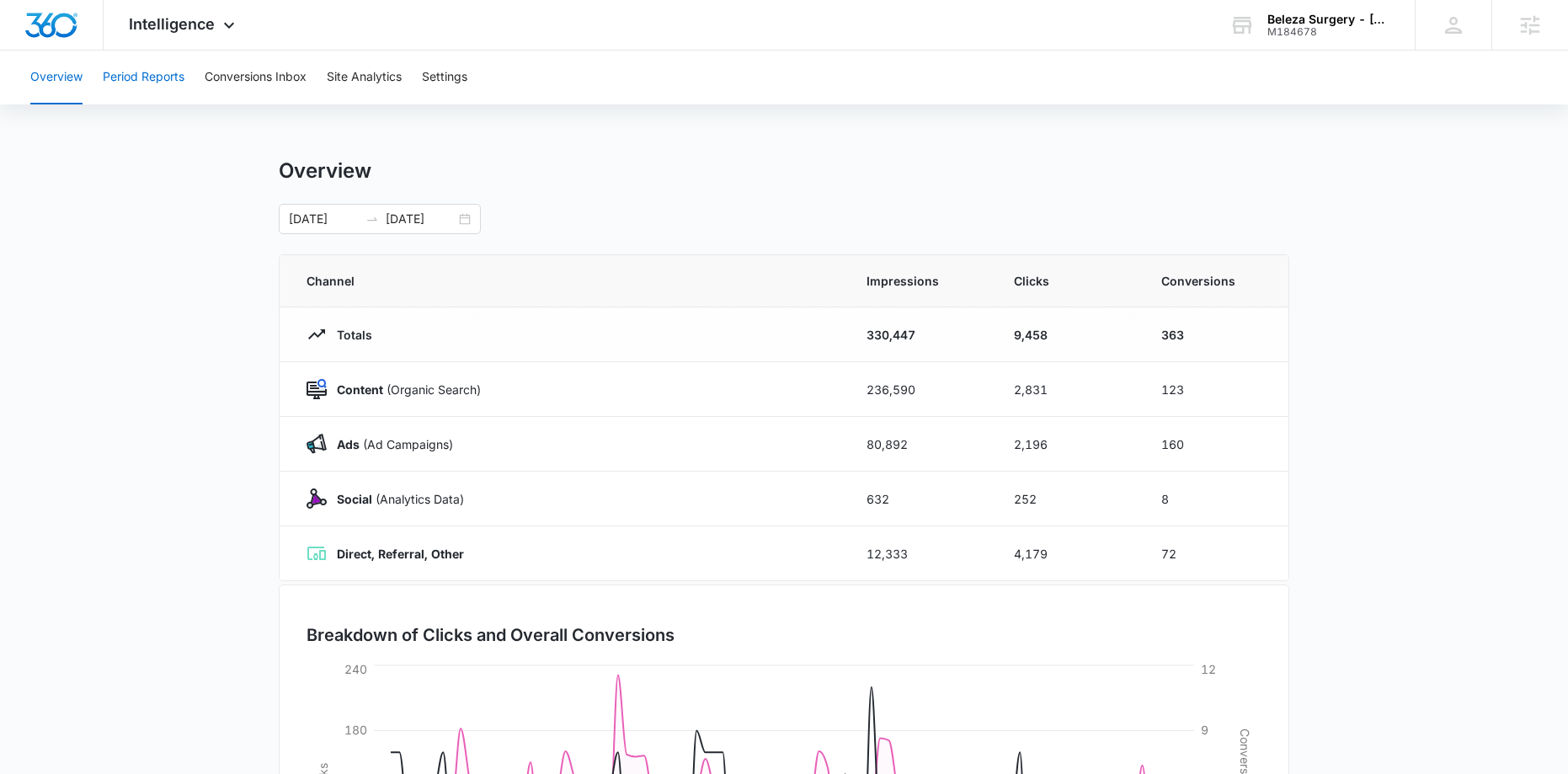
click at [141, 78] on button "Period Reports" at bounding box center [143, 78] width 81 height 54
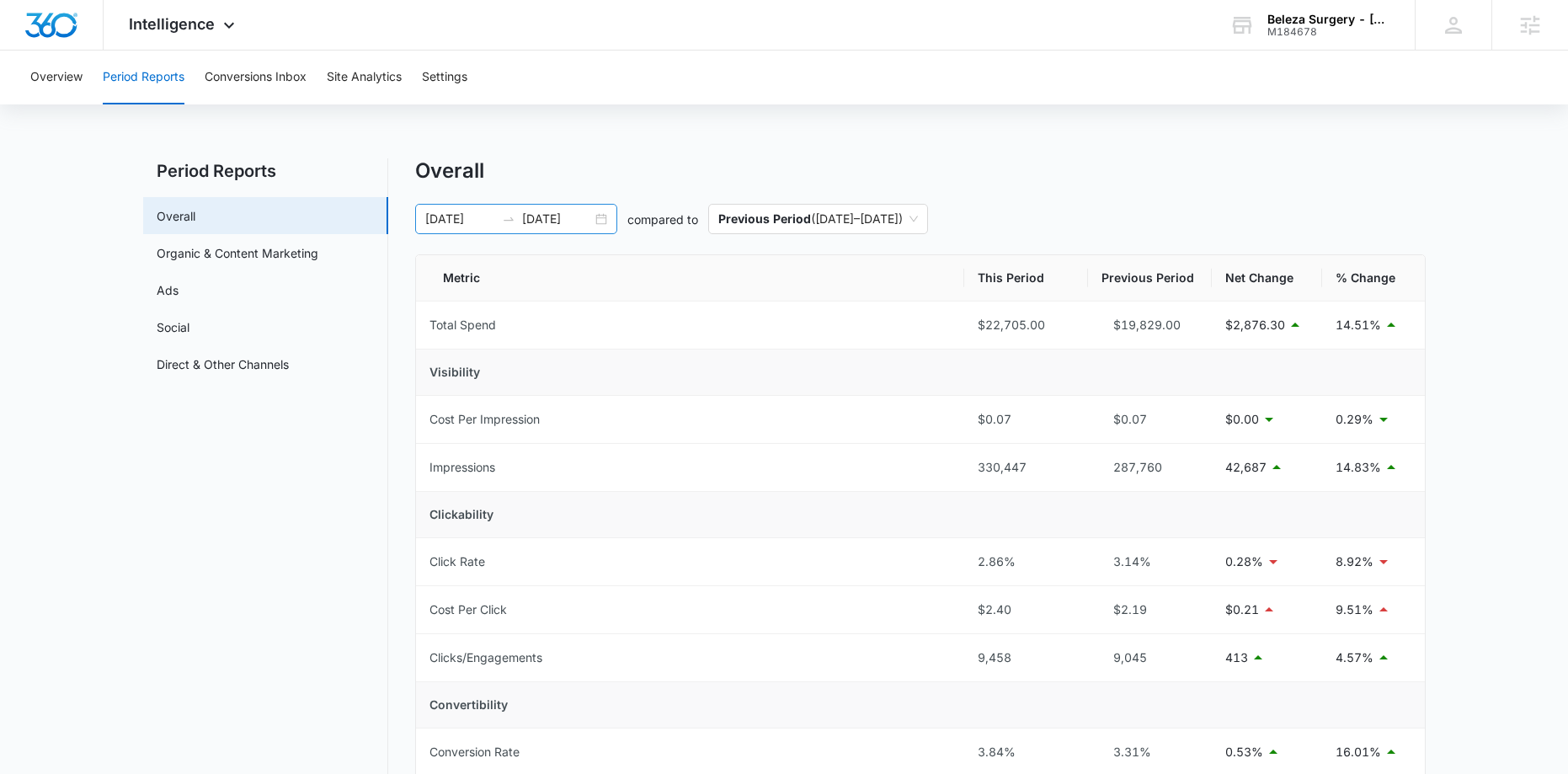
click at [600, 220] on div "[DATE] [DATE]" at bounding box center [516, 218] width 202 height 31
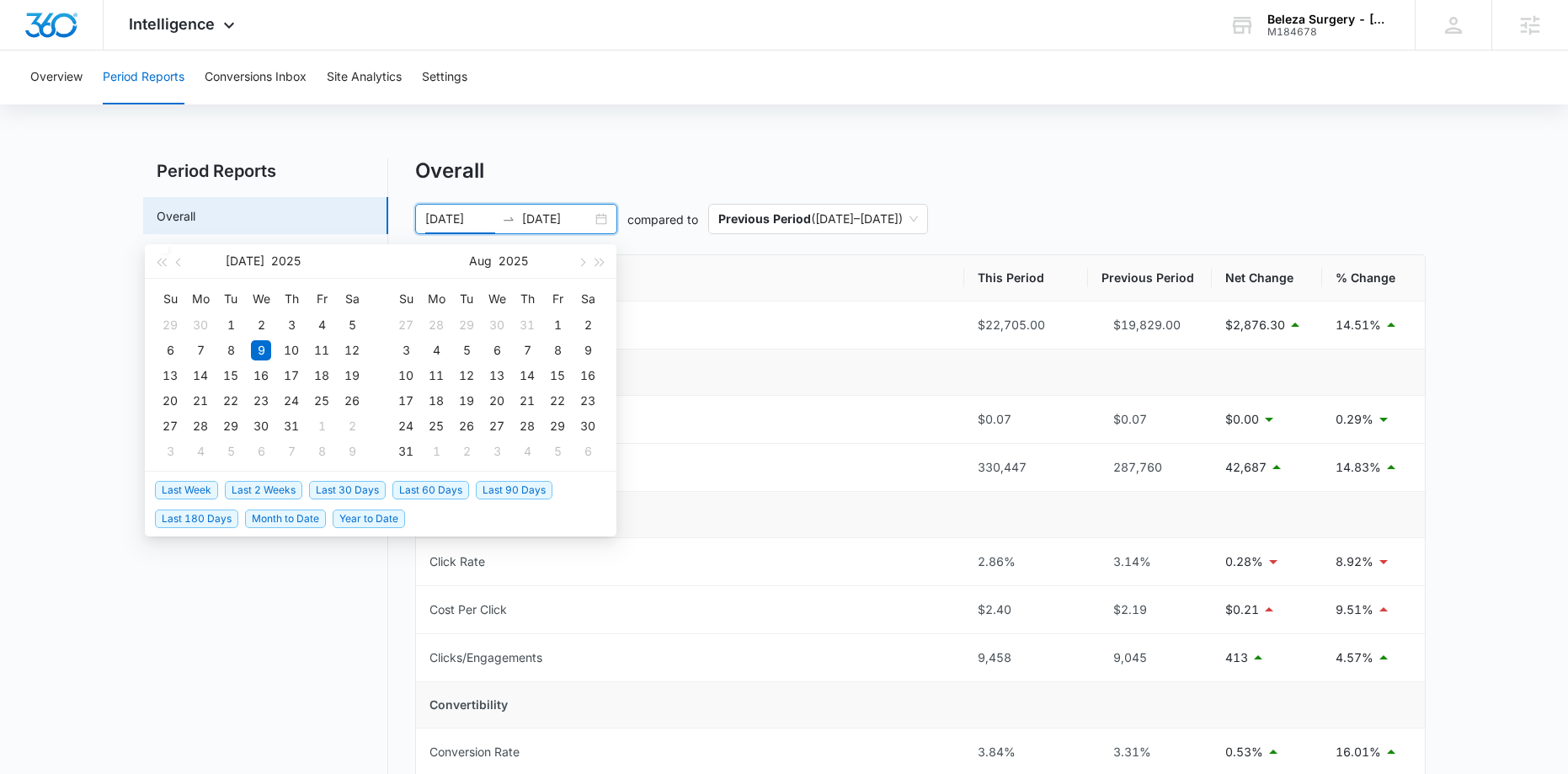
click at [264, 491] on span "Last 2 Weeks" at bounding box center [264, 490] width 78 height 18
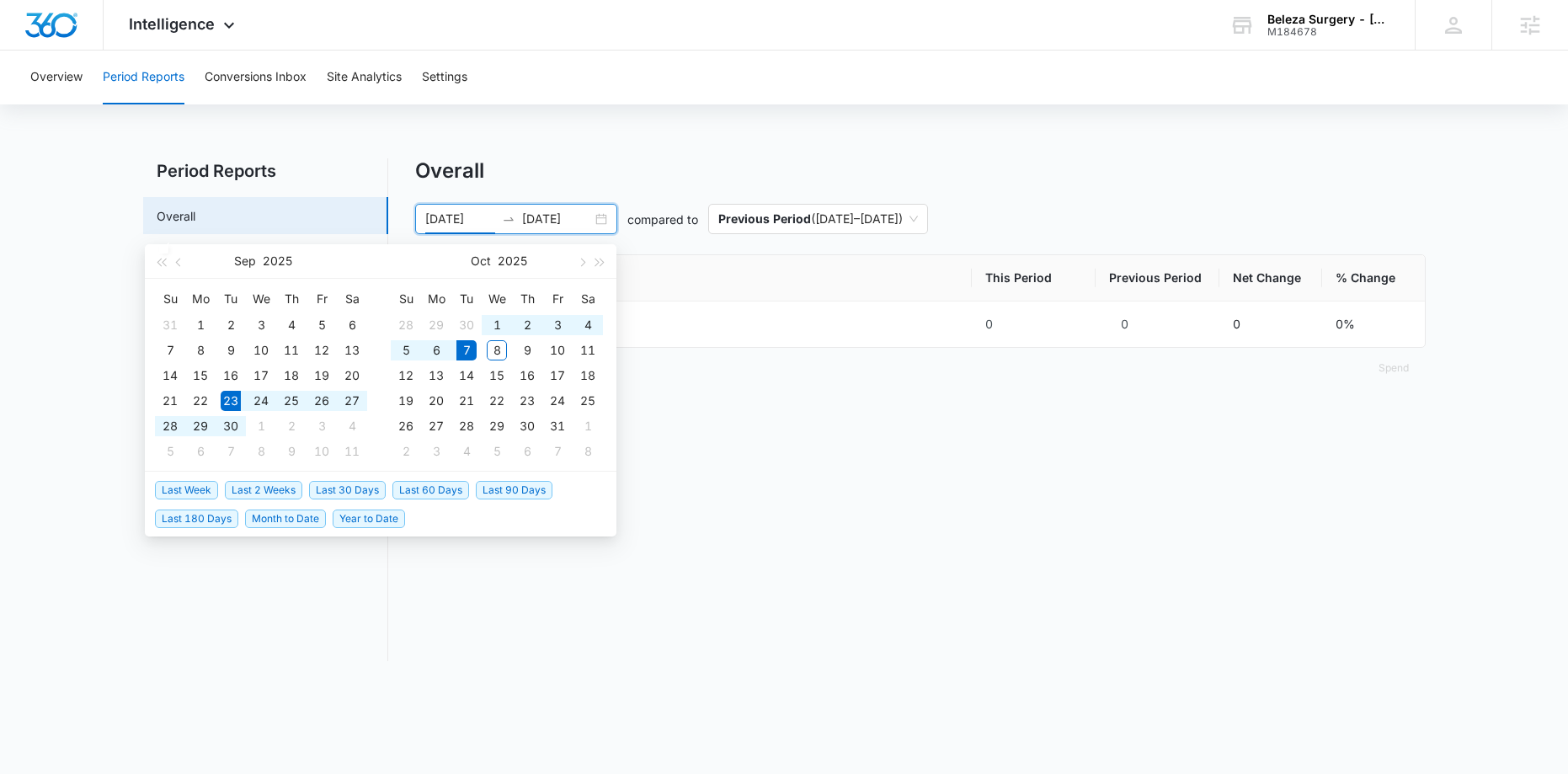
type input "[DATE]"
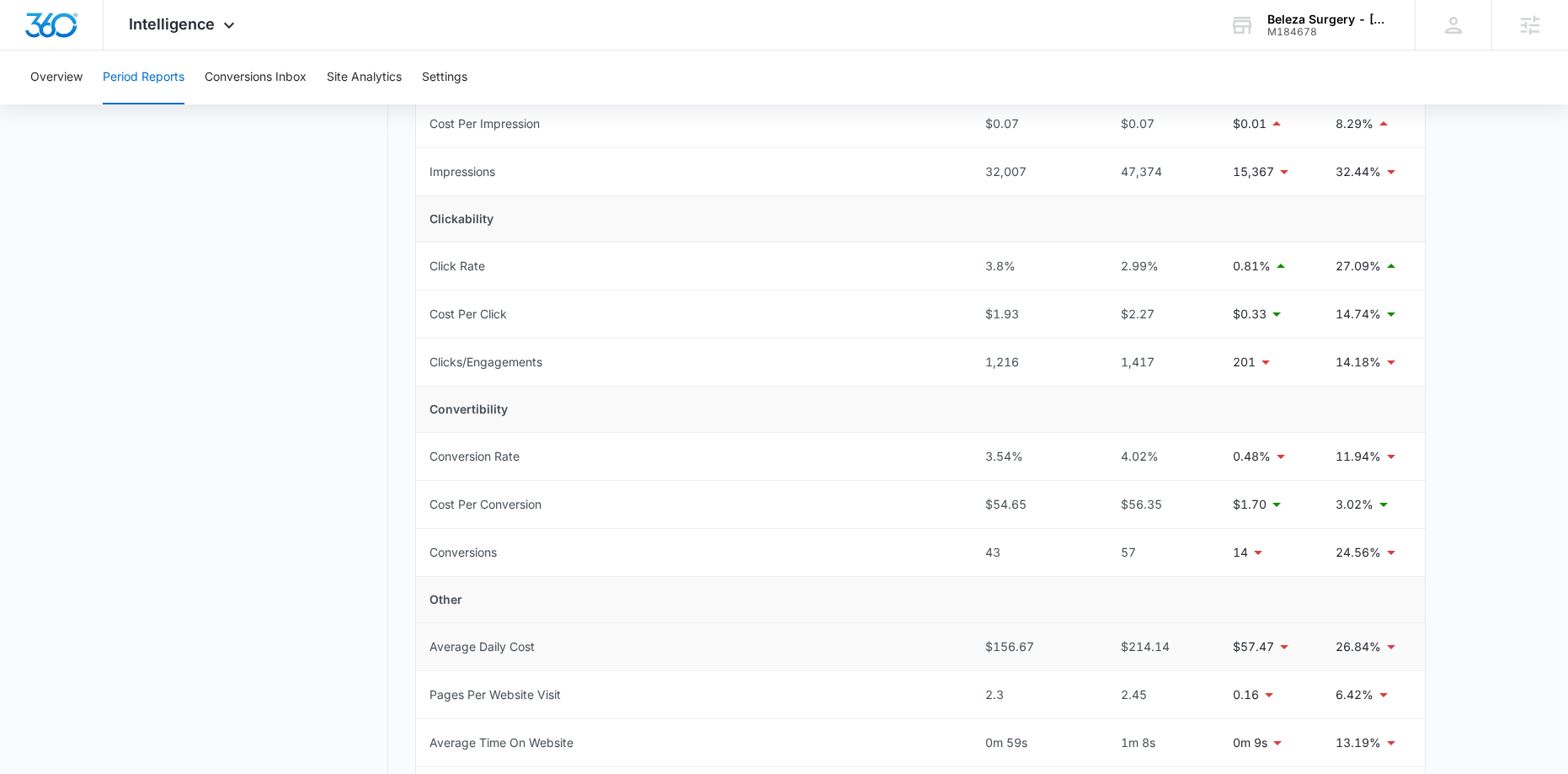
scroll to position [43, 0]
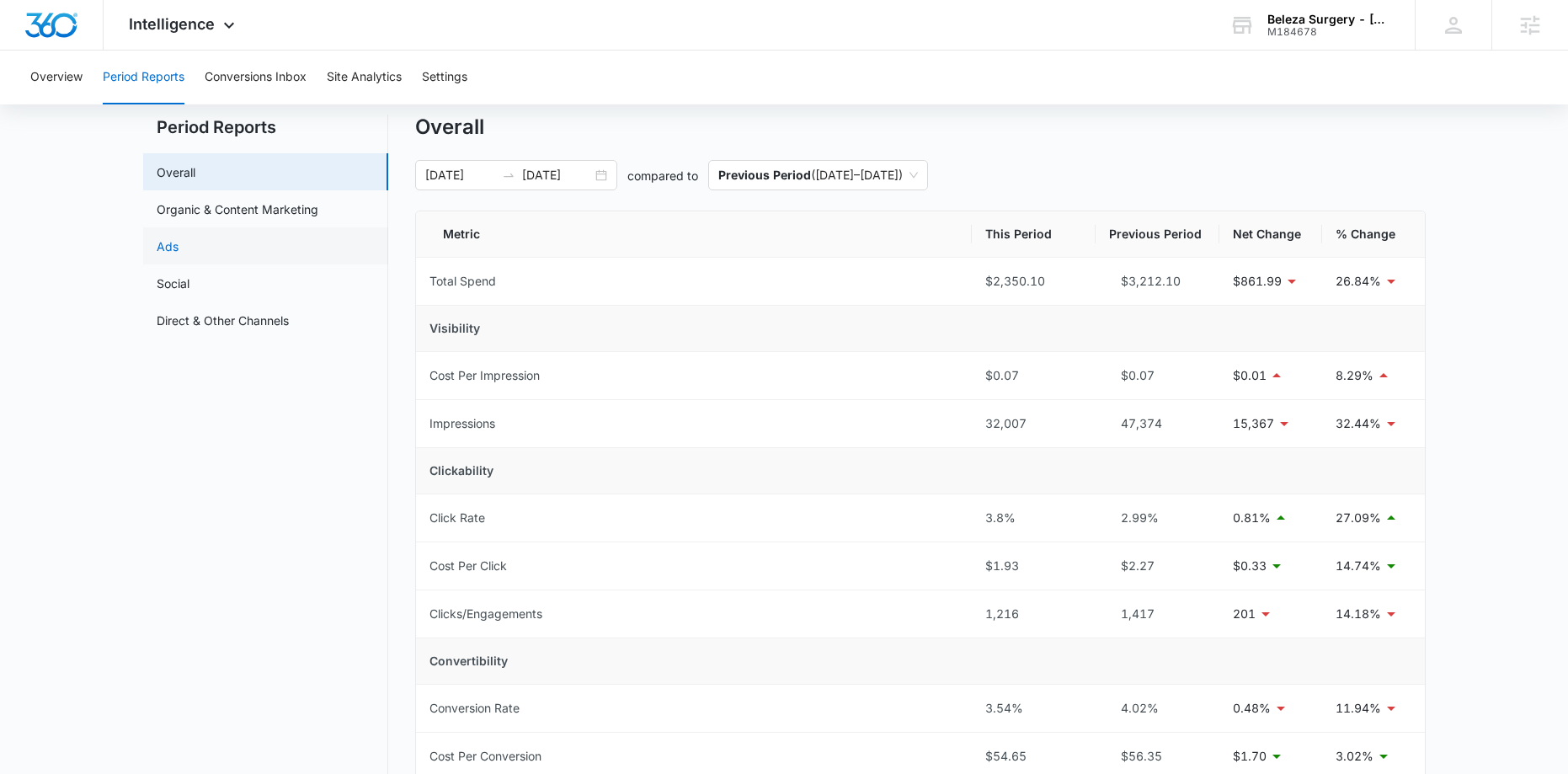
click at [179, 252] on link "Ads" at bounding box center [167, 246] width 22 height 18
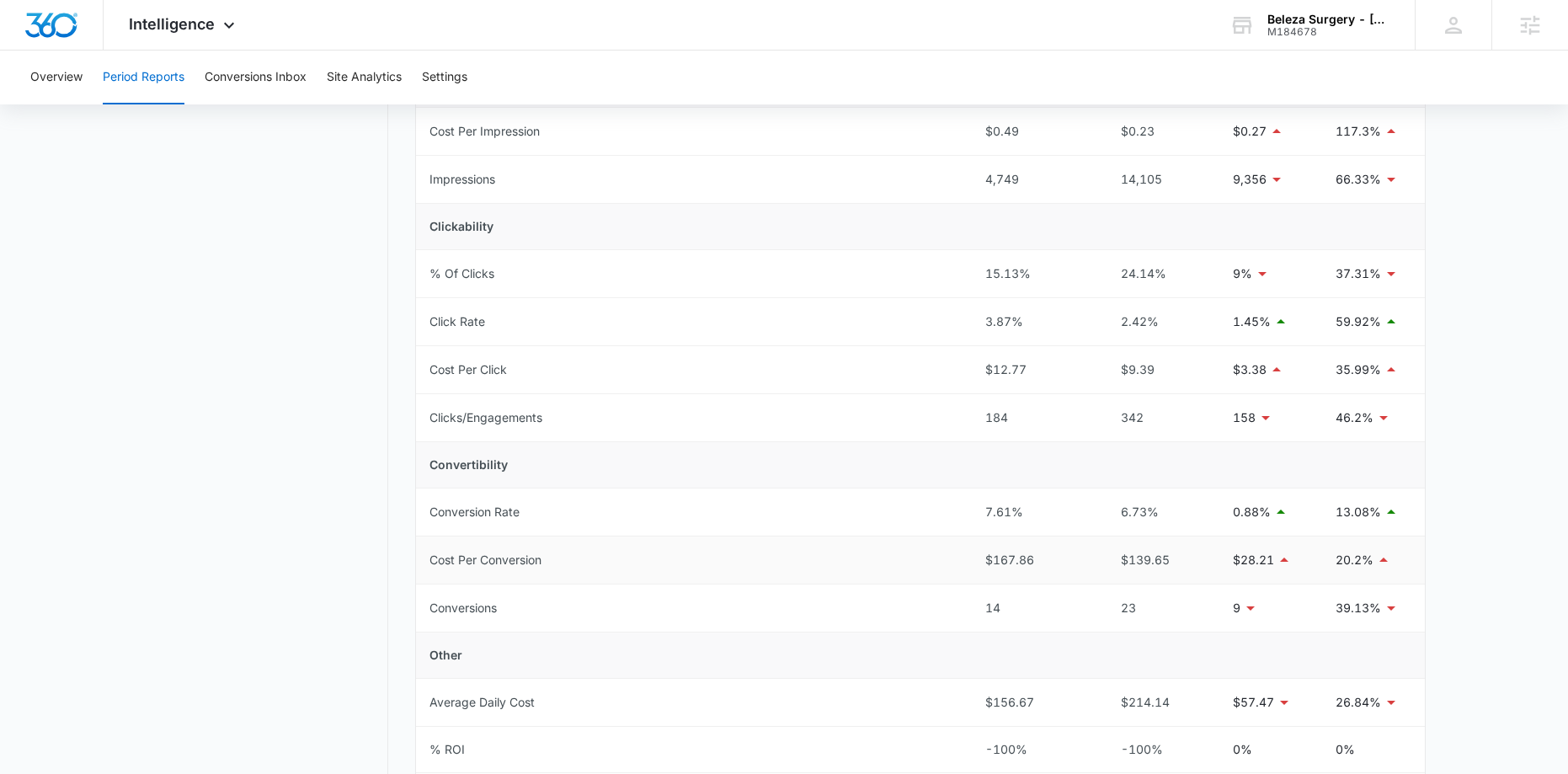
scroll to position [306, 0]
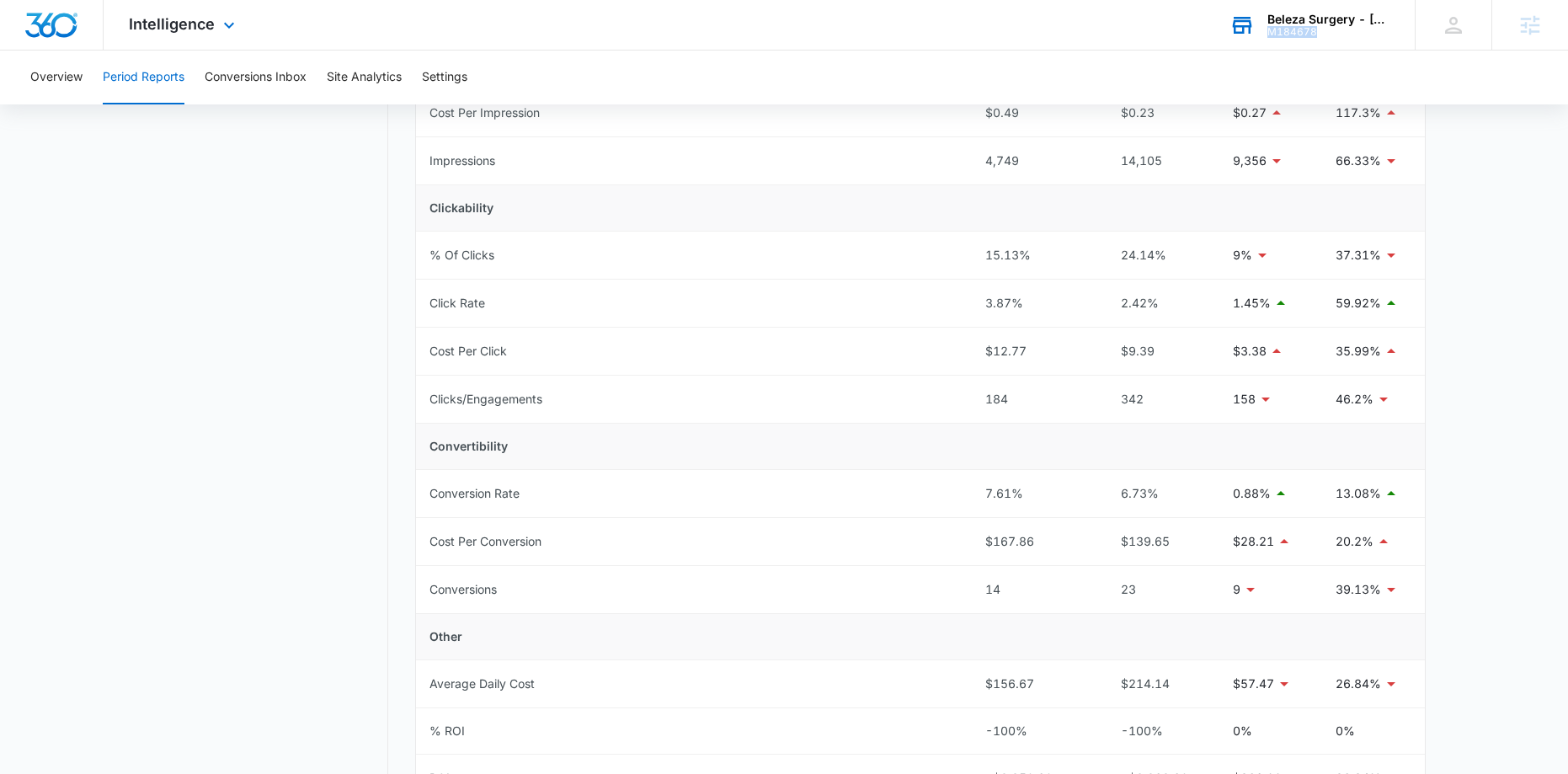
drag, startPoint x: 1324, startPoint y: 36, endPoint x: 1266, endPoint y: 32, distance: 58.1
click at [1225, 32] on div "Beleza Surgery - [GEOGRAPHIC_DATA] M184678 Your Accounts View All" at bounding box center [1310, 25] width 211 height 50
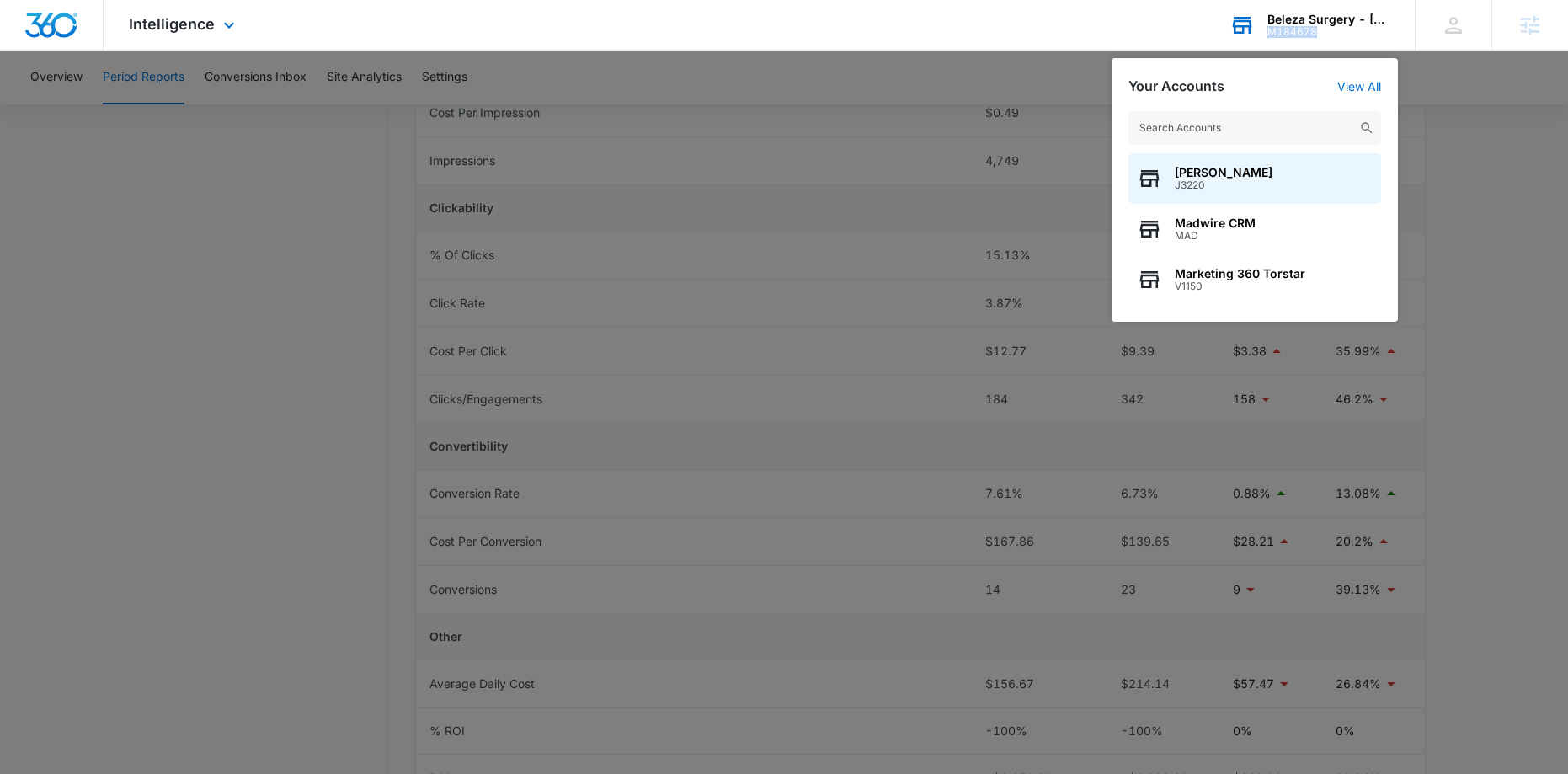
drag, startPoint x: 1266, startPoint y: 32, endPoint x: 1320, endPoint y: 40, distance: 54.6
click at [1225, 40] on div "Beleza Surgery - [GEOGRAPHIC_DATA] M184678 Your Accounts View All [PERSON_NAME]…" at bounding box center [1310, 25] width 211 height 50
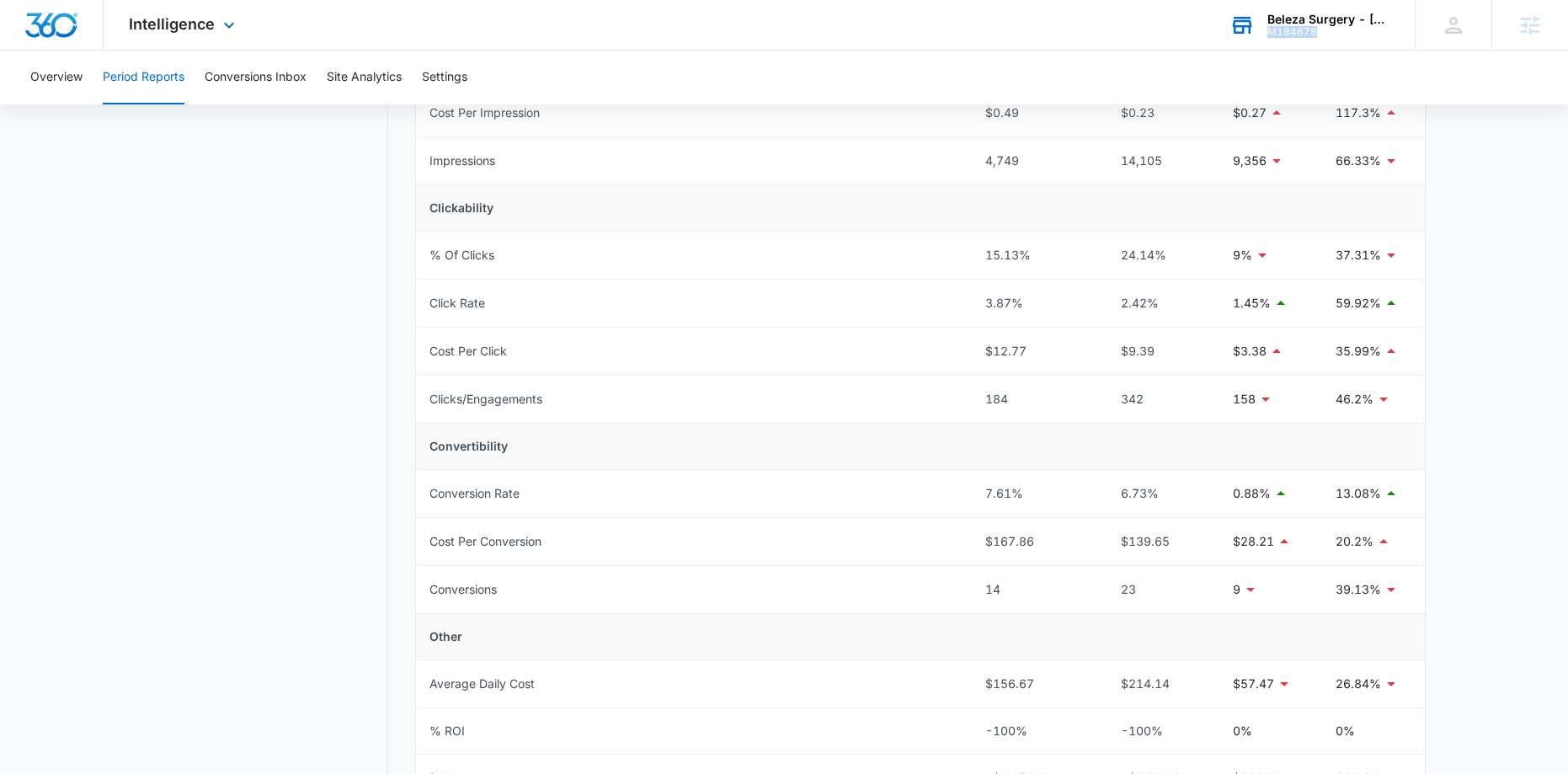
copy div "M184678"
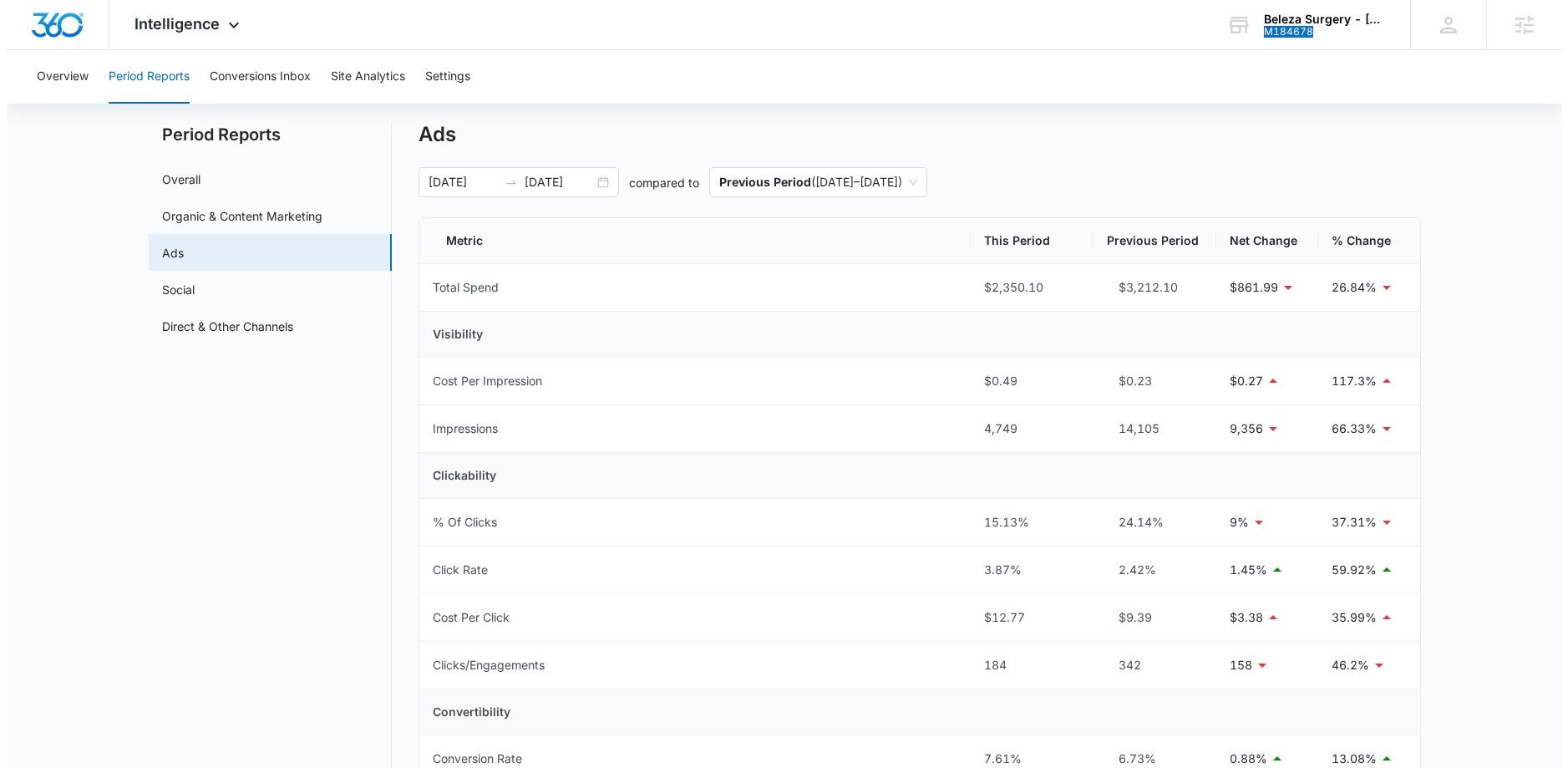
scroll to position [0, 0]
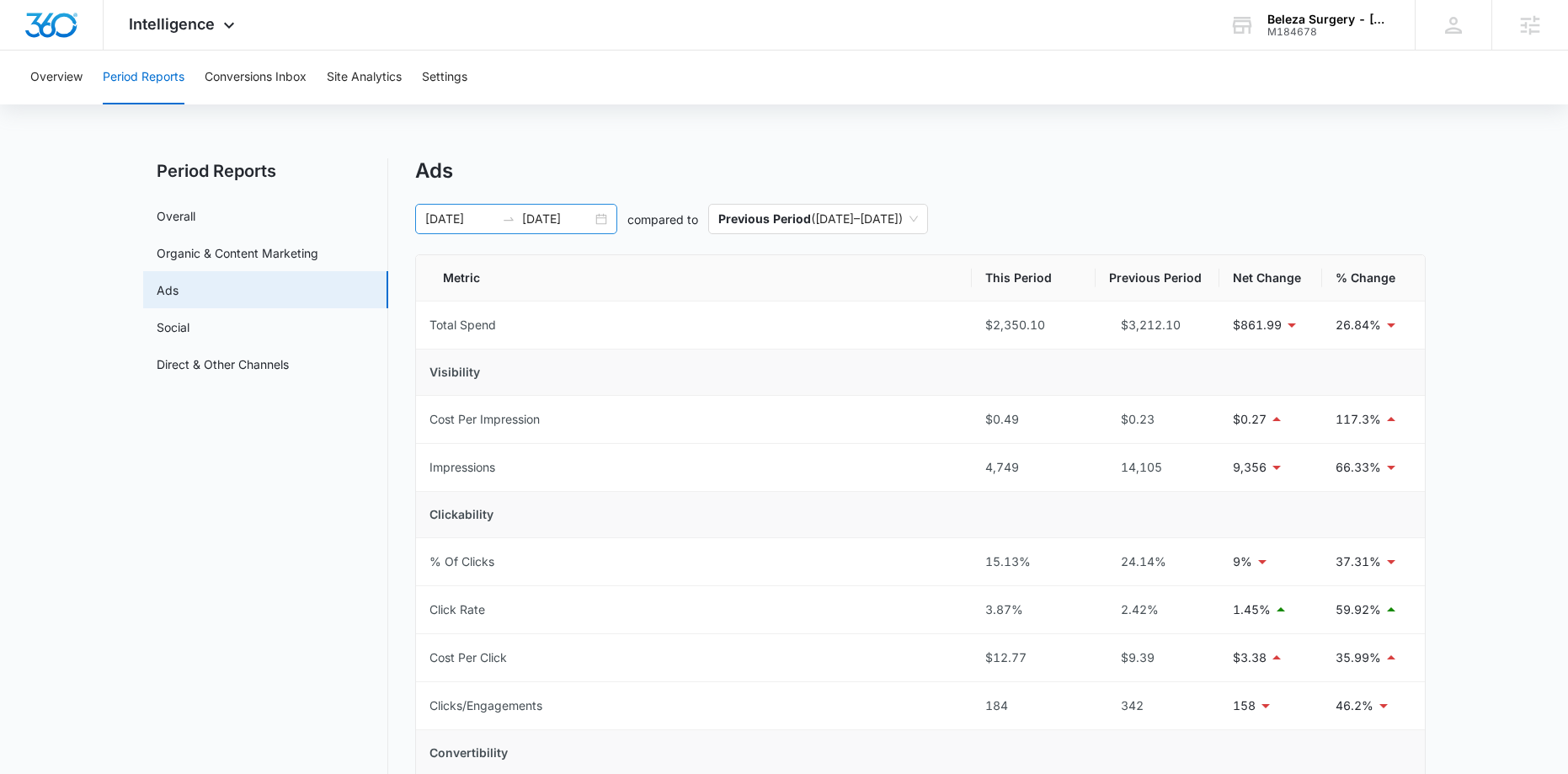
click at [604, 219] on div "[DATE] [DATE]" at bounding box center [516, 218] width 202 height 31
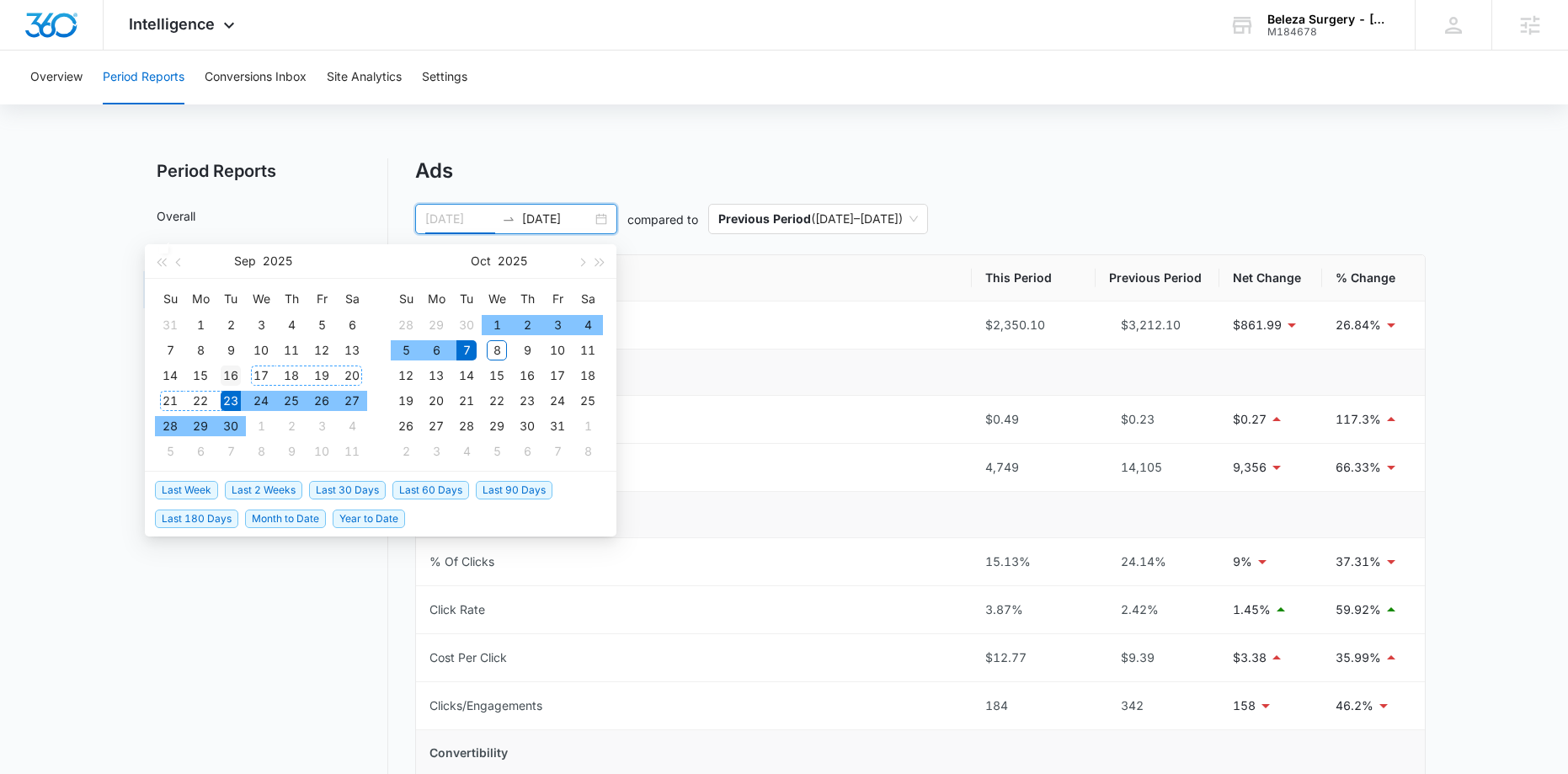
type input "[DATE]"
click at [232, 369] on div "16" at bounding box center [230, 375] width 20 height 20
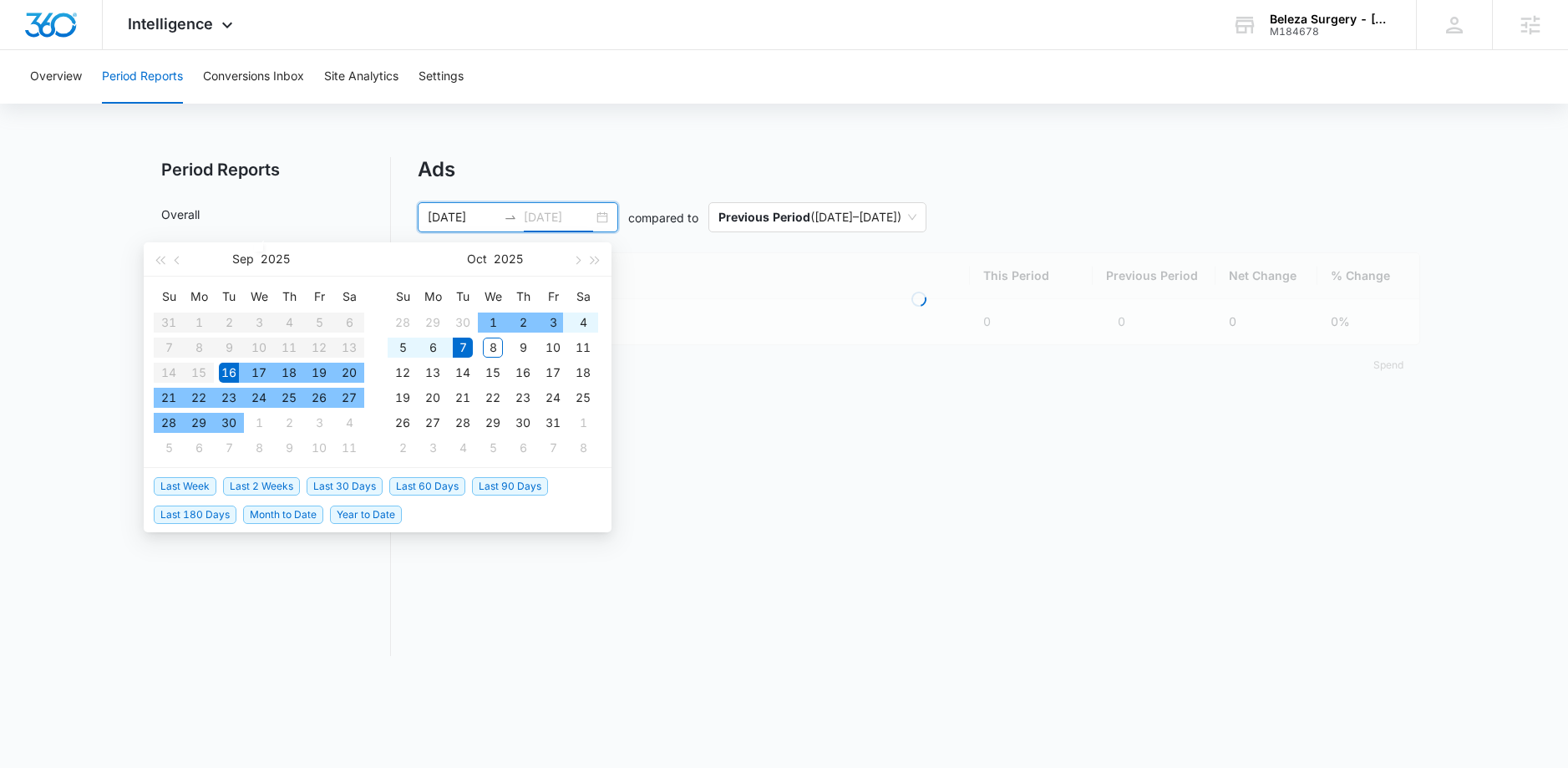
type input "[DATE]"
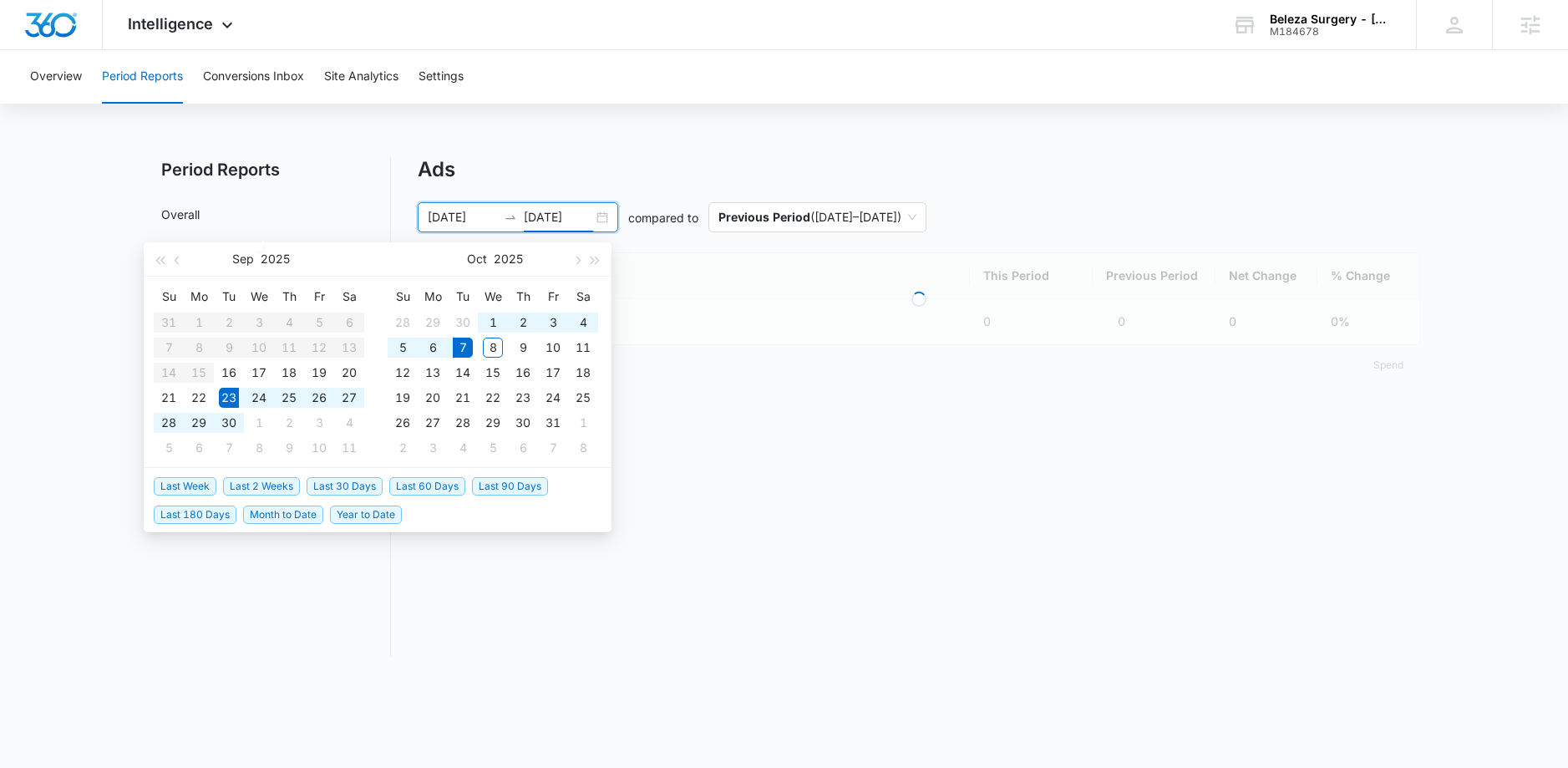
click at [261, 494] on span "Last 2 Weeks" at bounding box center [261, 486] width 77 height 18
type input "[DATE]"
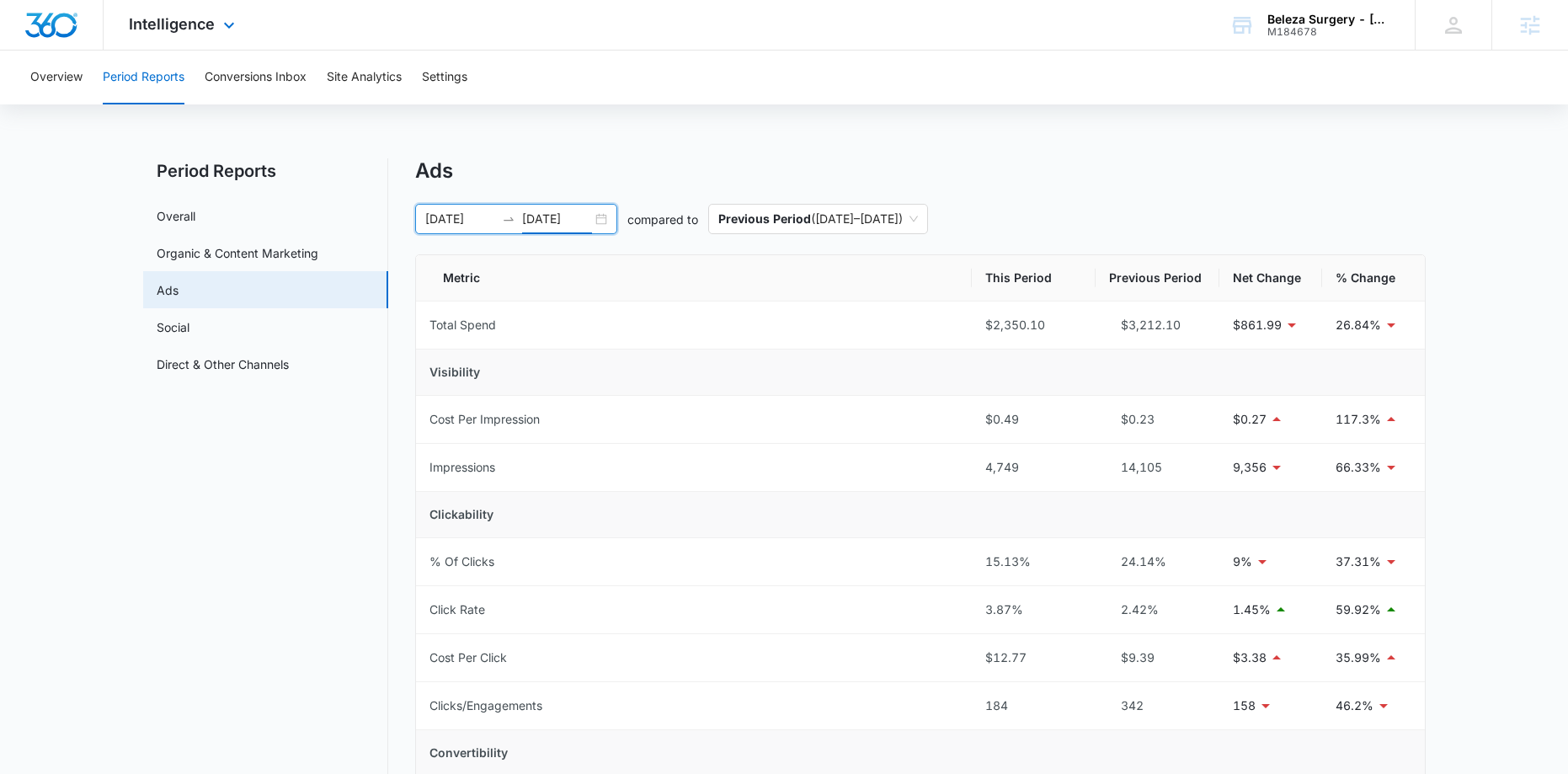
drag, startPoint x: 182, startPoint y: 26, endPoint x: 246, endPoint y: 211, distance: 195.8
click at [182, 26] on span "Intelligence" at bounding box center [171, 23] width 86 height 18
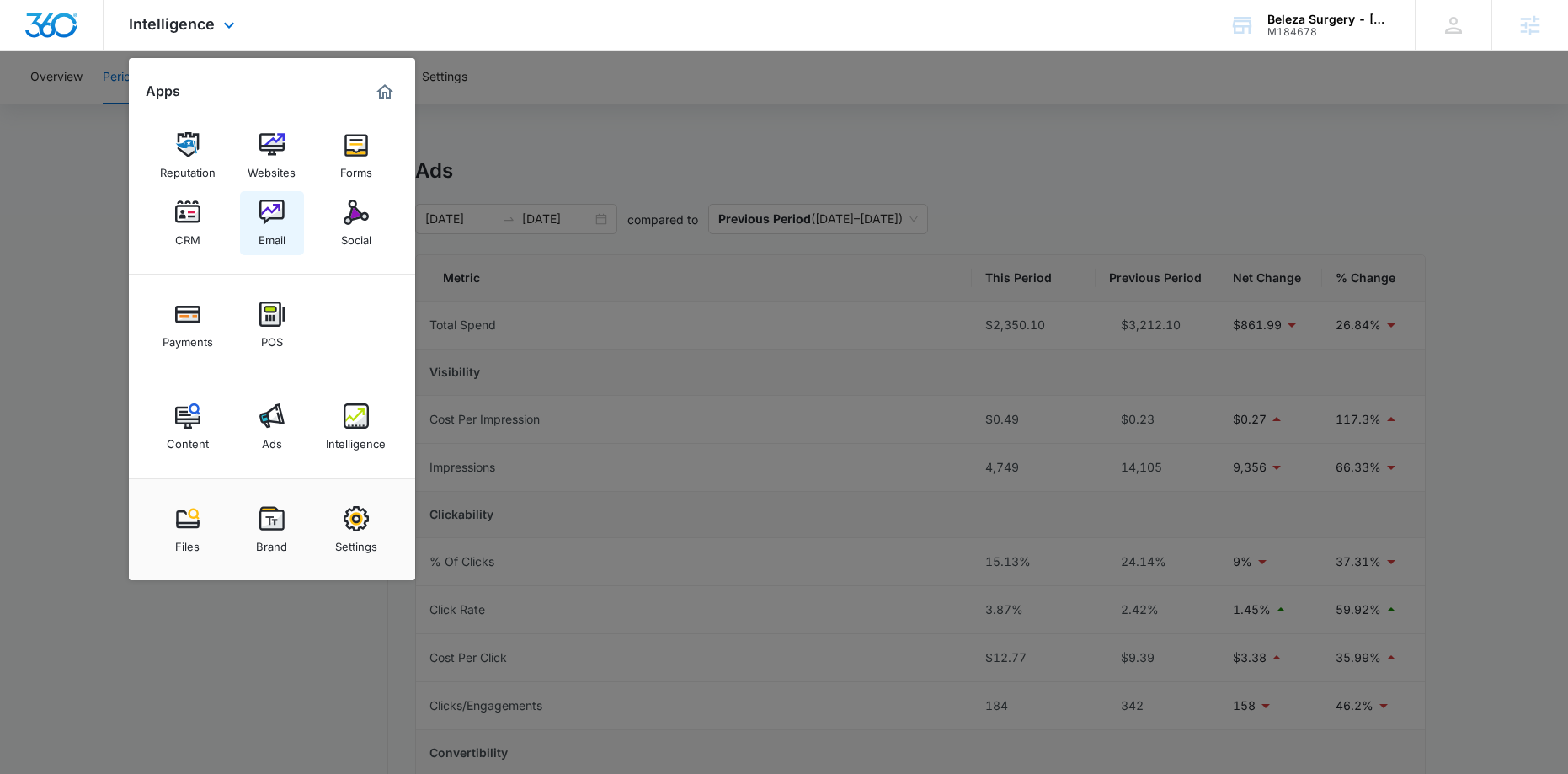
click at [267, 193] on link "Email" at bounding box center [271, 223] width 64 height 64
